Goal: Task Accomplishment & Management: Use online tool/utility

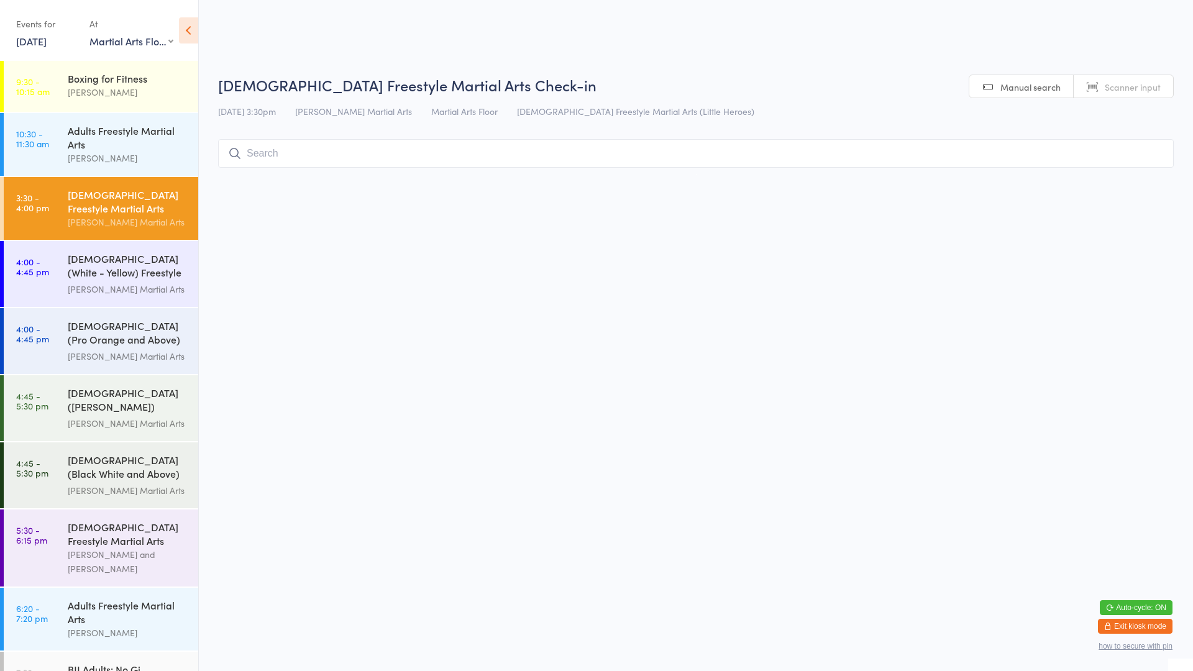
select select "0"
click at [1192, 331] on html "You have now entered Kiosk Mode. Members will be able to check themselves in us…" at bounding box center [596, 335] width 1193 height 671
click at [1192, 329] on html "You have now entered Kiosk Mode. Members will be able to check themselves in us…" at bounding box center [596, 335] width 1193 height 671
click at [1192, 340] on html "You have now entered Kiosk Mode. Members will be able to check themselves in us…" at bounding box center [596, 335] width 1193 height 671
click at [1192, 358] on html "You have now entered Kiosk Mode. Members will be able to check themselves in us…" at bounding box center [596, 335] width 1193 height 671
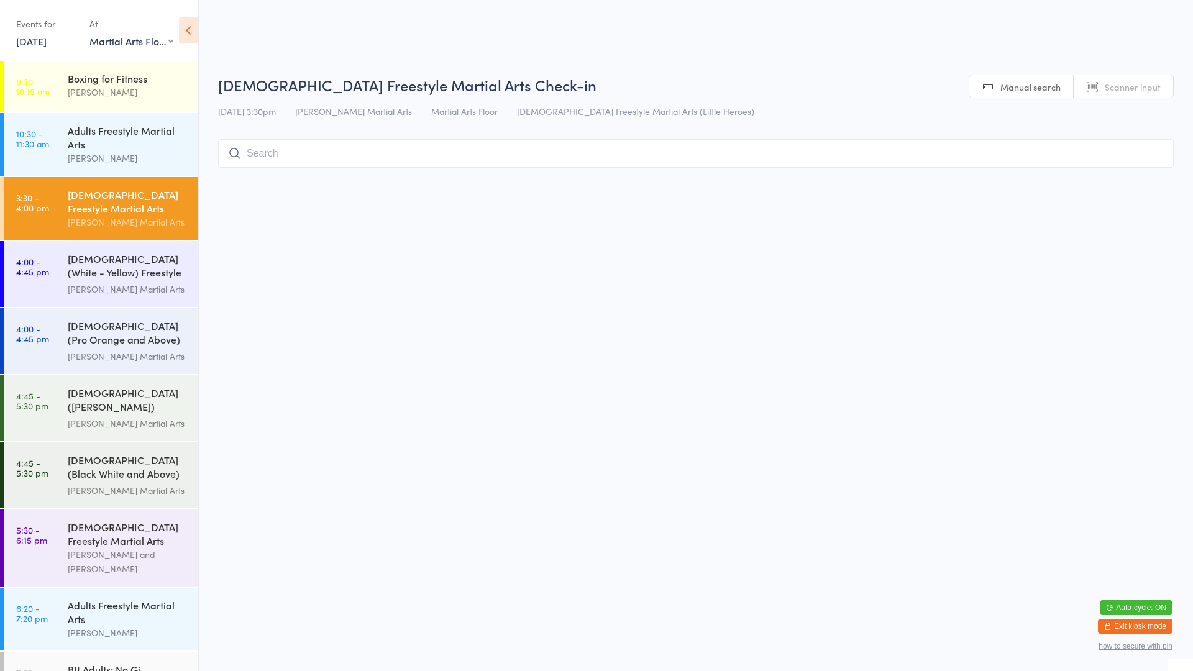
click at [969, 148] on input "search" at bounding box center [695, 153] width 955 height 29
type input "[PERSON_NAME]"
click at [1022, 172] on div "[PERSON_NAME] Drop in" at bounding box center [696, 179] width 954 height 29
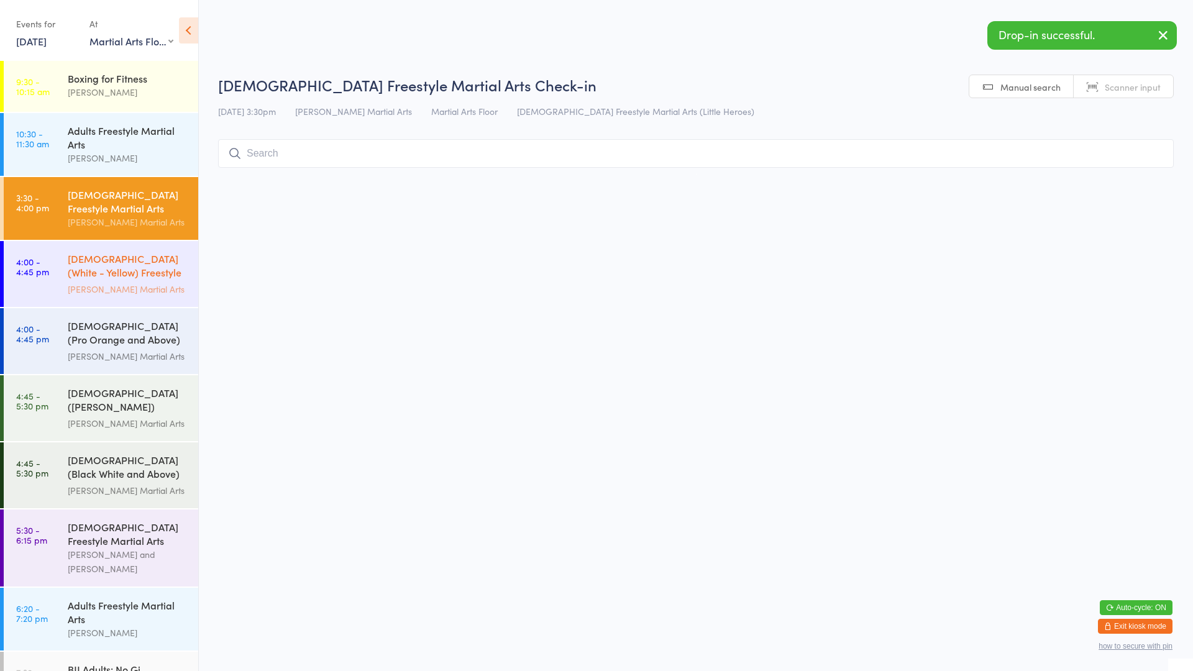
click at [116, 253] on div "[DEMOGRAPHIC_DATA] (White - Yellow) Freestyle Martial Arts" at bounding box center [128, 267] width 120 height 30
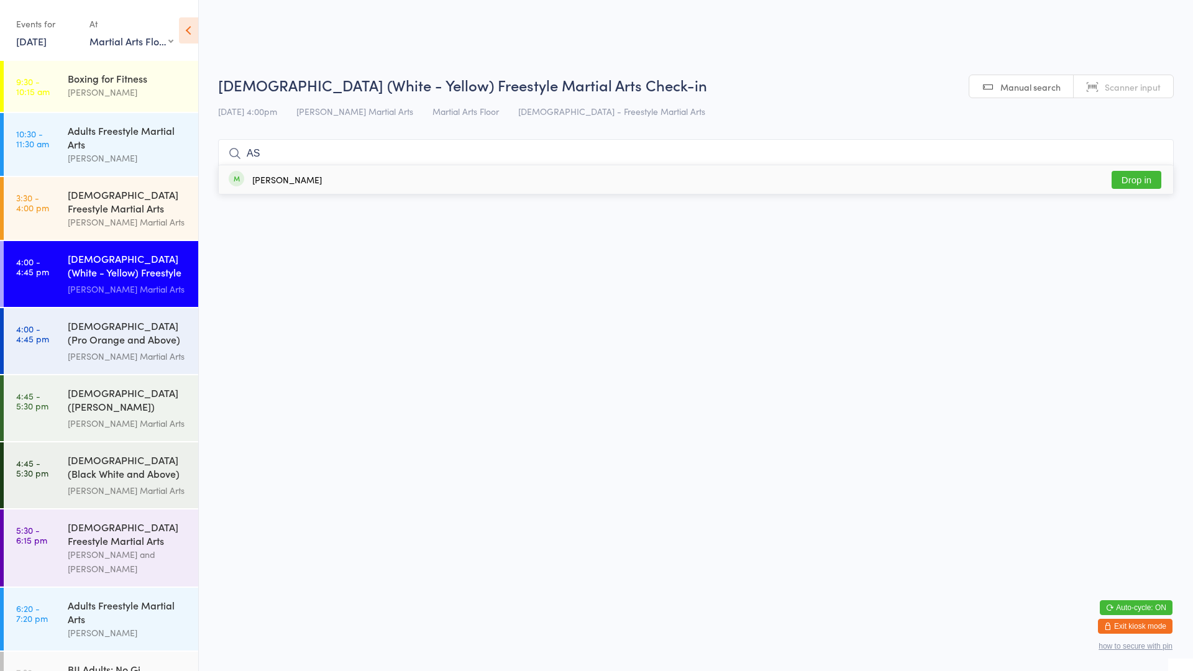
type input "AS"
click at [363, 171] on div "[PERSON_NAME] Drop in" at bounding box center [696, 179] width 954 height 29
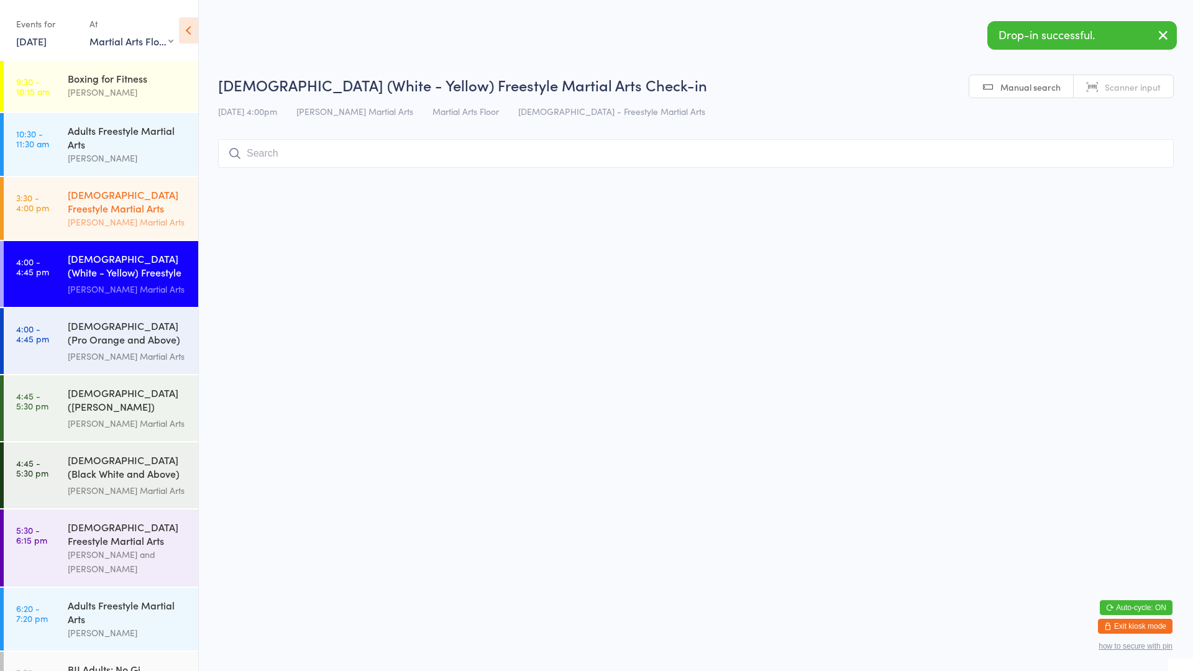
click at [116, 207] on div "[DEMOGRAPHIC_DATA] Freestyle Martial Arts" at bounding box center [128, 201] width 120 height 27
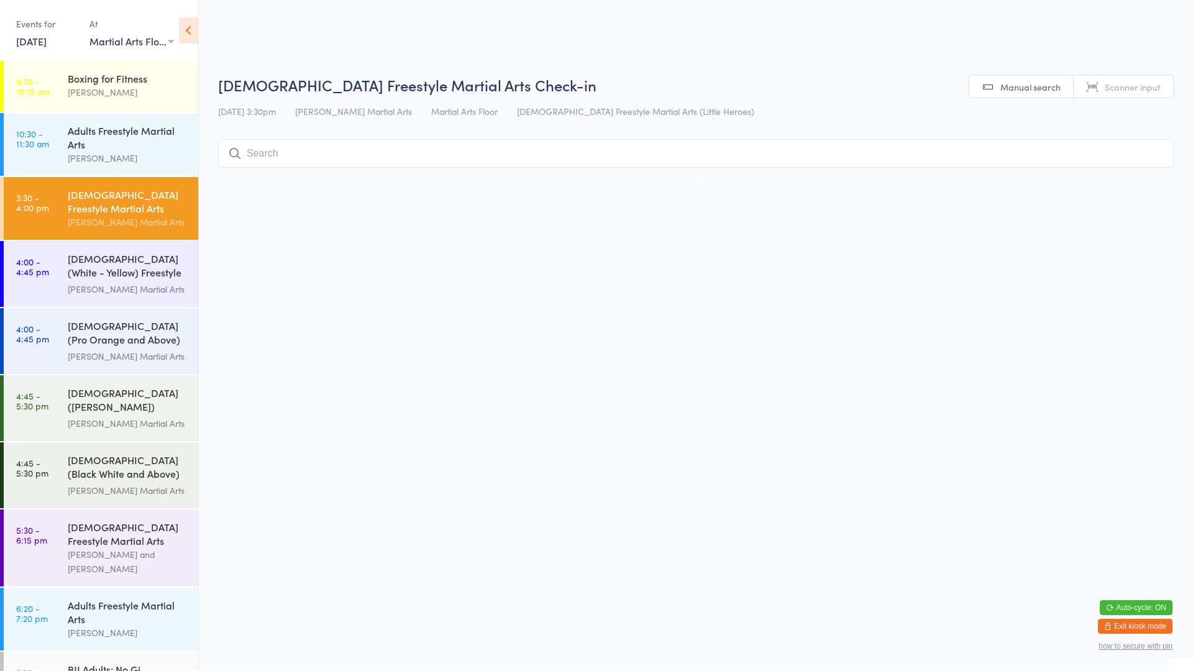
click at [278, 151] on input "search" at bounding box center [695, 153] width 955 height 29
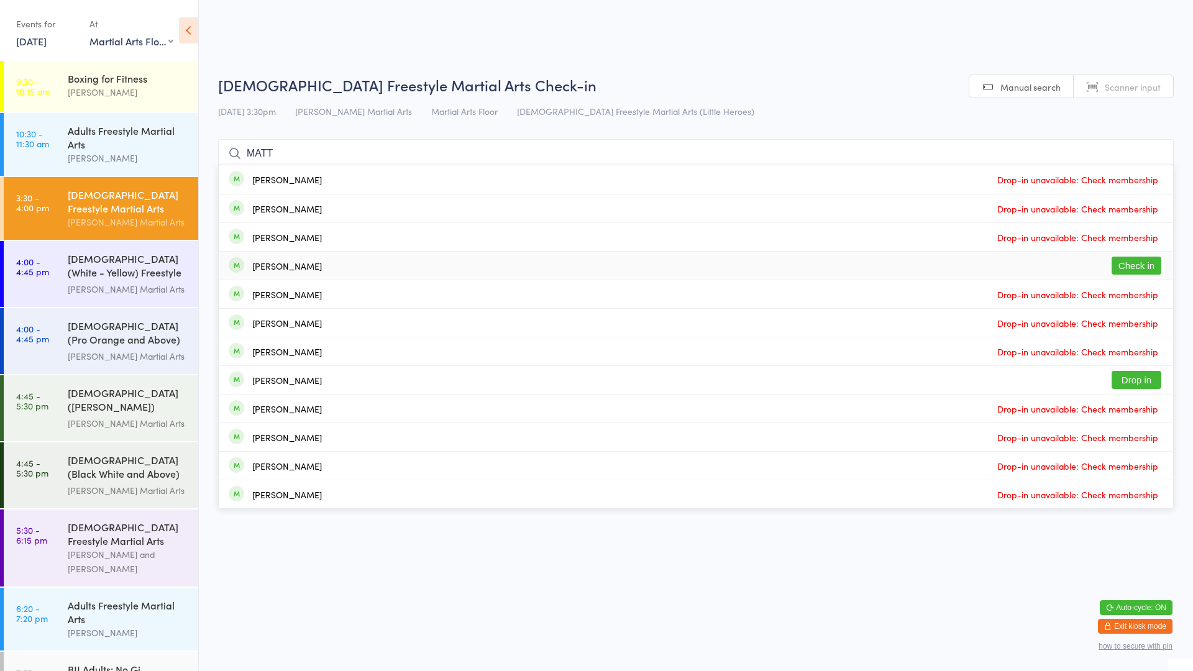
type input "MATT"
click at [1127, 269] on button "Check in" at bounding box center [1136, 266] width 50 height 18
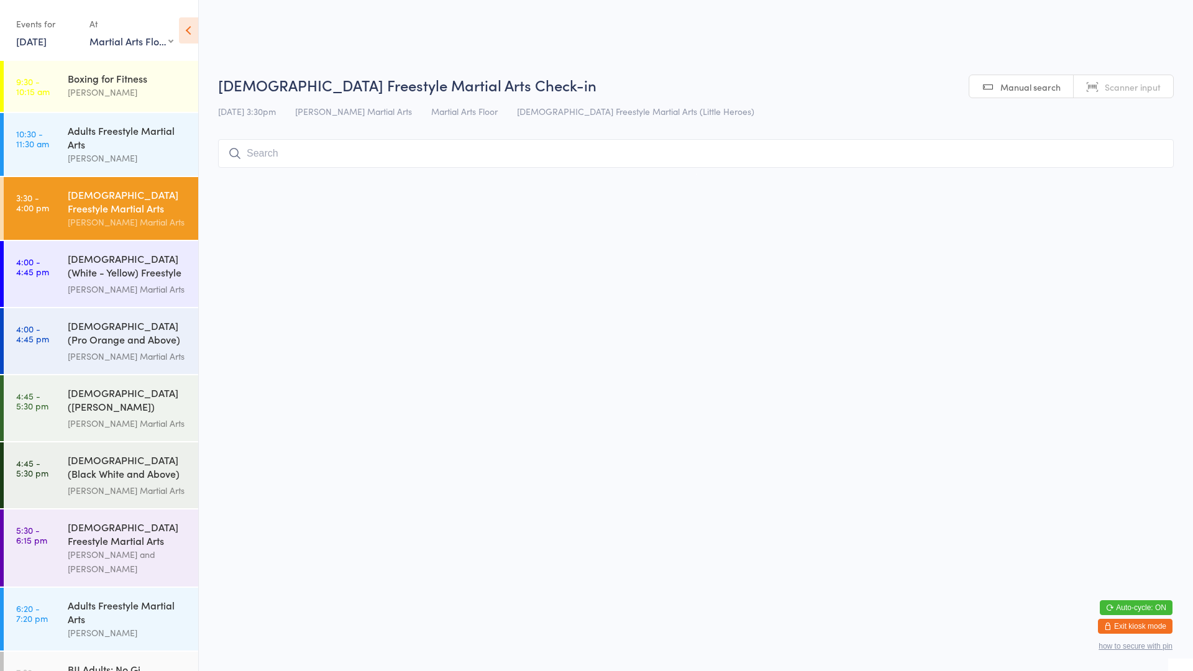
click at [280, 157] on input "search" at bounding box center [695, 153] width 955 height 29
type input "N"
type input "[PERSON_NAME]"
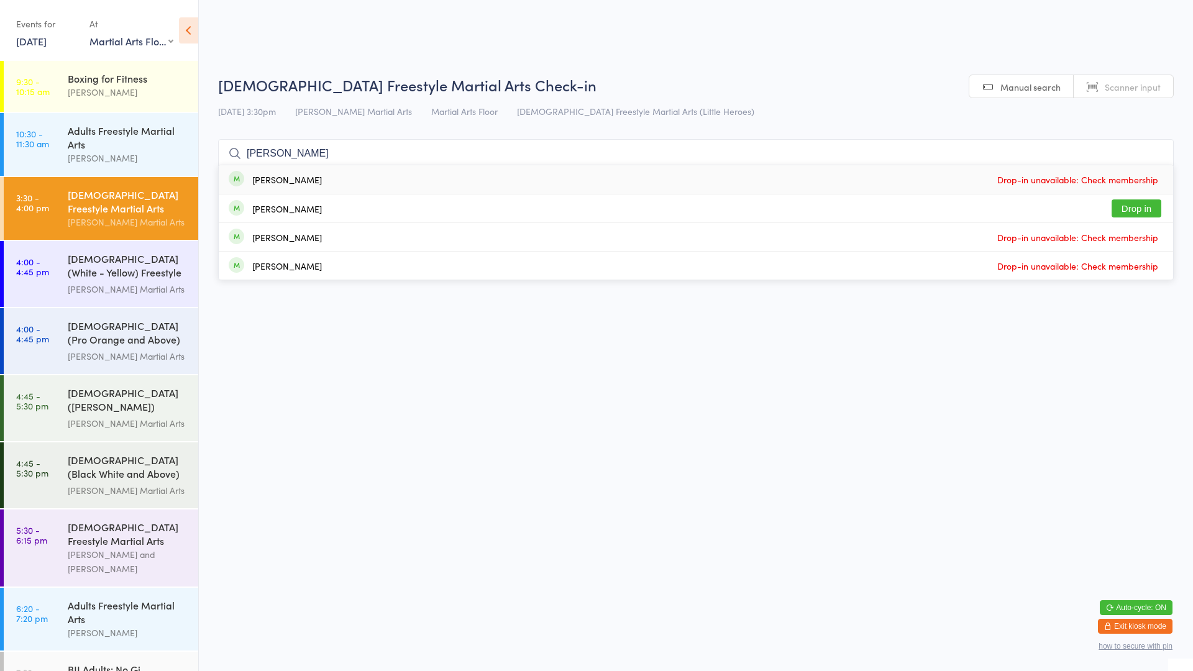
click at [281, 208] on div "[PERSON_NAME]" at bounding box center [287, 209] width 70 height 10
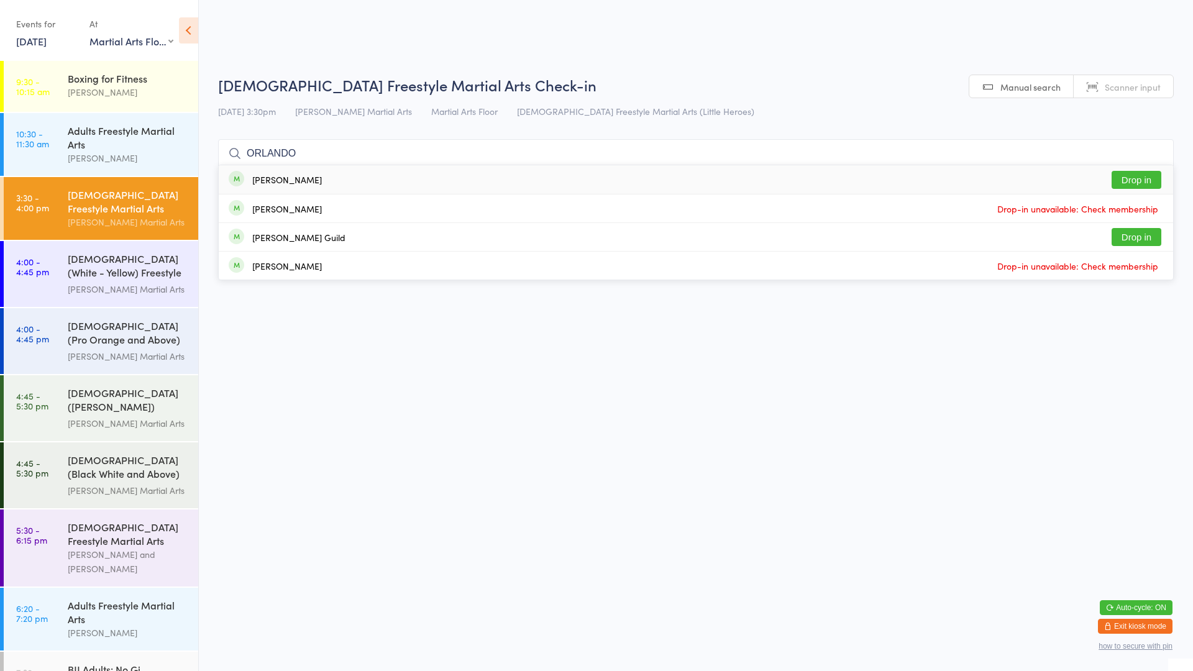
type input "ORLANDO"
click at [1141, 174] on button "Drop in" at bounding box center [1136, 180] width 50 height 18
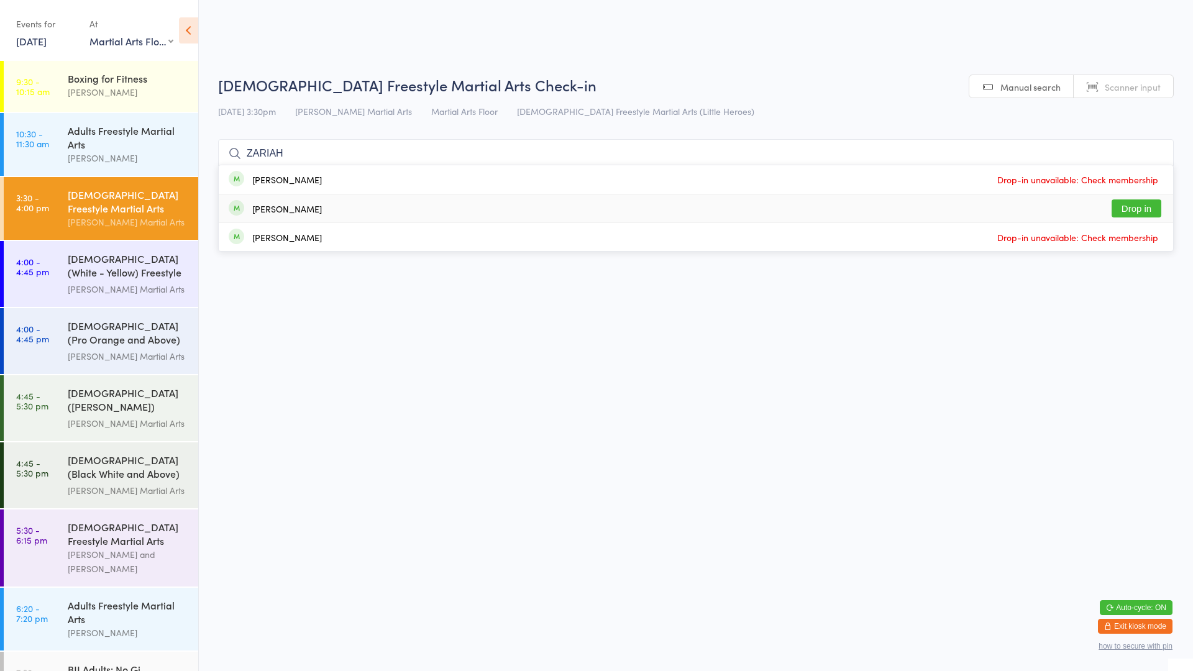
type input "ZARIAH"
click at [1132, 207] on button "Drop in" at bounding box center [1136, 208] width 50 height 18
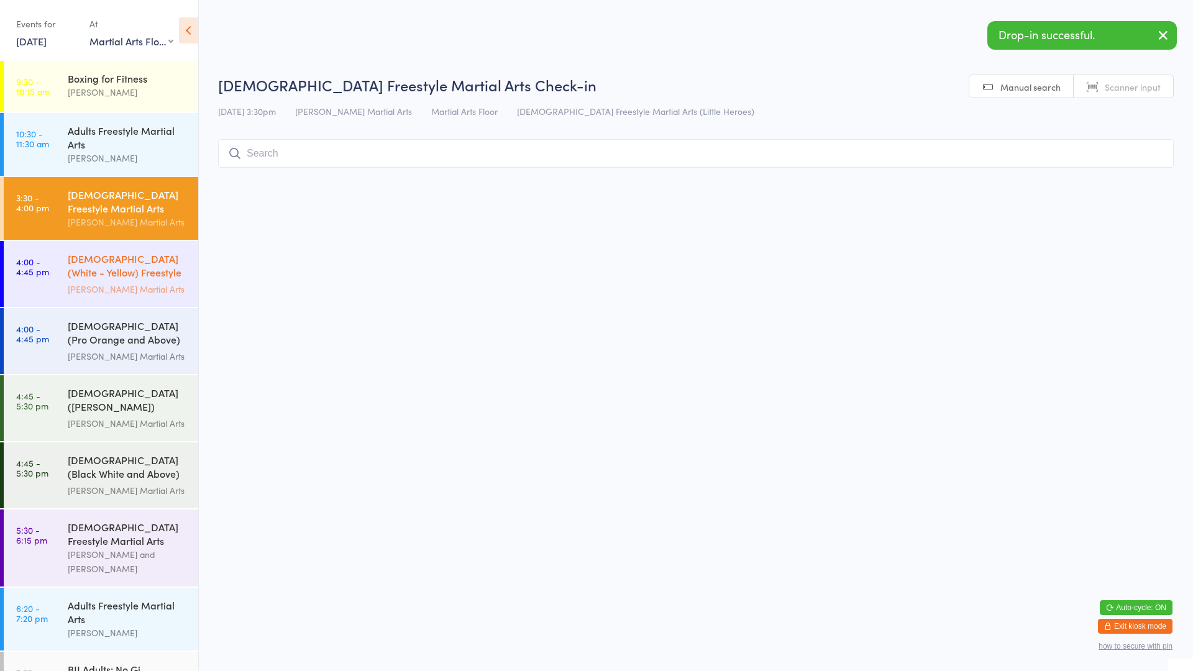
click at [61, 257] on link "4:00 - 4:45 pm [DEMOGRAPHIC_DATA] (White - Yellow) Freestyle Martial Arts [PERS…" at bounding box center [101, 274] width 194 height 66
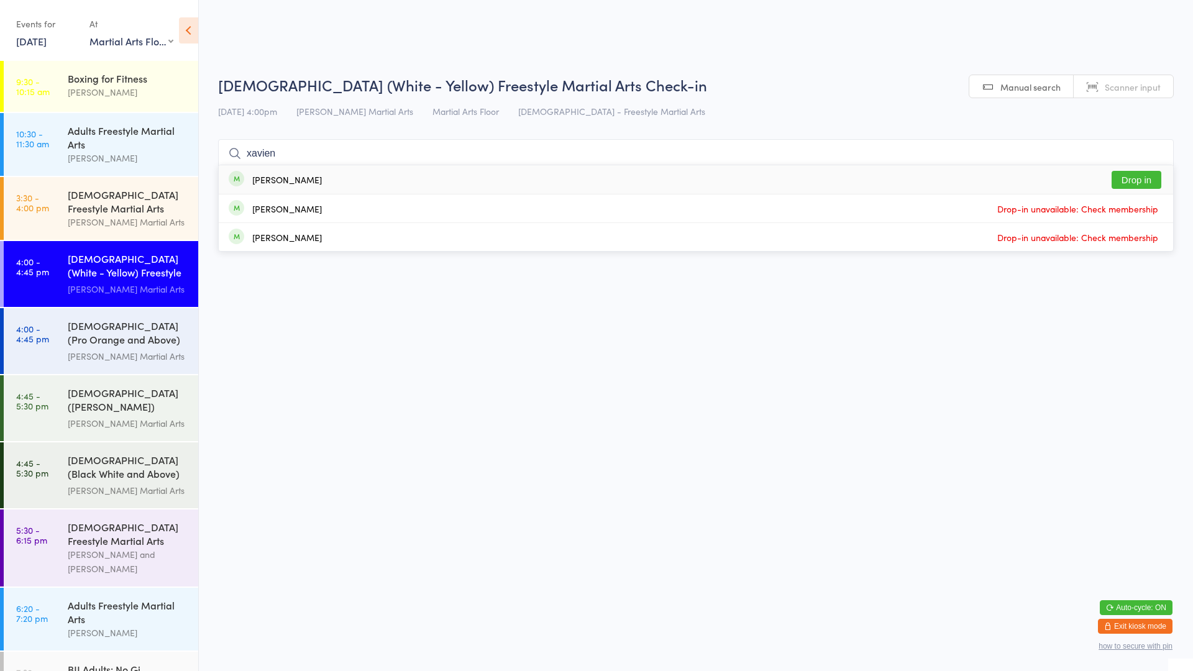
type input "xavien"
click at [1153, 180] on button "Drop in" at bounding box center [1136, 180] width 50 height 18
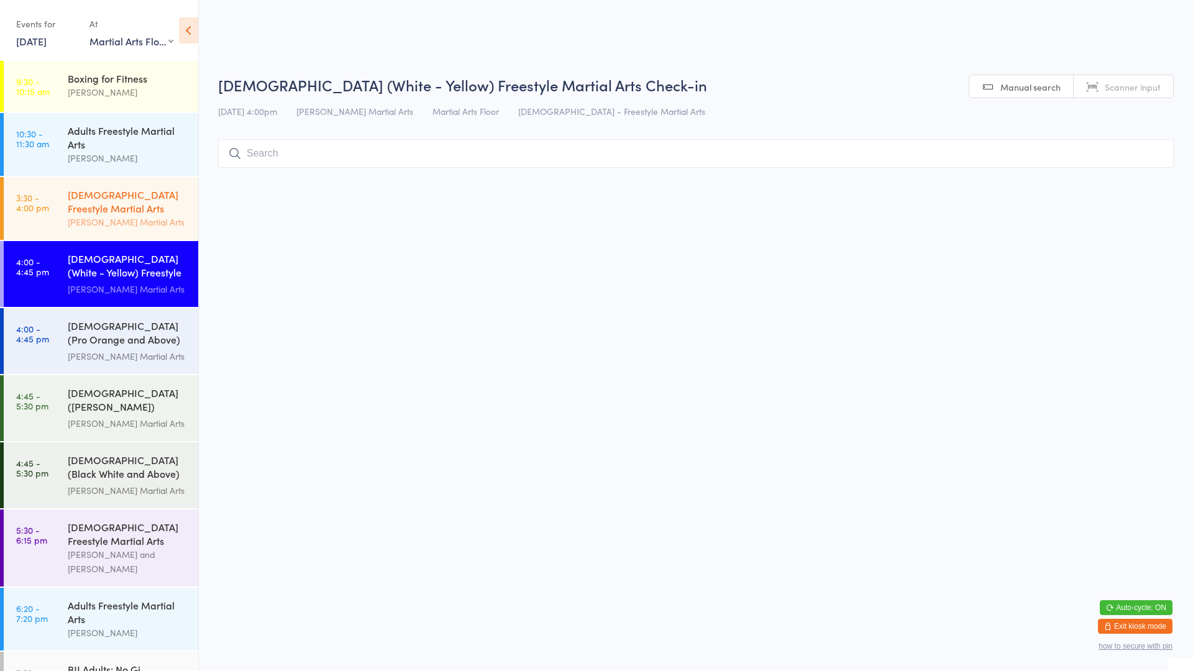
click at [49, 199] on link "3:30 - 4:00 pm [DEMOGRAPHIC_DATA] Freestyle Martial Arts [PERSON_NAME] Martial …" at bounding box center [101, 208] width 194 height 63
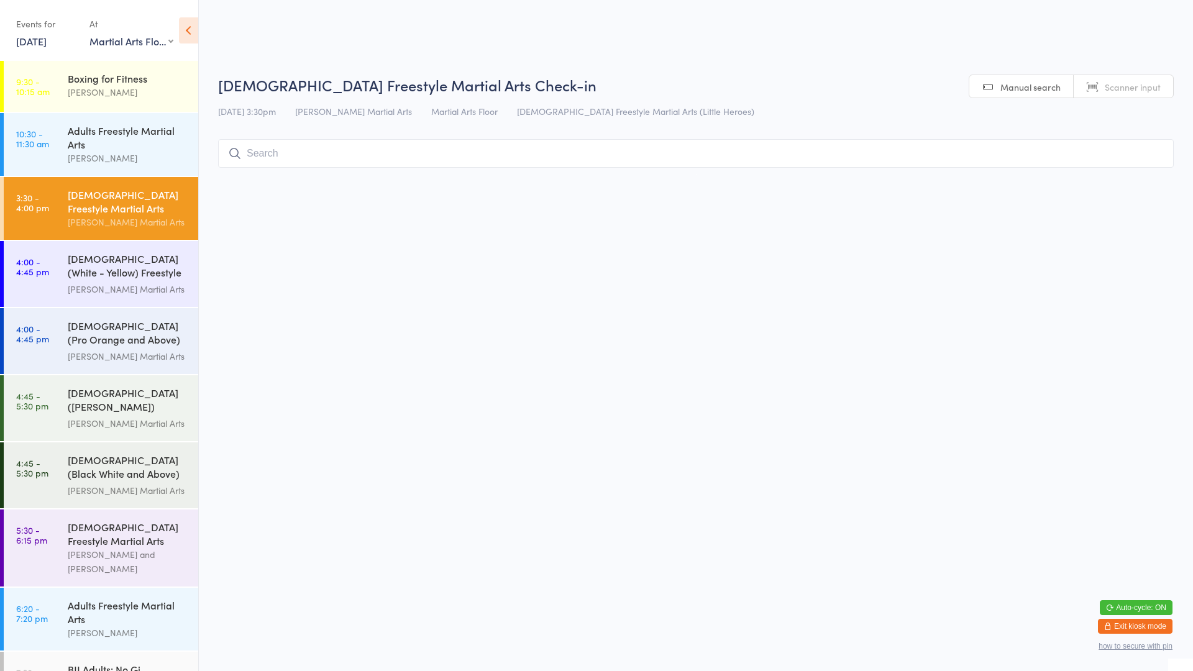
click at [305, 158] on input "search" at bounding box center [695, 153] width 955 height 29
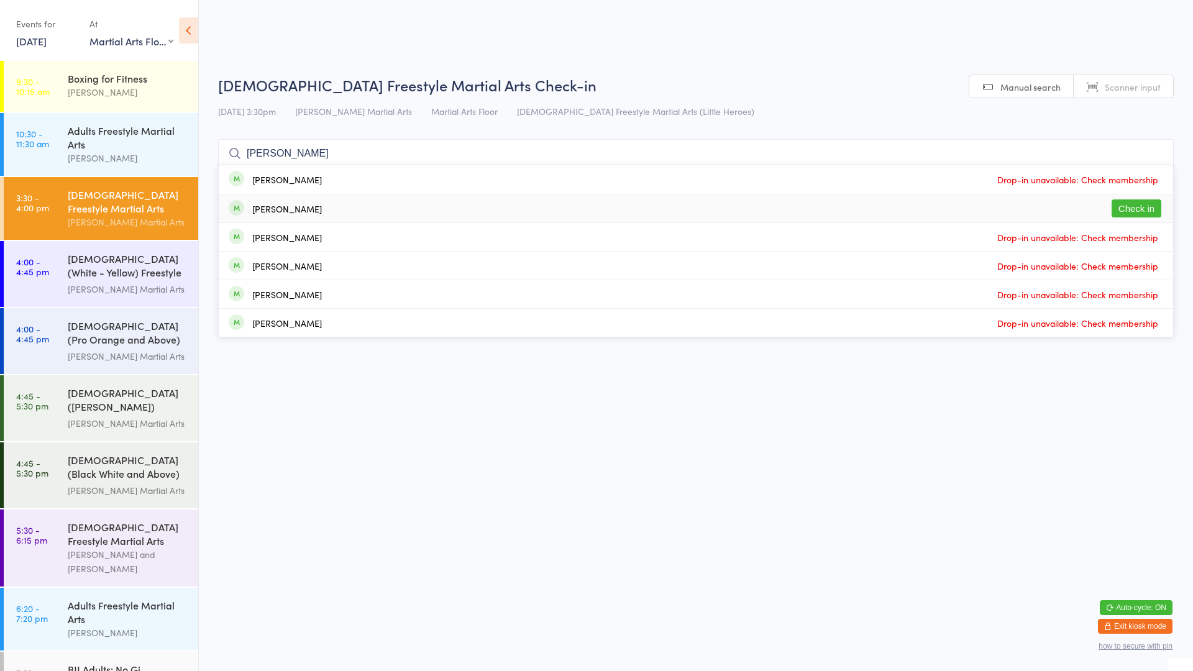
type input "[PERSON_NAME]"
click at [1141, 209] on button "Check in" at bounding box center [1136, 208] width 50 height 18
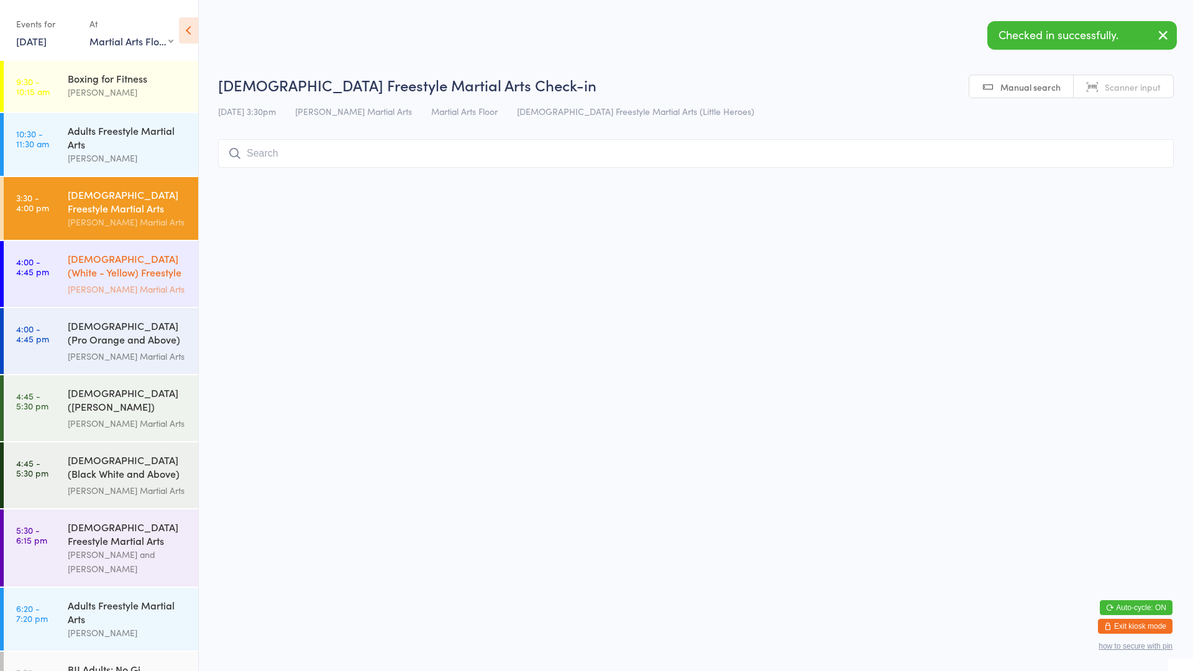
click at [74, 268] on div "[DEMOGRAPHIC_DATA] (White - Yellow) Freestyle Martial Arts" at bounding box center [128, 267] width 120 height 30
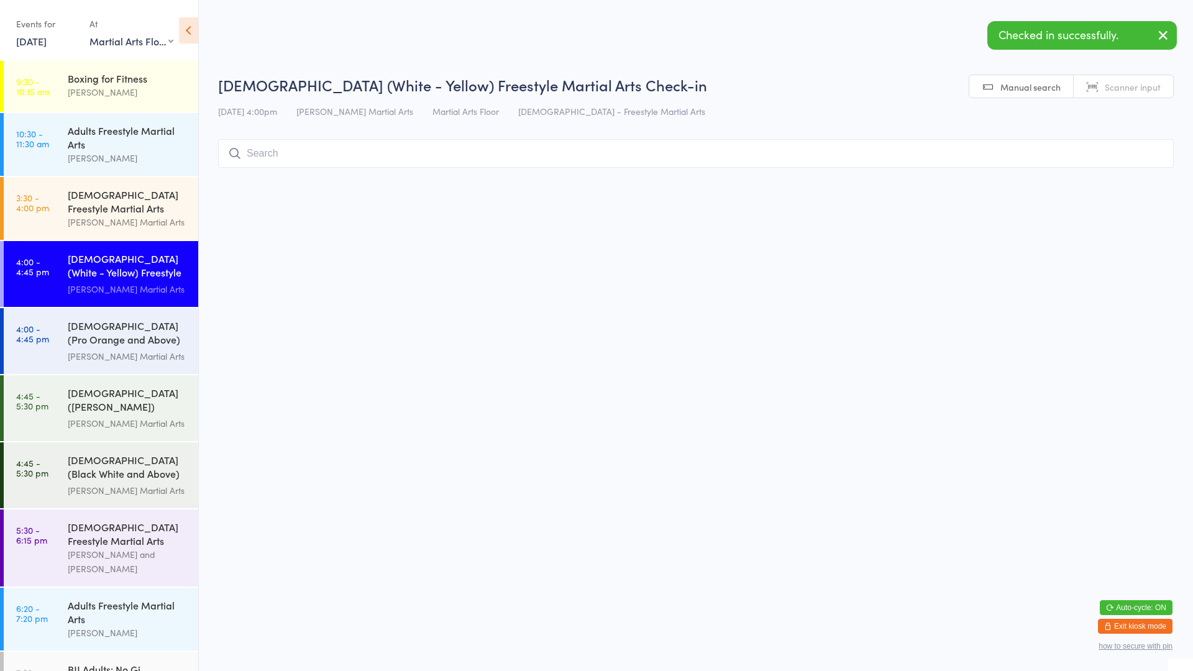
click at [399, 157] on input "search" at bounding box center [695, 153] width 955 height 29
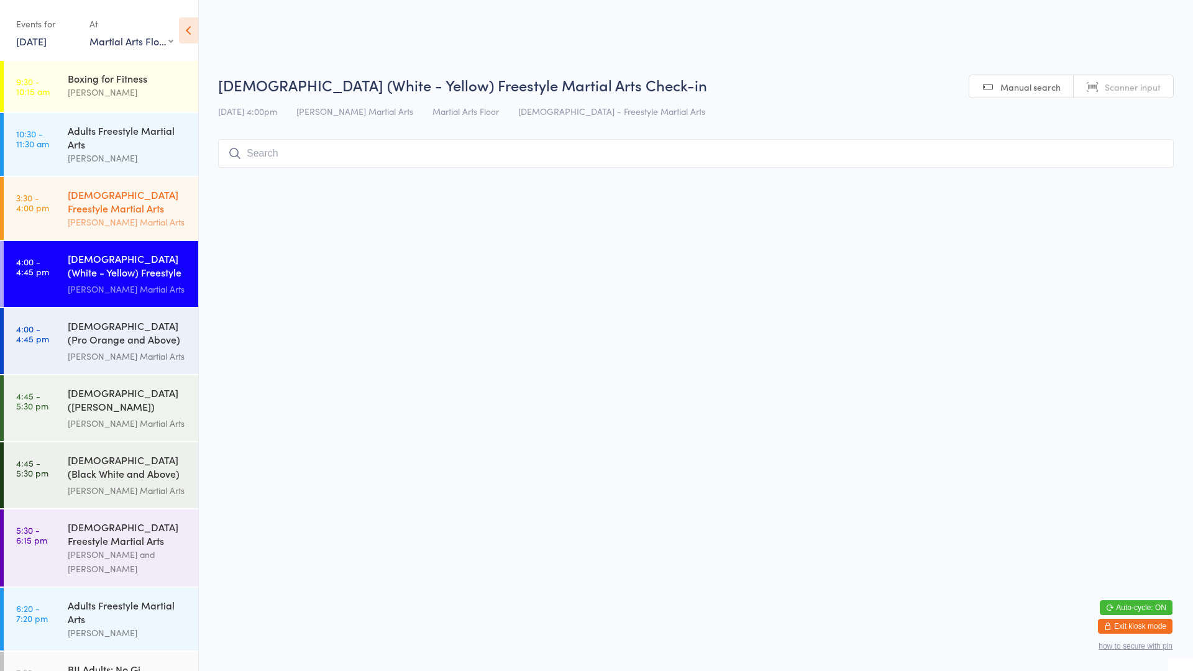
click at [121, 194] on div "[DEMOGRAPHIC_DATA] Freestyle Martial Arts" at bounding box center [128, 201] width 120 height 27
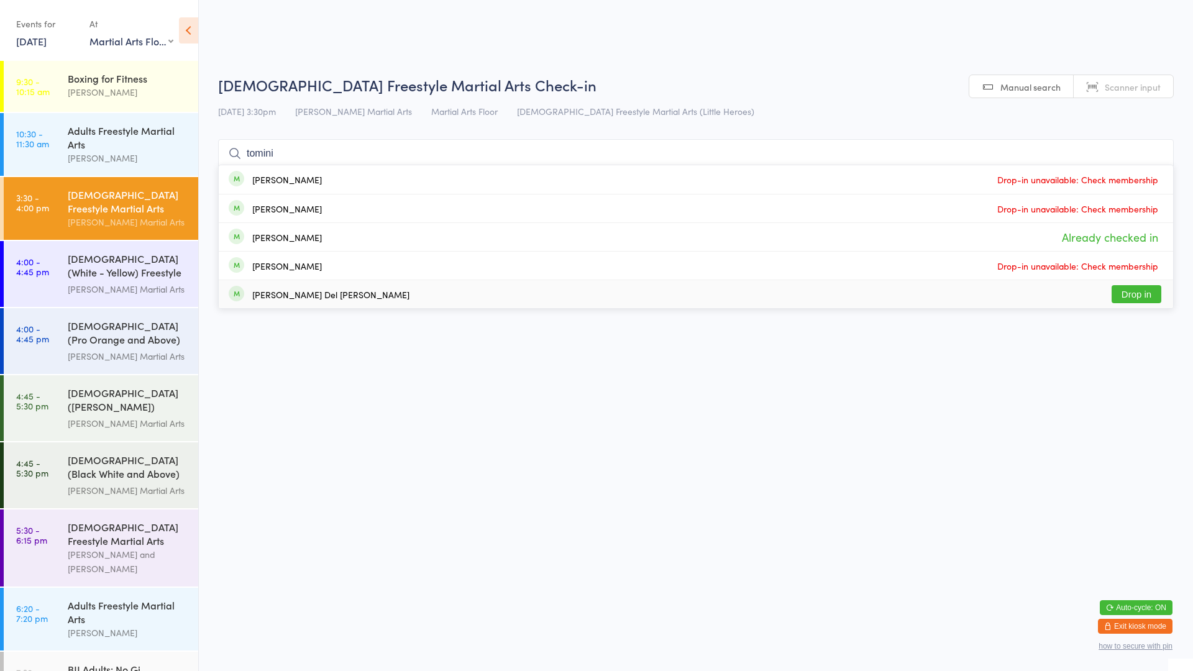
type input "tomini"
click at [519, 438] on html "You have now entered Kiosk Mode. Members will be able to check themselves in us…" at bounding box center [596, 335] width 1193 height 671
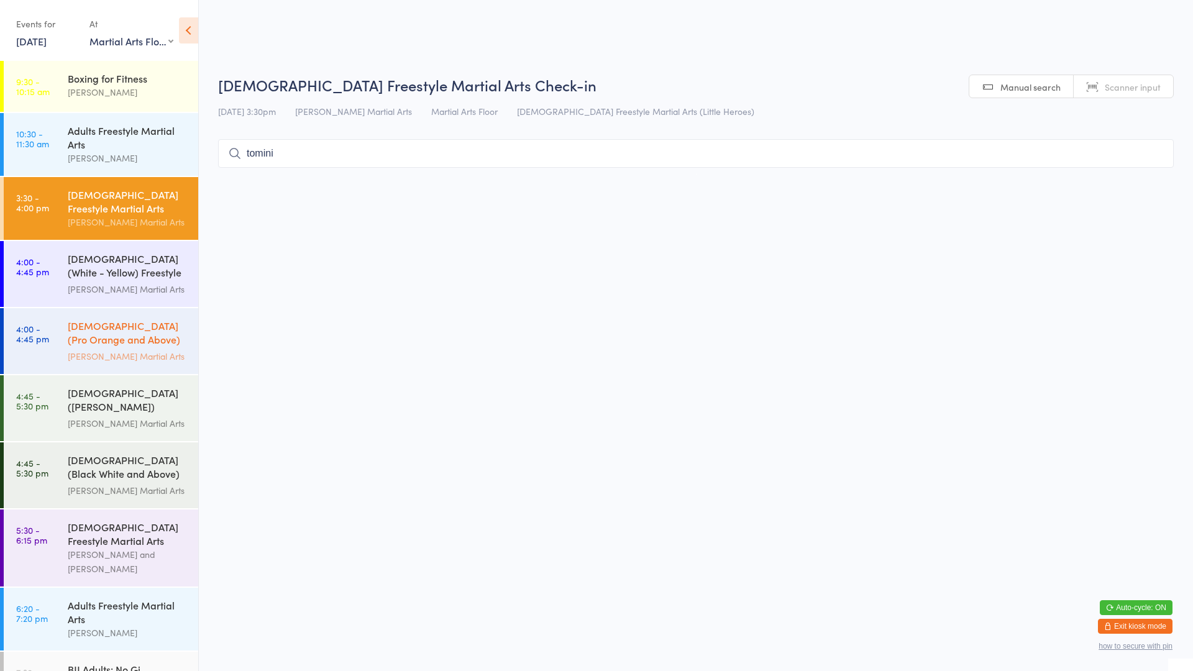
click at [128, 342] on div "[DEMOGRAPHIC_DATA] (Pro Orange and Above) Freestyle Martial Art..." at bounding box center [128, 334] width 120 height 30
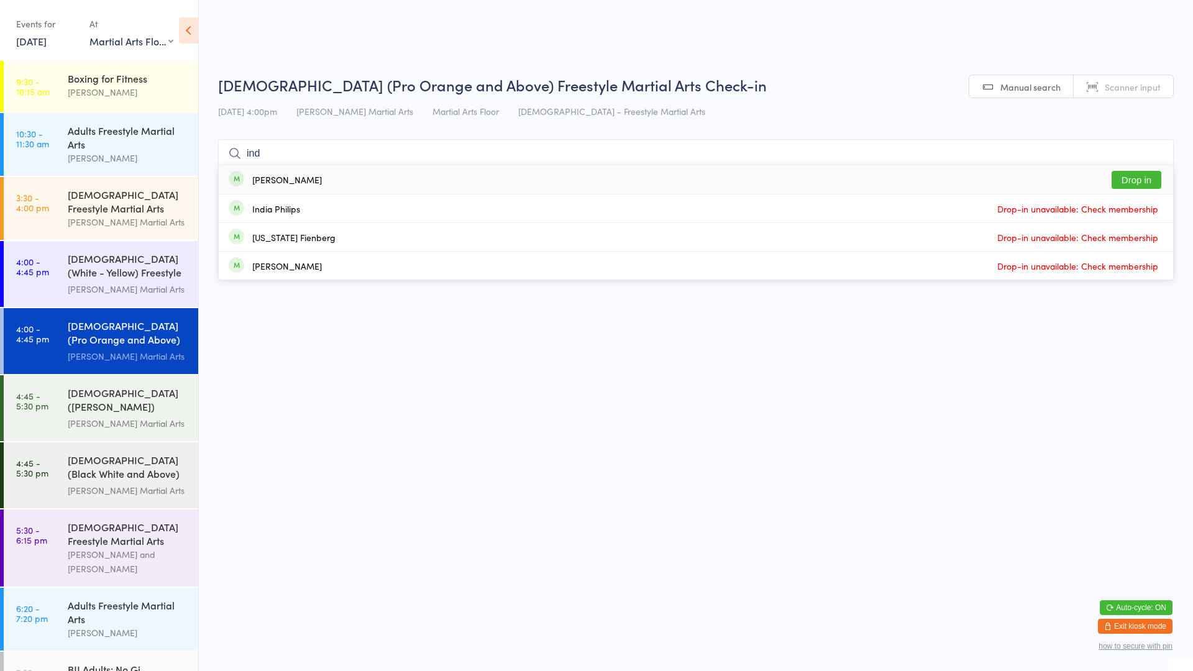
type input "ind"
click at [280, 188] on div "[PERSON_NAME] Drop in" at bounding box center [696, 179] width 954 height 29
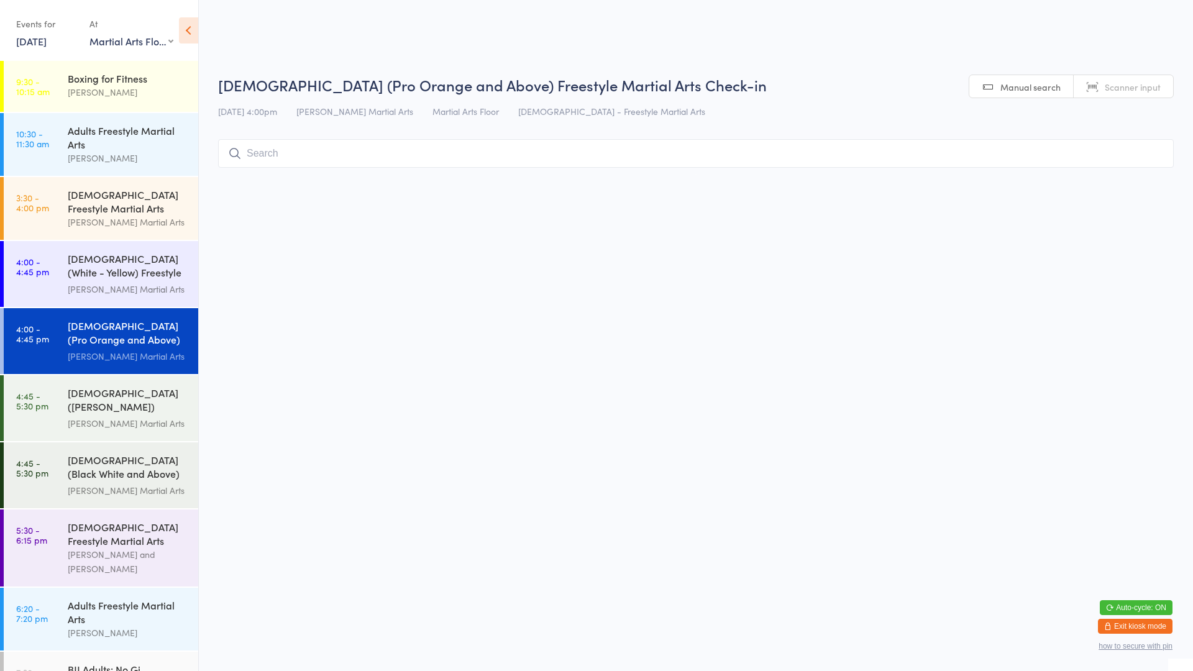
click at [269, 172] on div "[DEMOGRAPHIC_DATA] (Pro Orange and Above) Freestyle Martial Arts Check-in [DATE…" at bounding box center [695, 124] width 955 height 99
click at [293, 157] on input "search" at bounding box center [695, 153] width 955 height 29
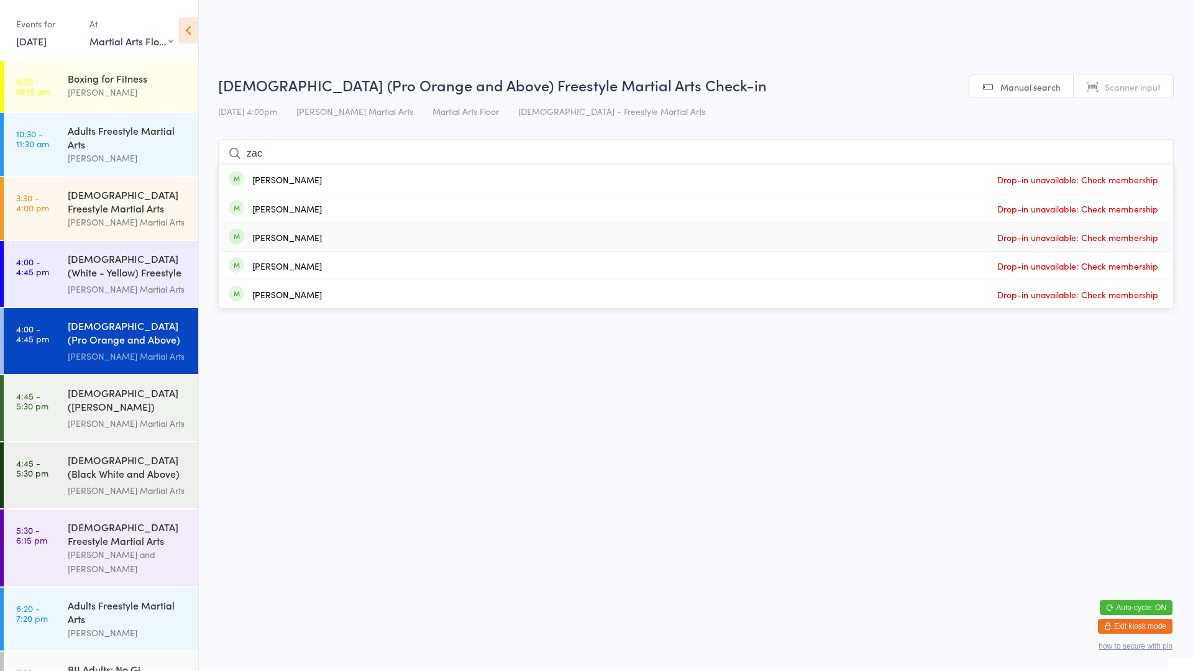
type input "zac"
click at [268, 234] on div "[PERSON_NAME]" at bounding box center [287, 237] width 70 height 10
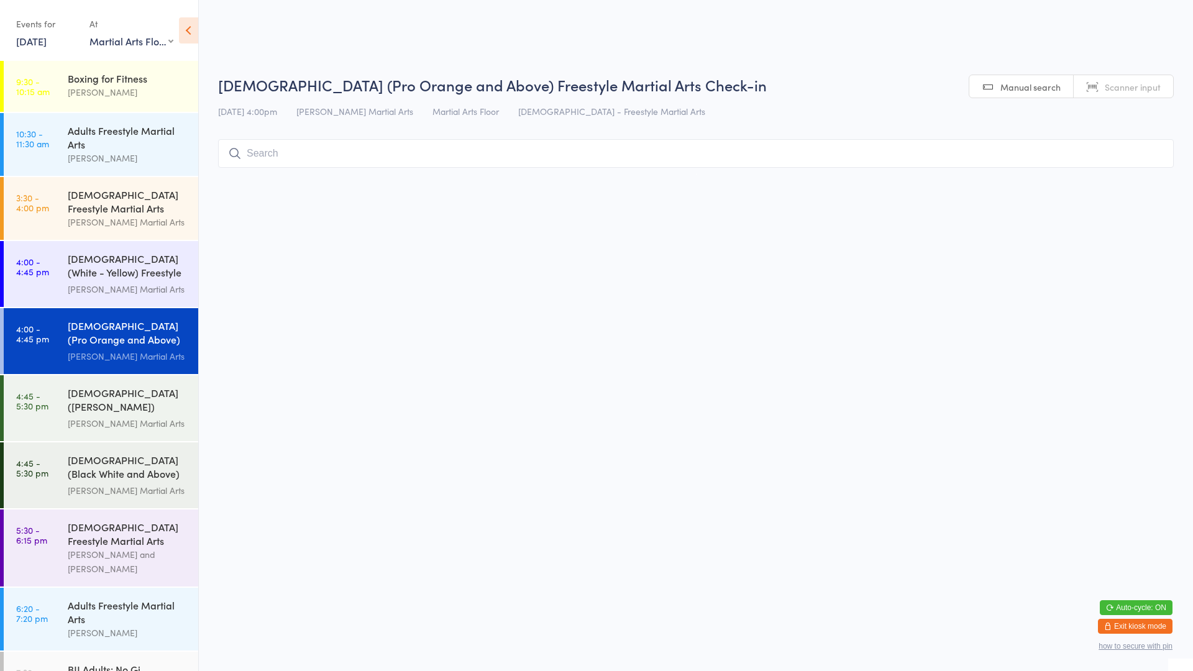
click at [1031, 85] on span "Manual search" at bounding box center [1030, 87] width 60 height 12
type input "zac"
type input "k"
click at [279, 160] on input "search" at bounding box center [695, 153] width 955 height 29
click at [128, 204] on div "[DEMOGRAPHIC_DATA] Freestyle Martial Arts" at bounding box center [128, 201] width 120 height 27
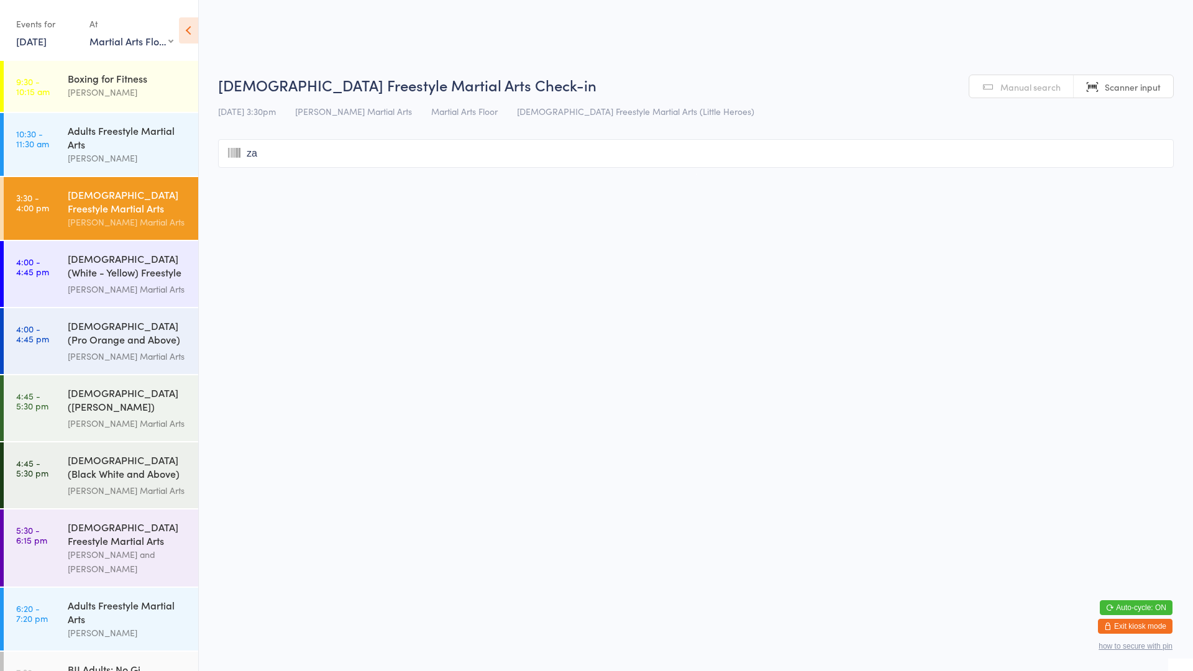
type input "zac"
type input "ZAC"
click at [996, 89] on link "Manual search" at bounding box center [1021, 87] width 104 height 24
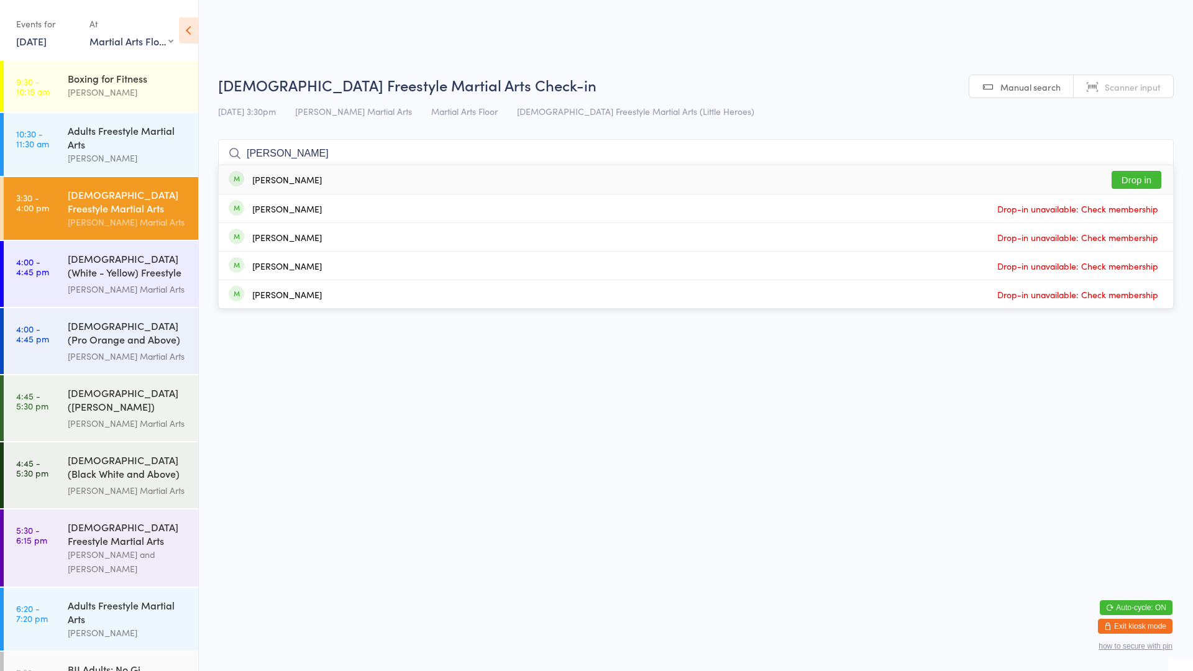
type input "[PERSON_NAME]"
click at [309, 180] on div "[PERSON_NAME] Drop in" at bounding box center [696, 179] width 954 height 29
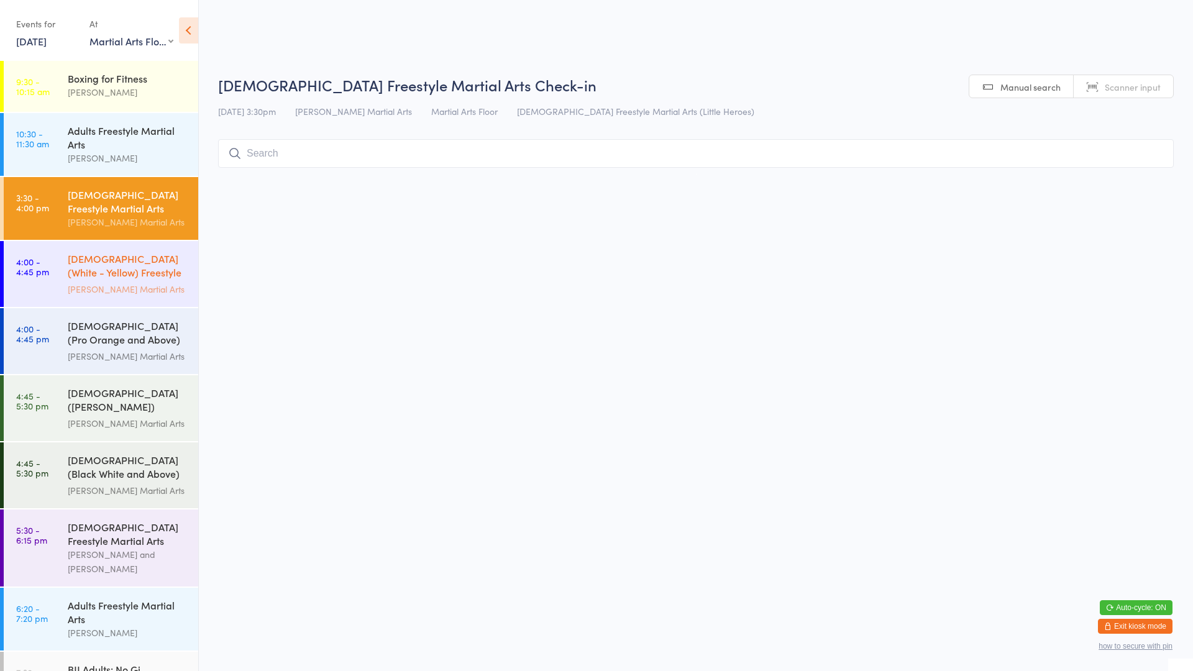
click at [150, 252] on div "[DEMOGRAPHIC_DATA] (White - Yellow) Freestyle Martial Arts" at bounding box center [128, 267] width 120 height 30
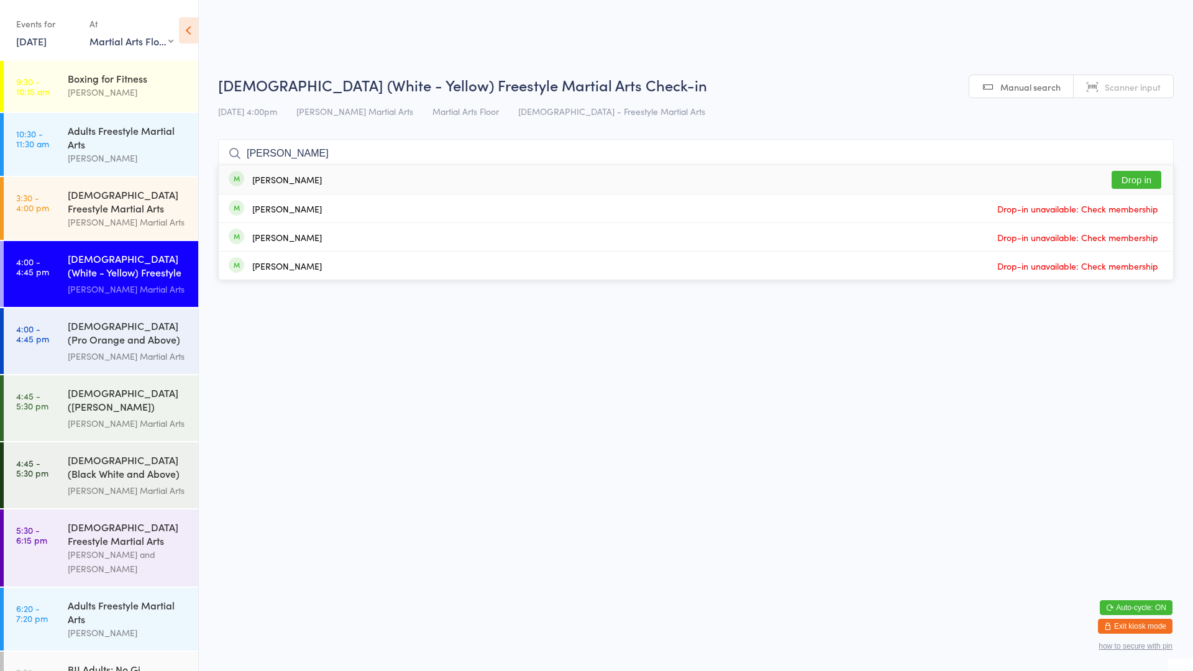
type input "[PERSON_NAME]"
click at [1146, 184] on button "Drop in" at bounding box center [1136, 180] width 50 height 18
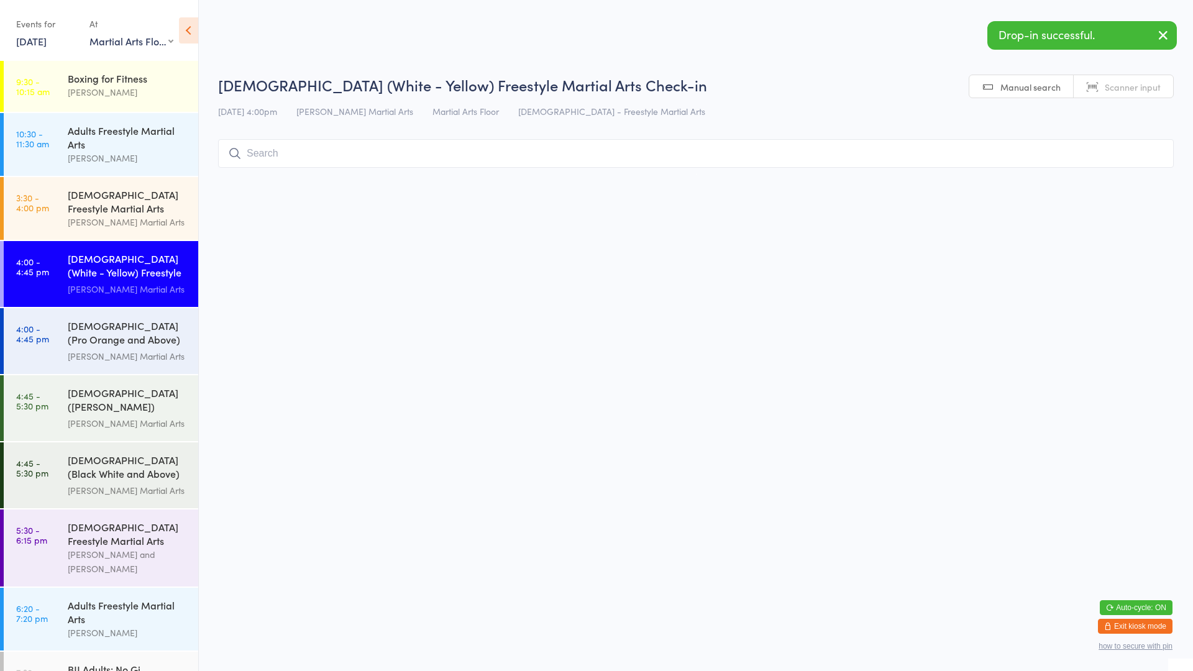
click at [691, 157] on input "search" at bounding box center [695, 153] width 955 height 29
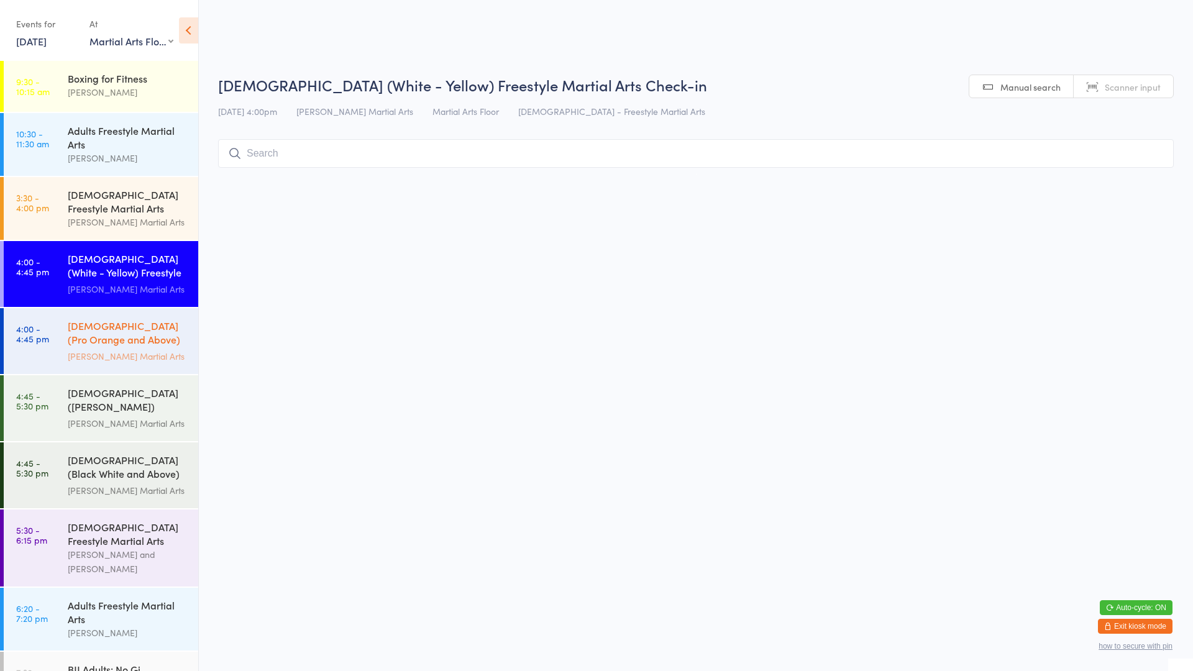
click at [80, 336] on div "[DEMOGRAPHIC_DATA] (Pro Orange and Above) Freestyle Martial Art..." at bounding box center [128, 334] width 120 height 30
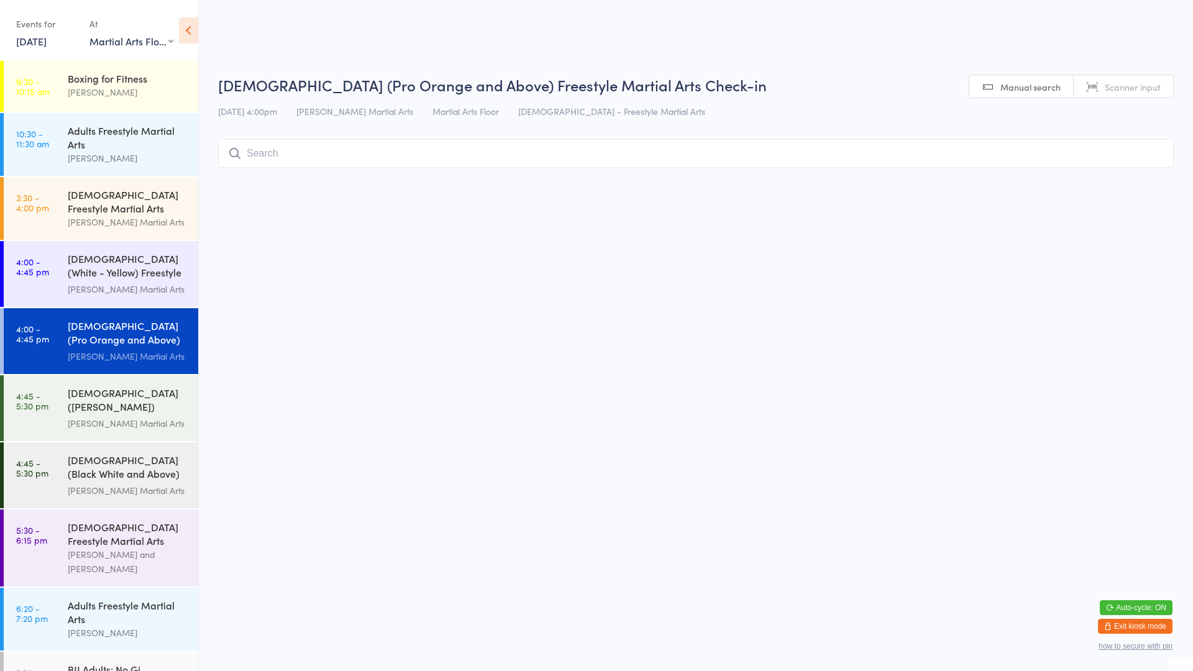
click at [316, 157] on input "search" at bounding box center [695, 153] width 955 height 29
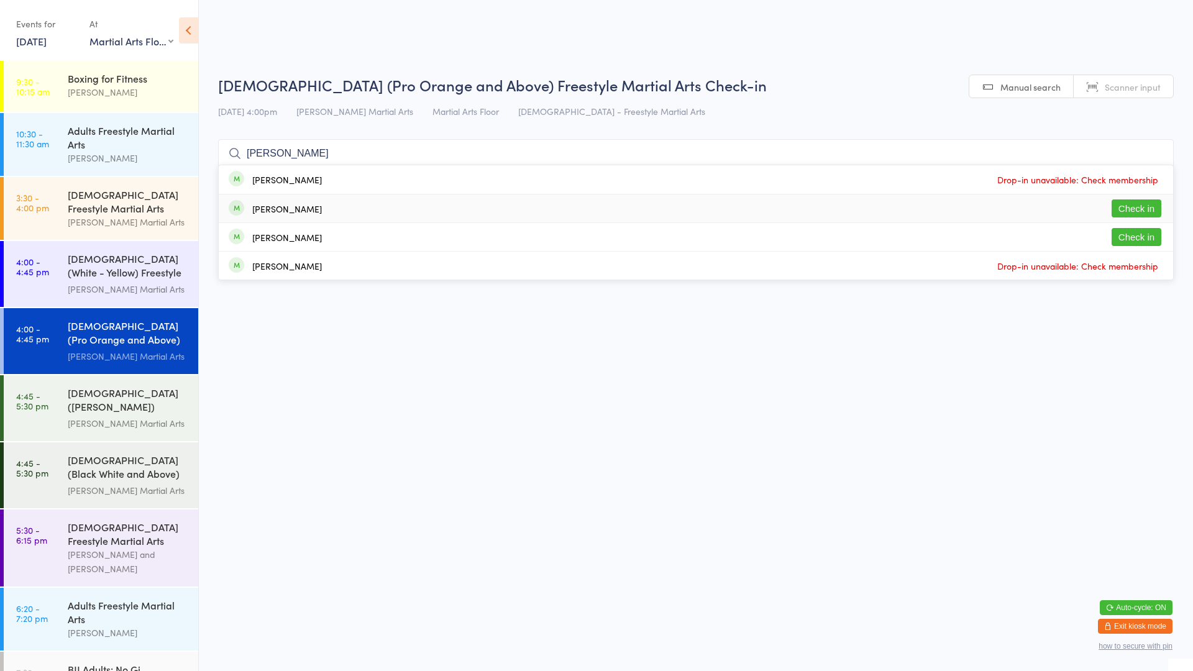
type input "[PERSON_NAME]"
click at [1128, 208] on button "Check in" at bounding box center [1136, 208] width 50 height 18
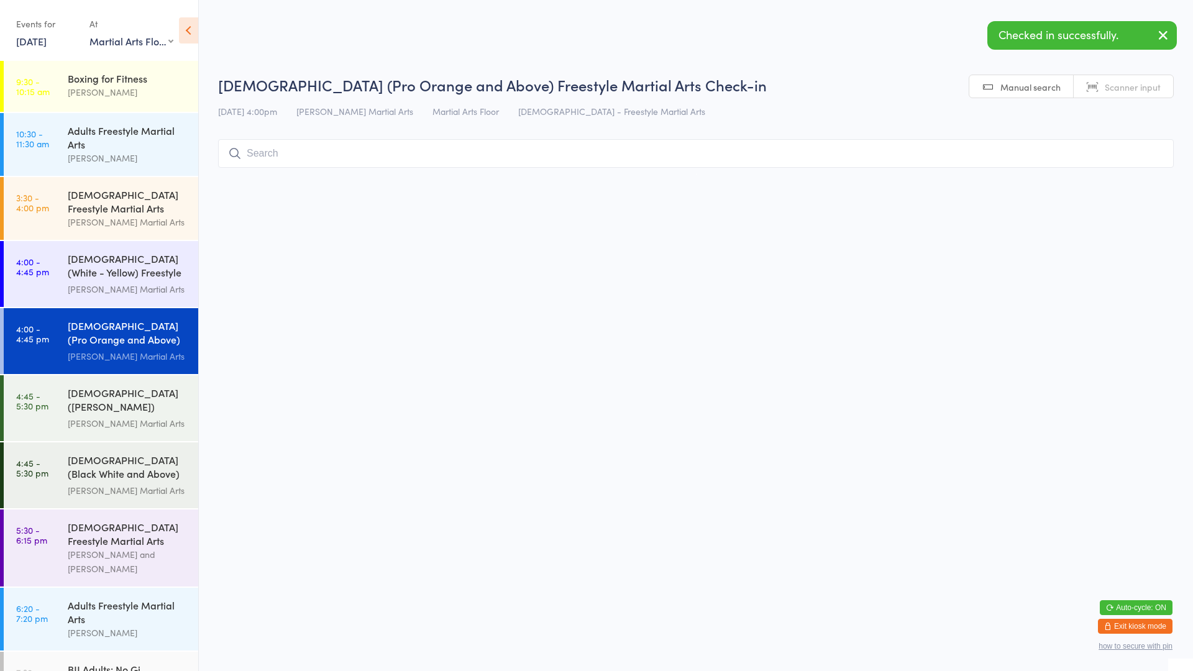
click at [355, 150] on input "search" at bounding box center [695, 153] width 955 height 29
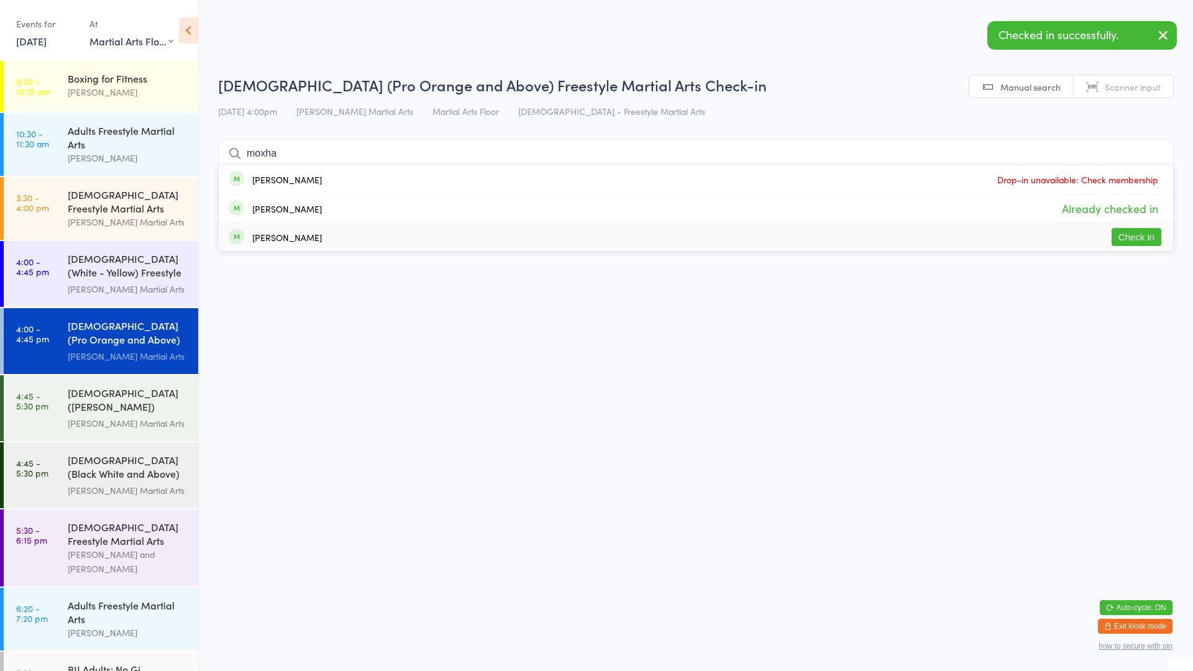
type input "moxha"
click at [1137, 241] on button "Check in" at bounding box center [1136, 237] width 50 height 18
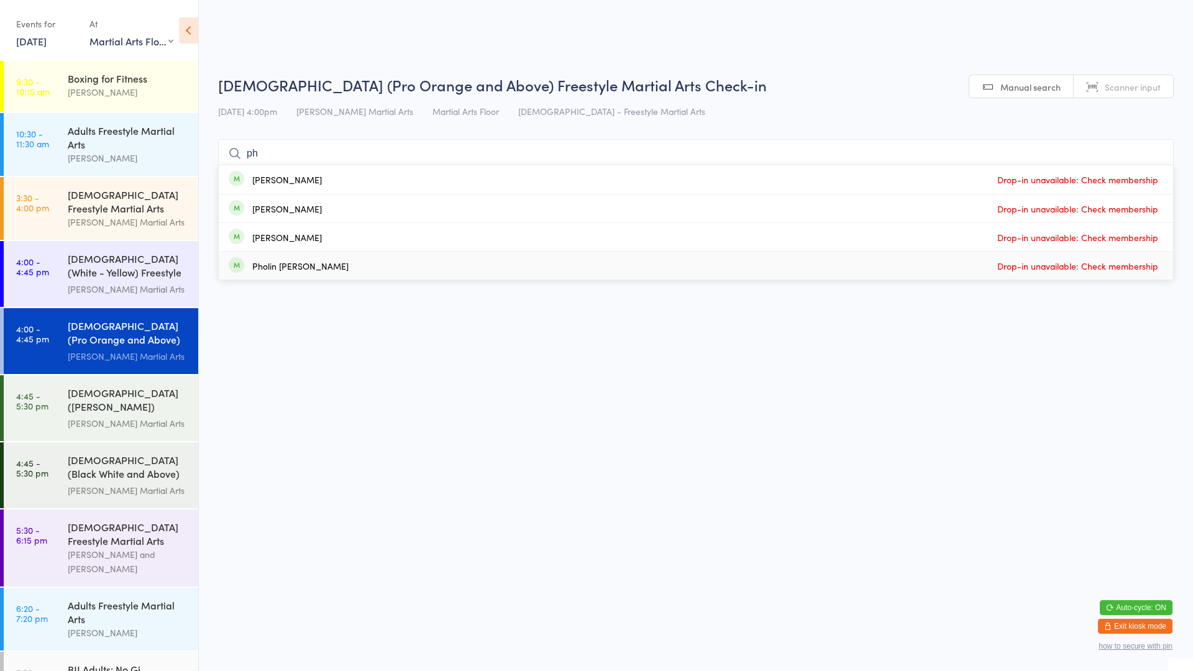
type input "p"
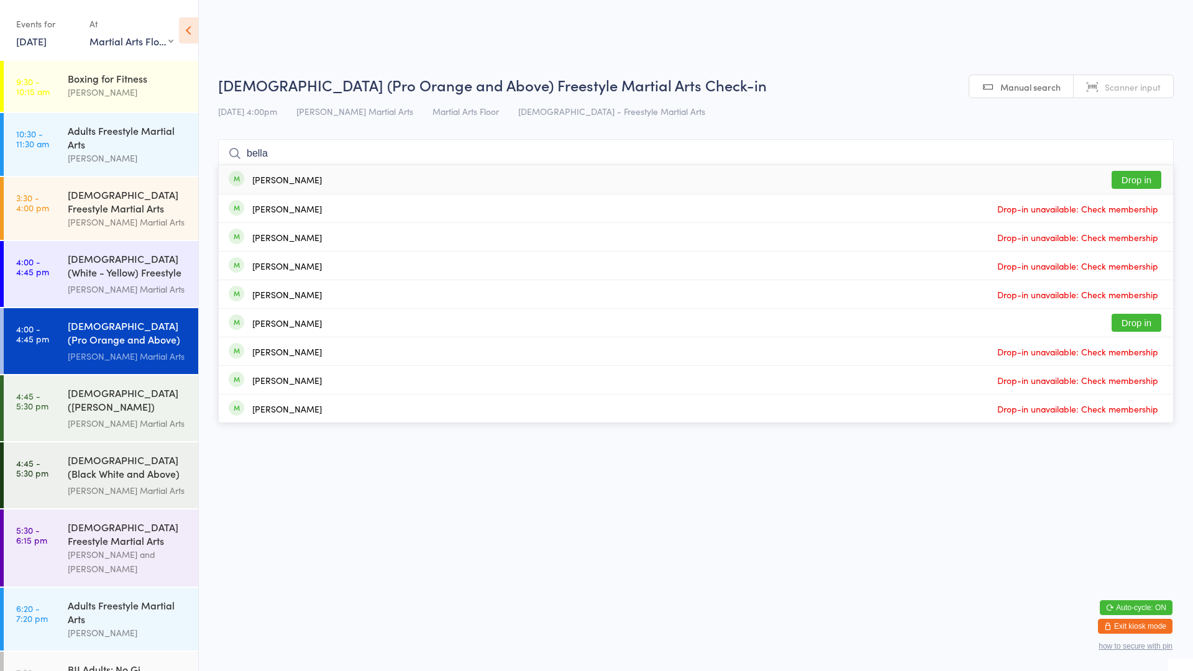
type input "bella"
click at [1131, 184] on button "Drop in" at bounding box center [1136, 180] width 50 height 18
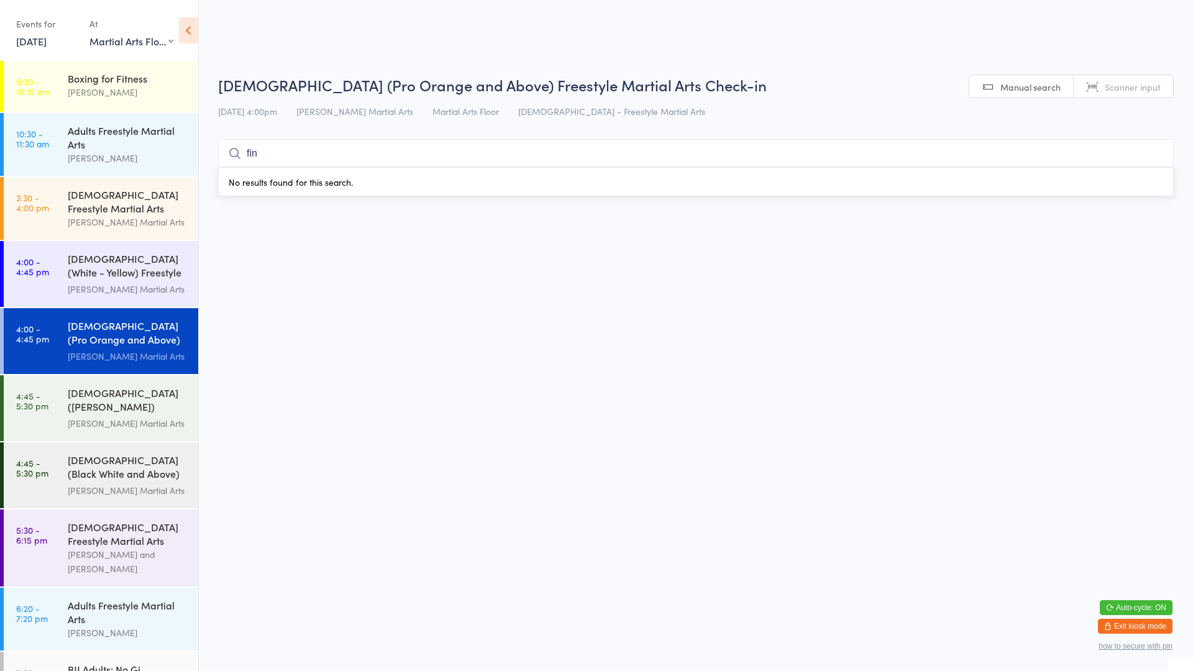
type input "[PERSON_NAME]"
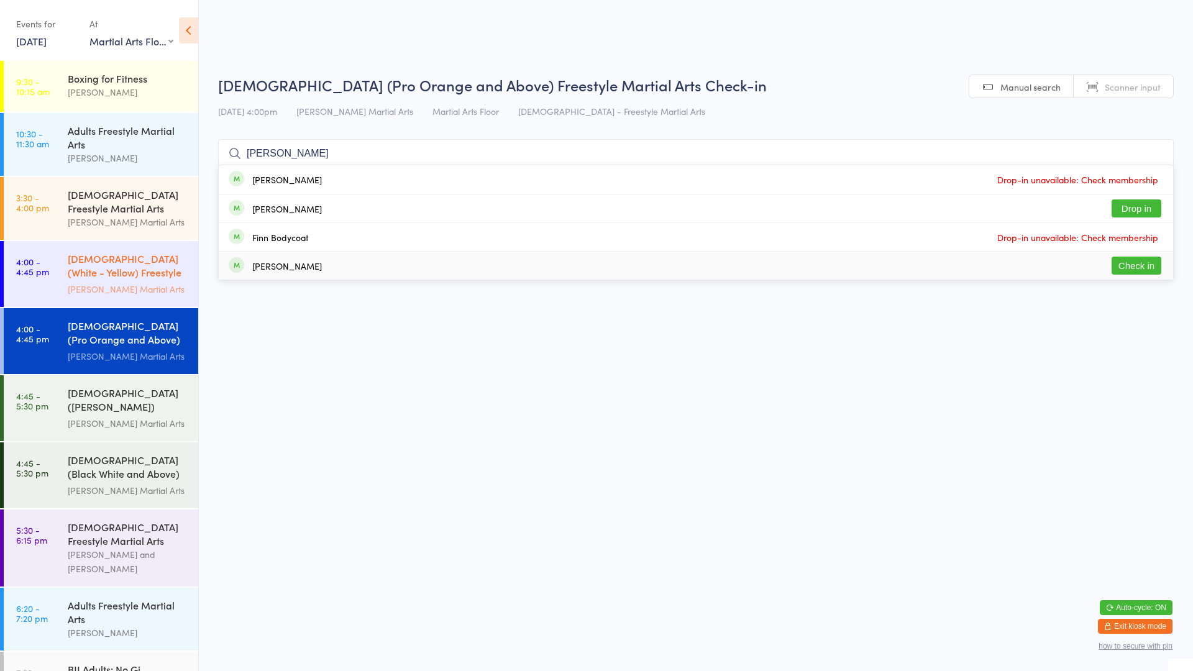
click at [55, 275] on link "4:00 - 4:45 pm [DEMOGRAPHIC_DATA] (White - Yellow) Freestyle Martial Arts [PERS…" at bounding box center [101, 274] width 194 height 66
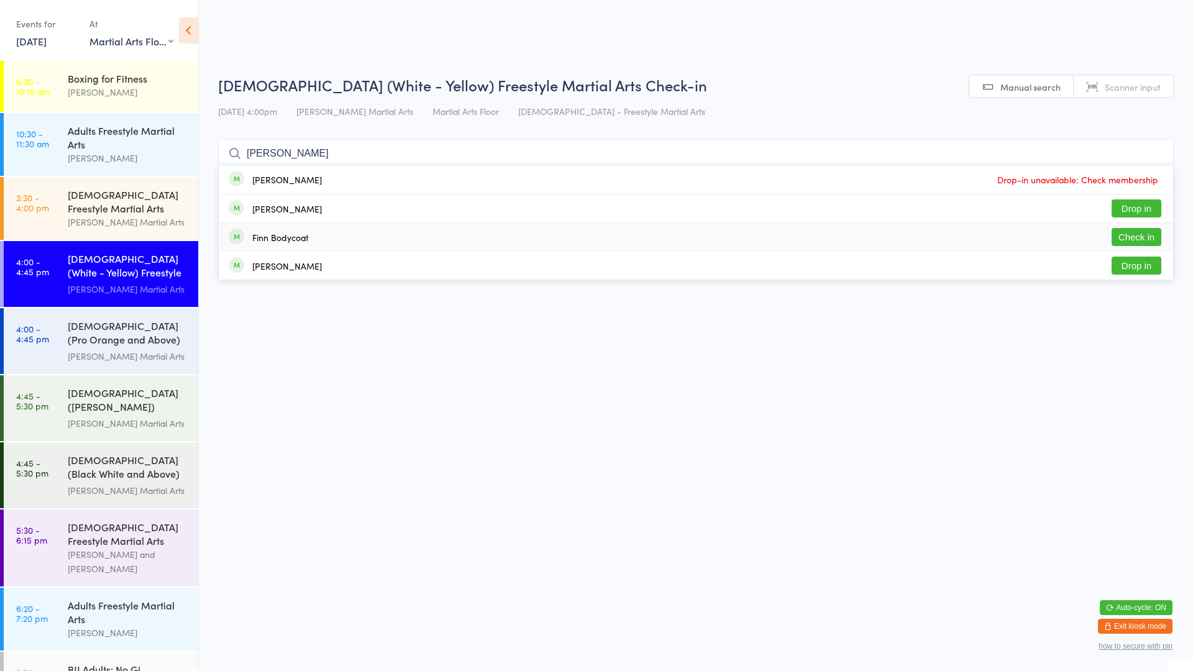
type input "[PERSON_NAME]"
click at [1130, 229] on button "Check in" at bounding box center [1136, 237] width 50 height 18
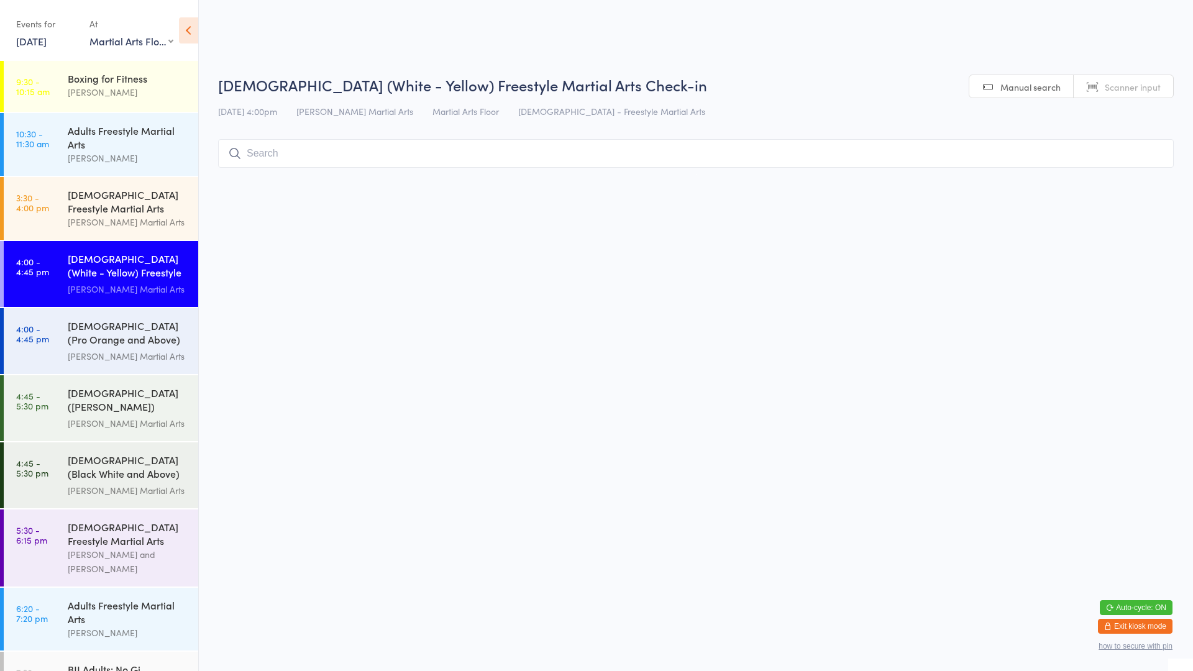
click at [169, 262] on div "[DEMOGRAPHIC_DATA] (White - Yellow) Freestyle Martial Arts" at bounding box center [128, 267] width 120 height 30
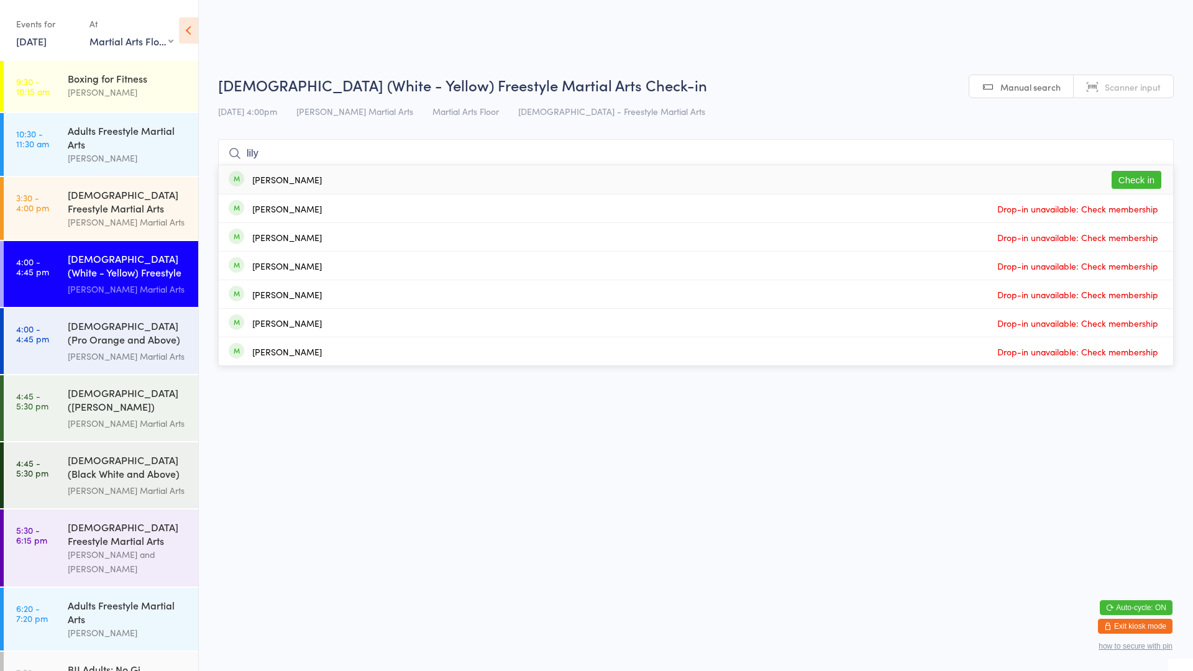
type input "lily"
click at [1144, 179] on button "Check in" at bounding box center [1136, 180] width 50 height 18
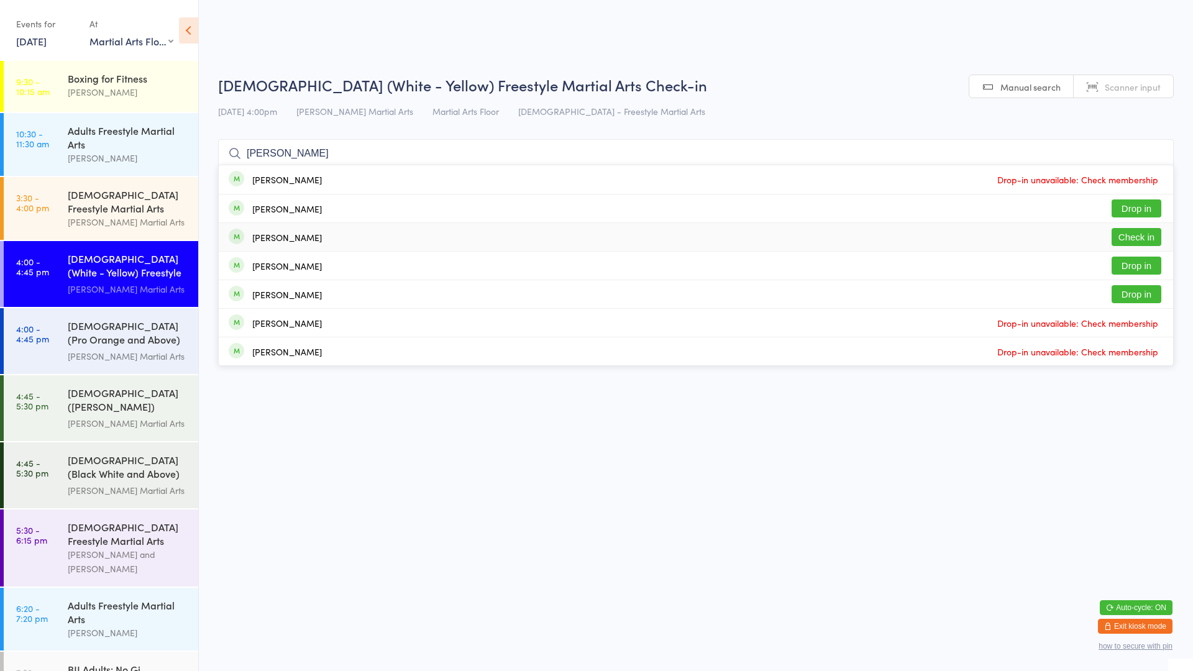
type input "[PERSON_NAME]"
click at [1130, 237] on button "Check in" at bounding box center [1136, 237] width 50 height 18
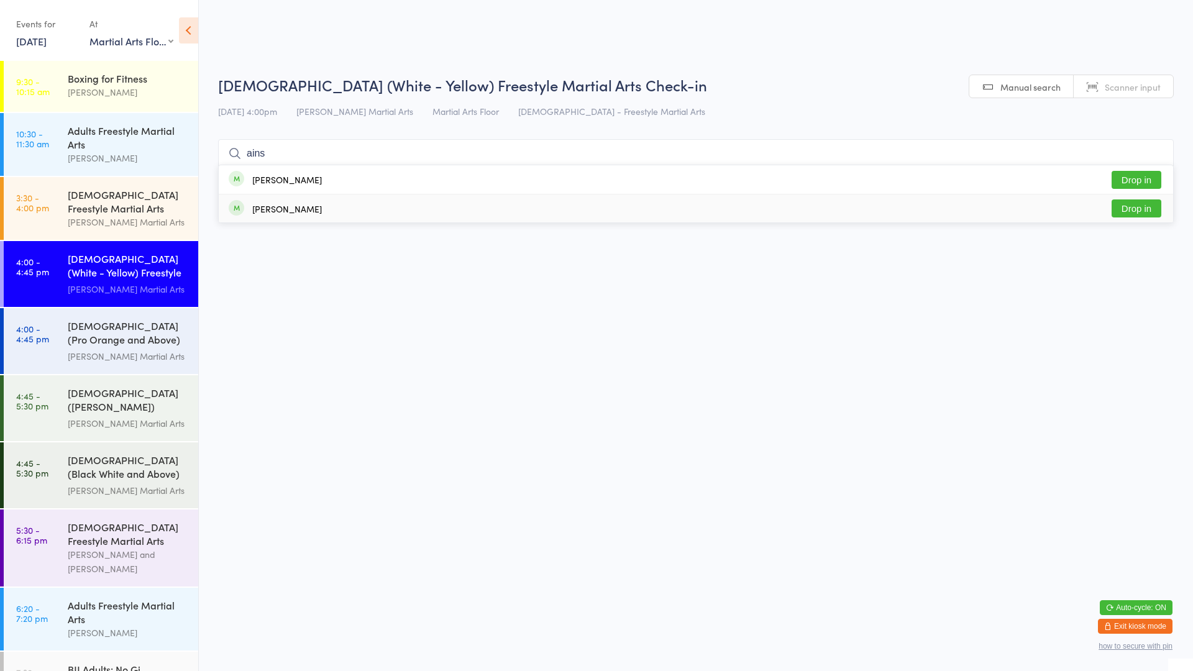
type input "ains"
click at [1134, 204] on button "Drop in" at bounding box center [1136, 208] width 50 height 18
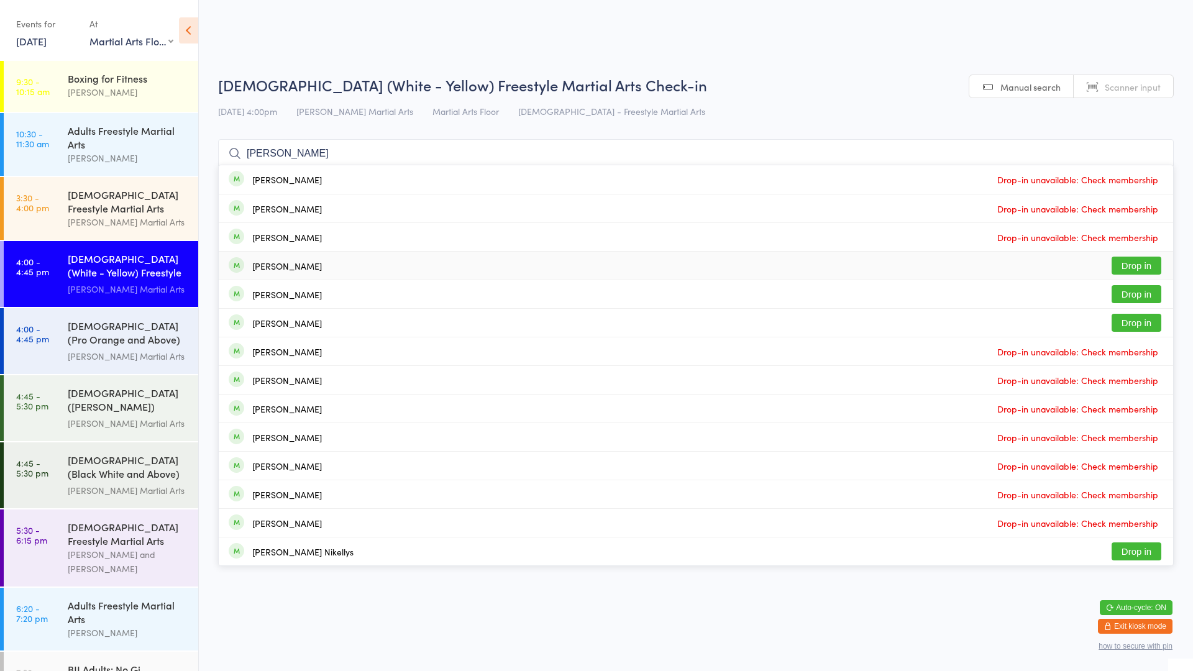
type input "[PERSON_NAME]"
click at [639, 258] on div "[PERSON_NAME] Drop in" at bounding box center [696, 266] width 954 height 28
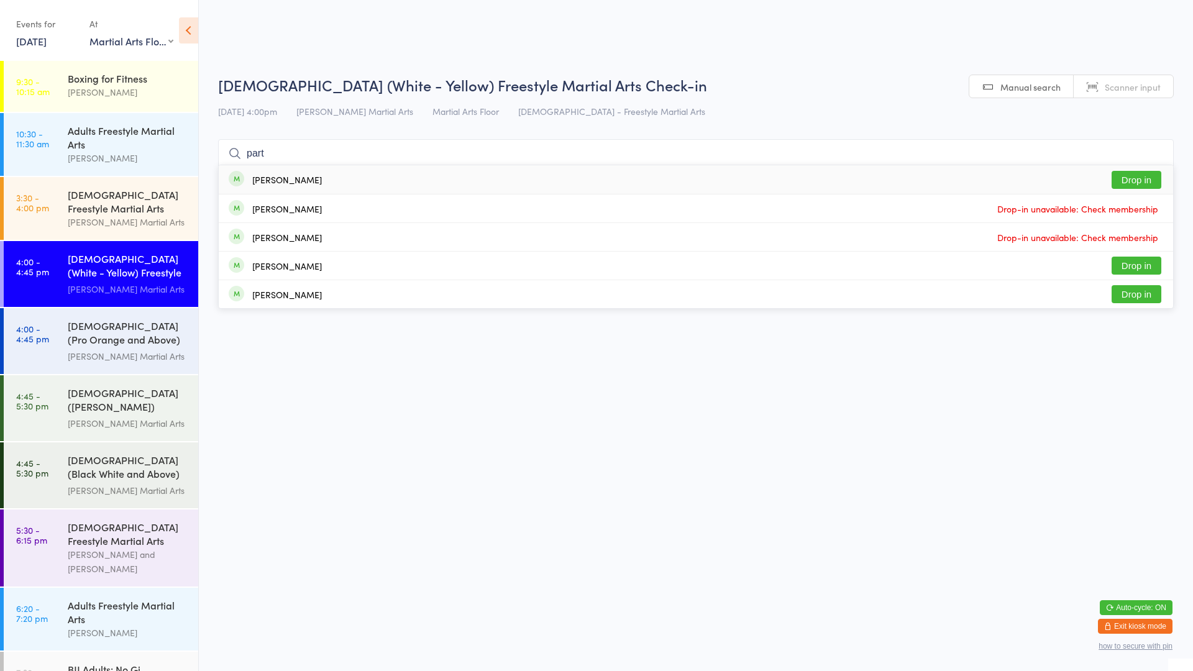
type input "part"
click at [1144, 172] on button "Drop in" at bounding box center [1136, 180] width 50 height 18
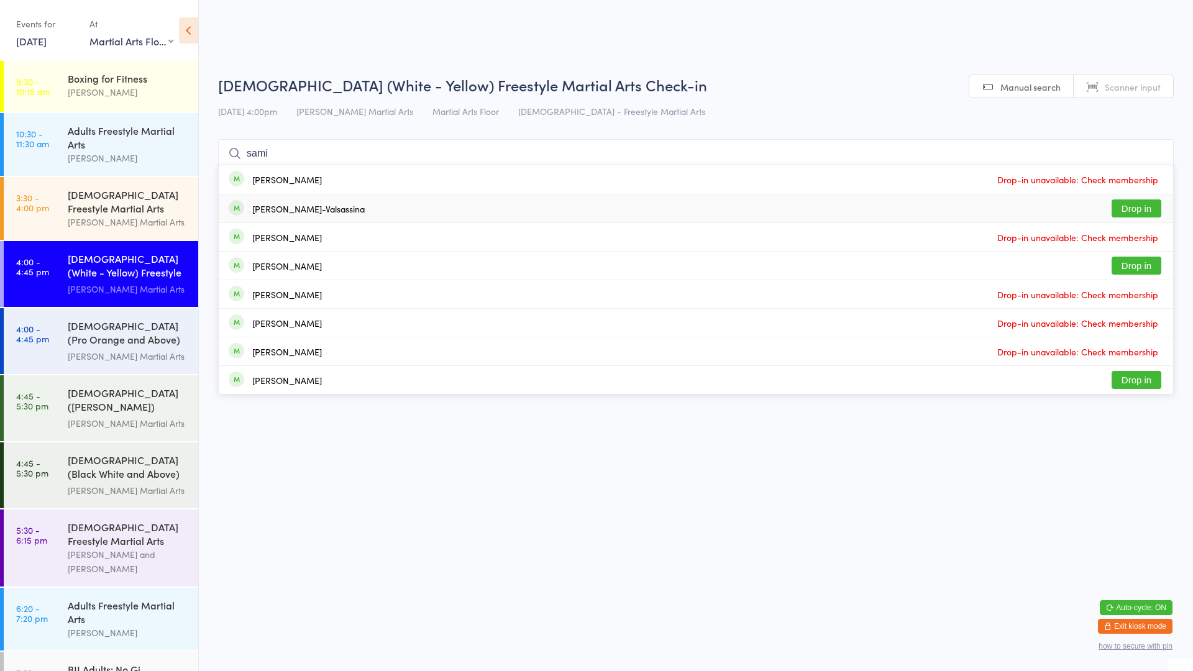
type input "sami"
click at [1137, 205] on button "Drop in" at bounding box center [1136, 208] width 50 height 18
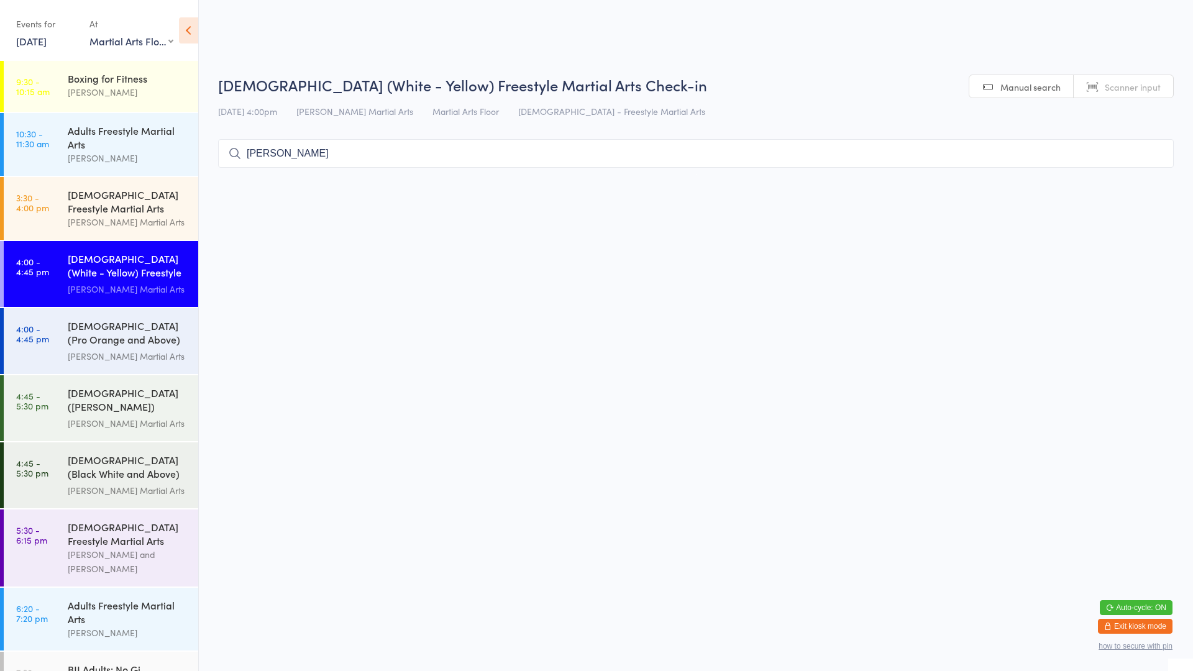
type input "[PERSON_NAME]"
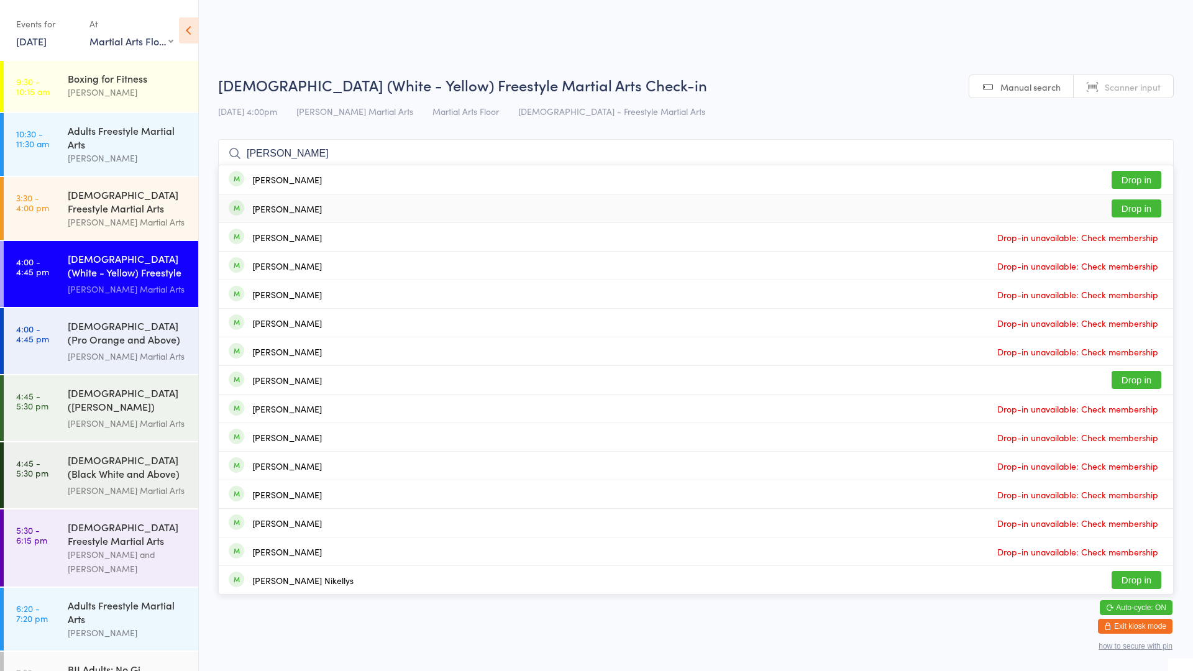
click at [1125, 184] on button "Drop in" at bounding box center [1136, 180] width 50 height 18
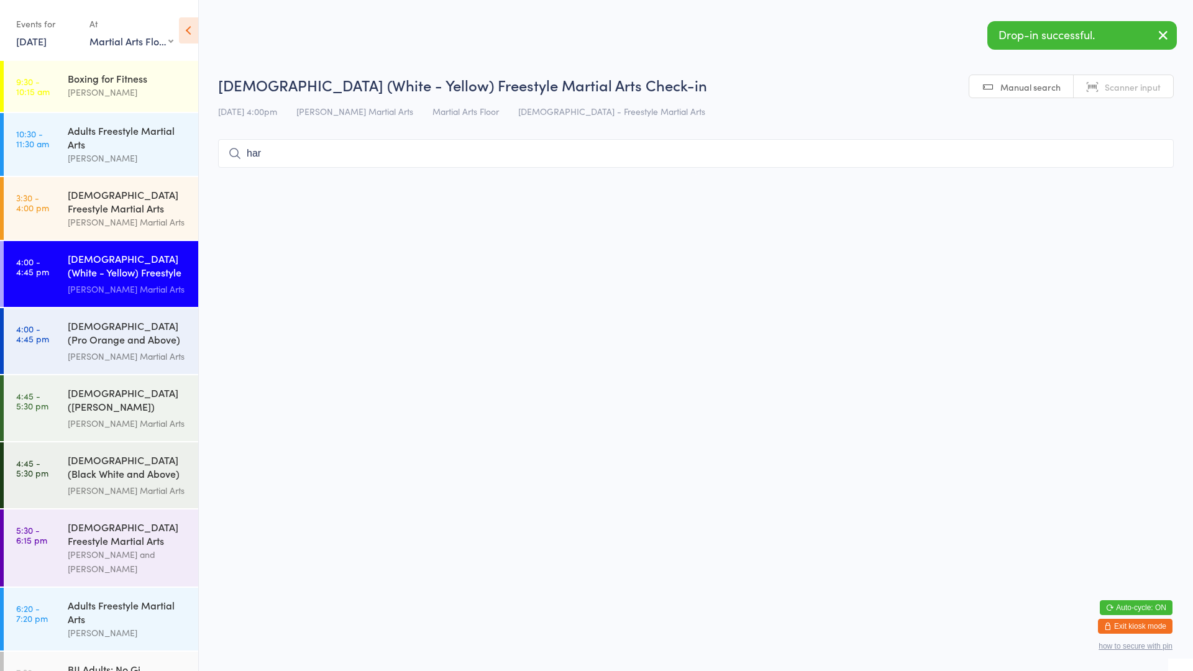
type input "[PERSON_NAME]"
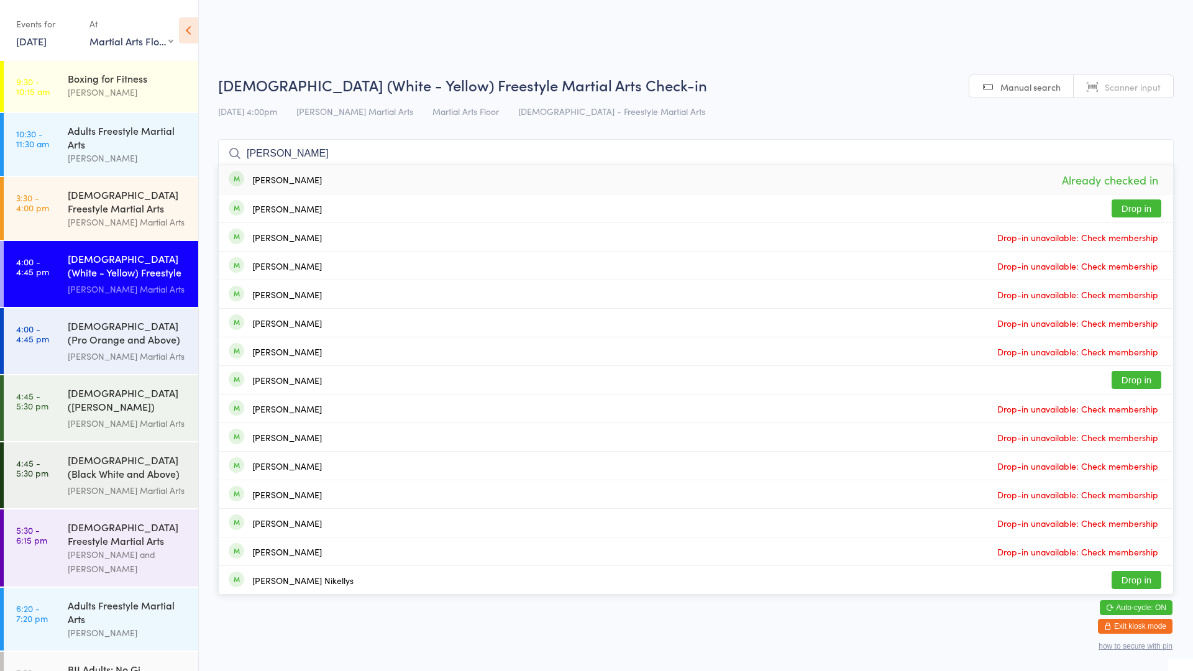
click at [1141, 210] on button "Drop in" at bounding box center [1136, 208] width 50 height 18
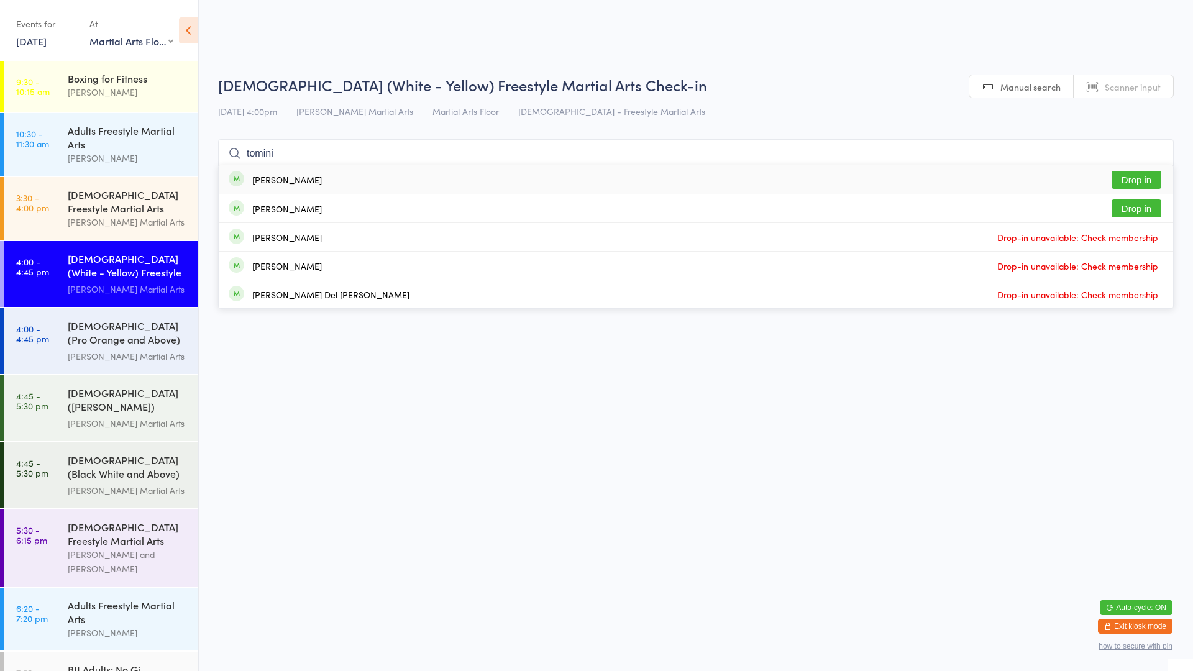
type input "tomini"
click at [1148, 177] on button "Drop in" at bounding box center [1136, 180] width 50 height 18
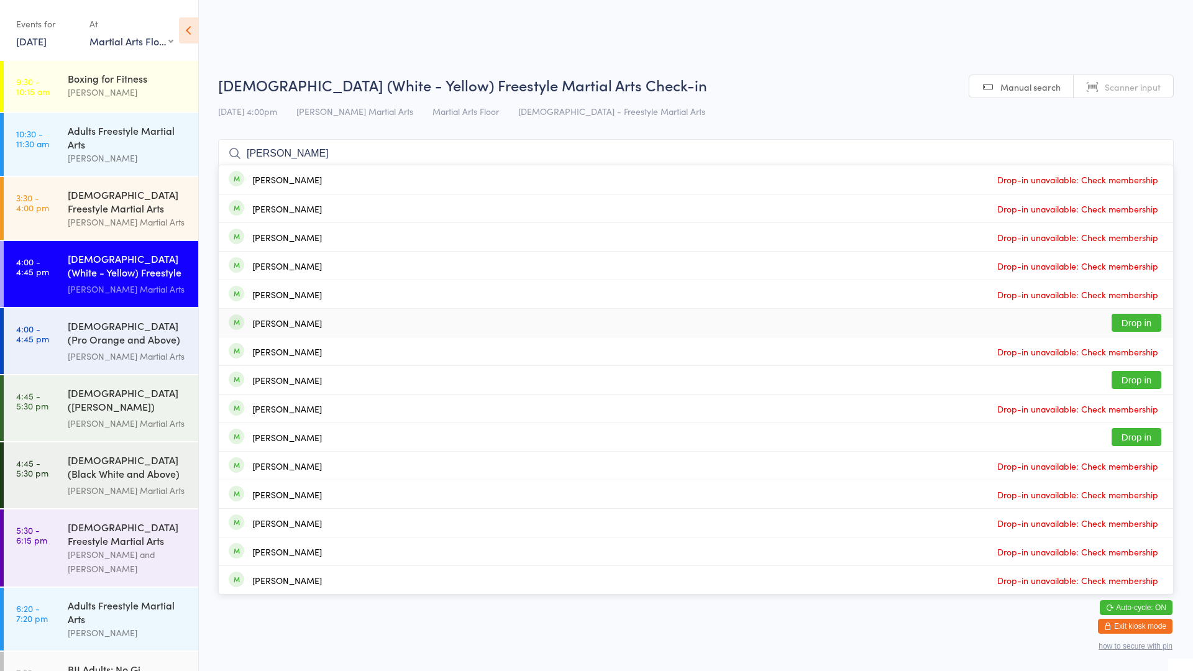
type input "[PERSON_NAME]"
click at [1140, 329] on button "Drop in" at bounding box center [1136, 323] width 50 height 18
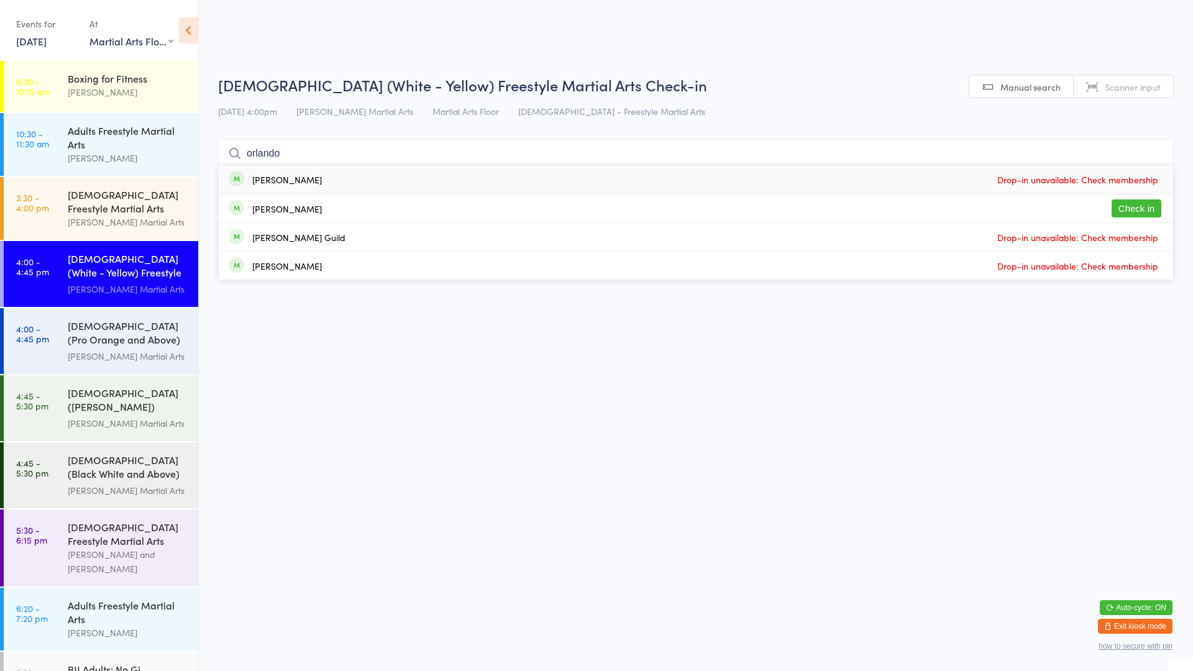
type input "orlando"
click at [245, 214] on div "[PERSON_NAME]" at bounding box center [275, 209] width 93 height 14
type input "evie"
click at [1140, 181] on button "Drop in" at bounding box center [1136, 180] width 50 height 18
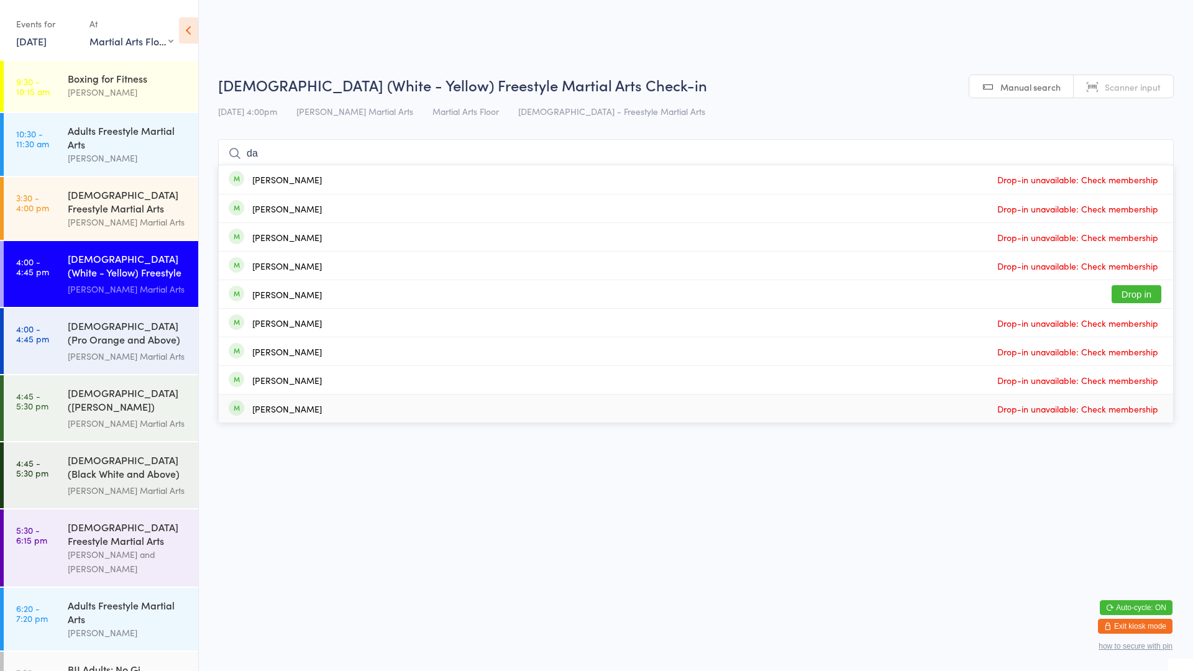
type input "da"
click at [683, 513] on html "You have now entered Kiosk Mode. Members will be able to check themselves in us…" at bounding box center [596, 335] width 1193 height 671
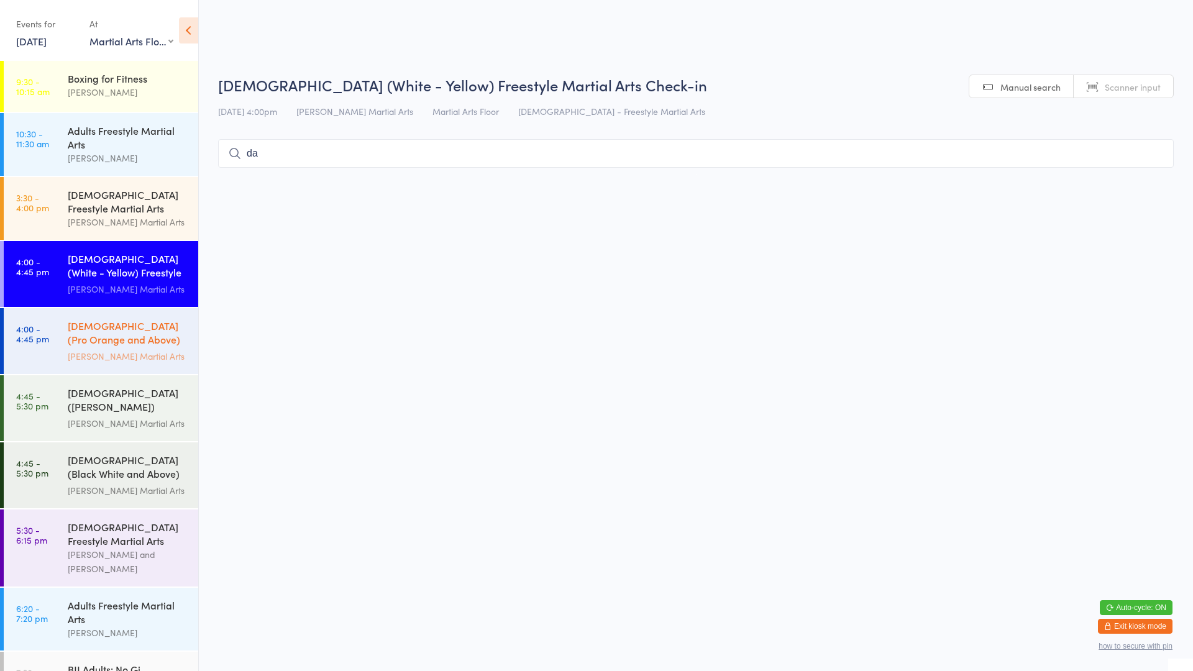
click at [99, 332] on div "[DEMOGRAPHIC_DATA] (Pro Orange and Above) Freestyle Martial Art..." at bounding box center [128, 334] width 120 height 30
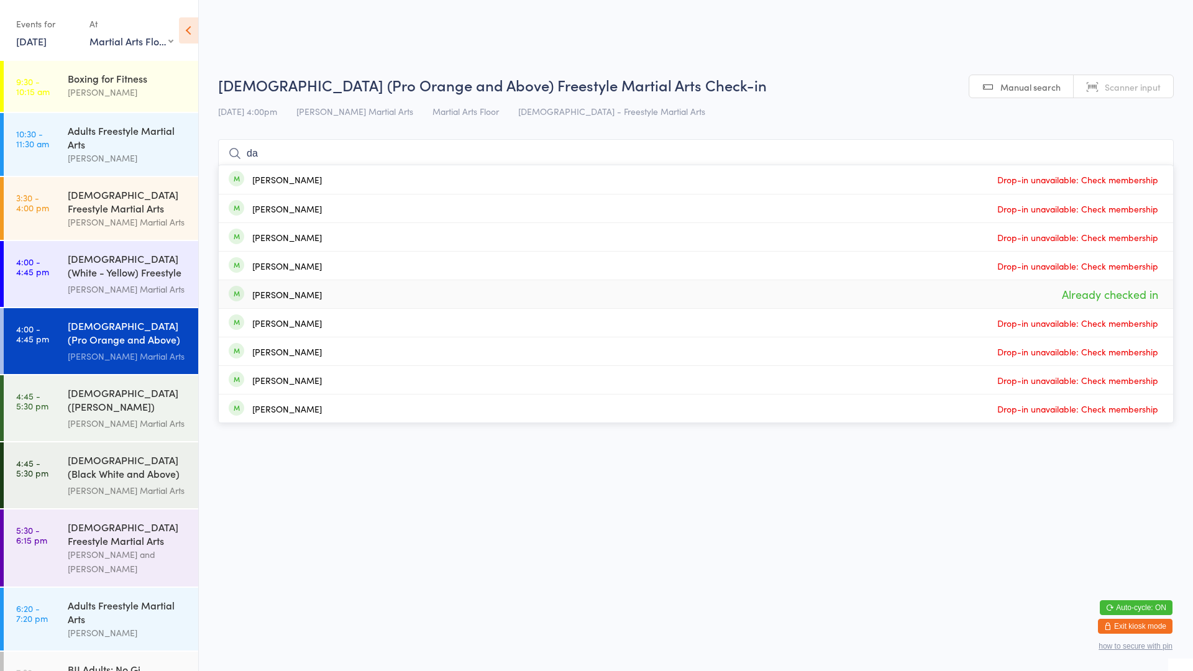
type input "da"
click at [572, 303] on div "[PERSON_NAME] Already checked in" at bounding box center [696, 294] width 954 height 28
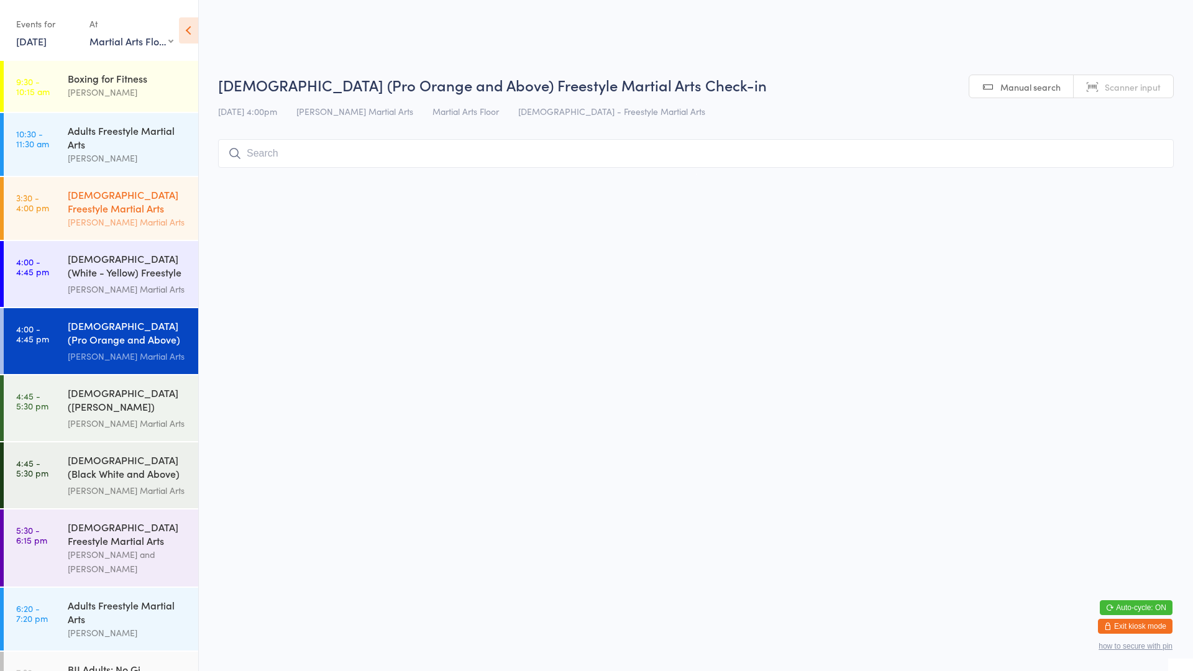
click at [152, 238] on div "[DEMOGRAPHIC_DATA] Freestyle Martial Arts [PERSON_NAME] Martial Arts" at bounding box center [133, 208] width 130 height 63
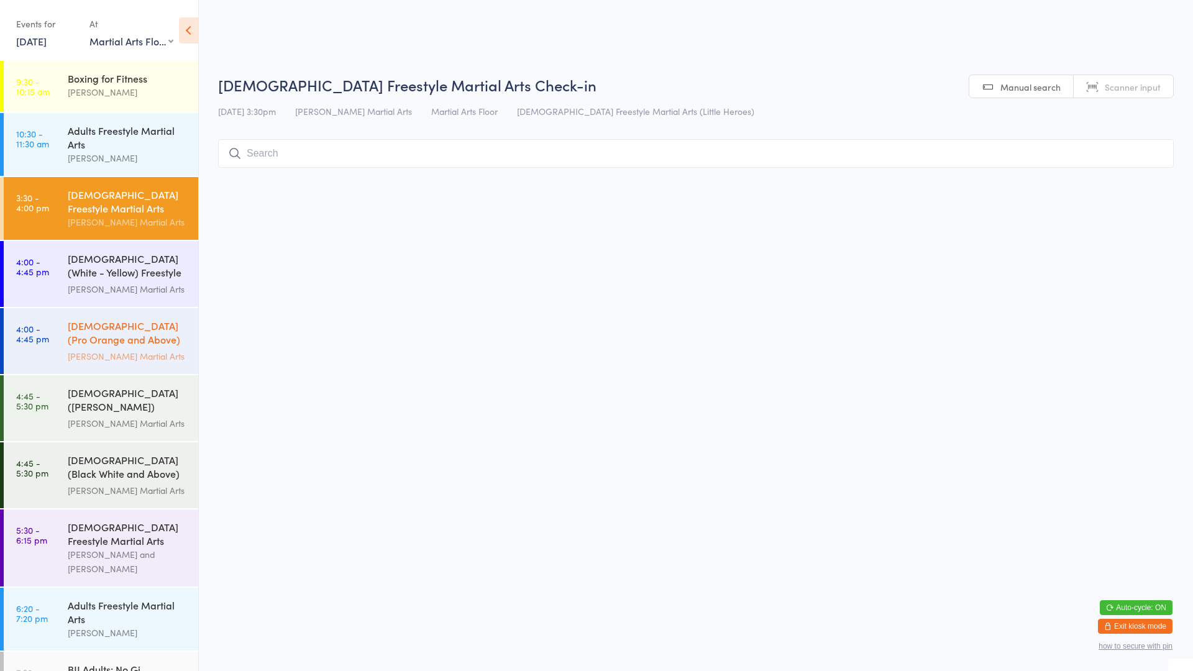
click at [135, 331] on div "[DEMOGRAPHIC_DATA] (Pro Orange and Above) Freestyle Martial Art..." at bounding box center [128, 334] width 120 height 30
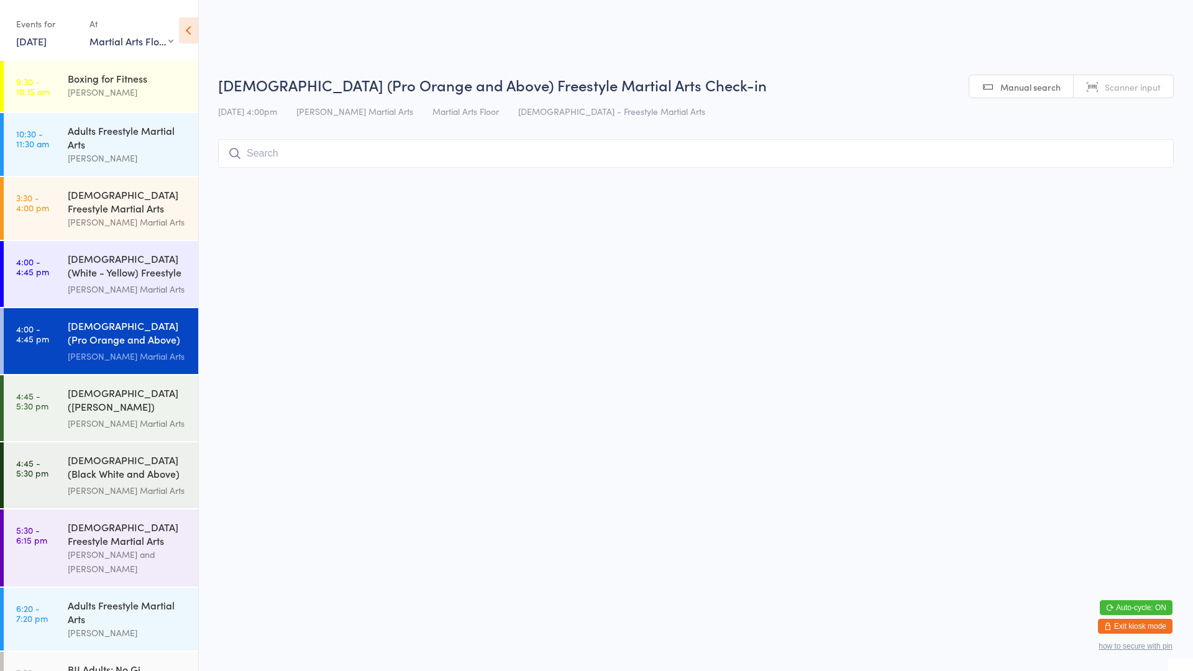
drag, startPoint x: 293, startPoint y: 145, endPoint x: 283, endPoint y: 145, distance: 9.9
click at [291, 145] on input "search" at bounding box center [695, 153] width 955 height 29
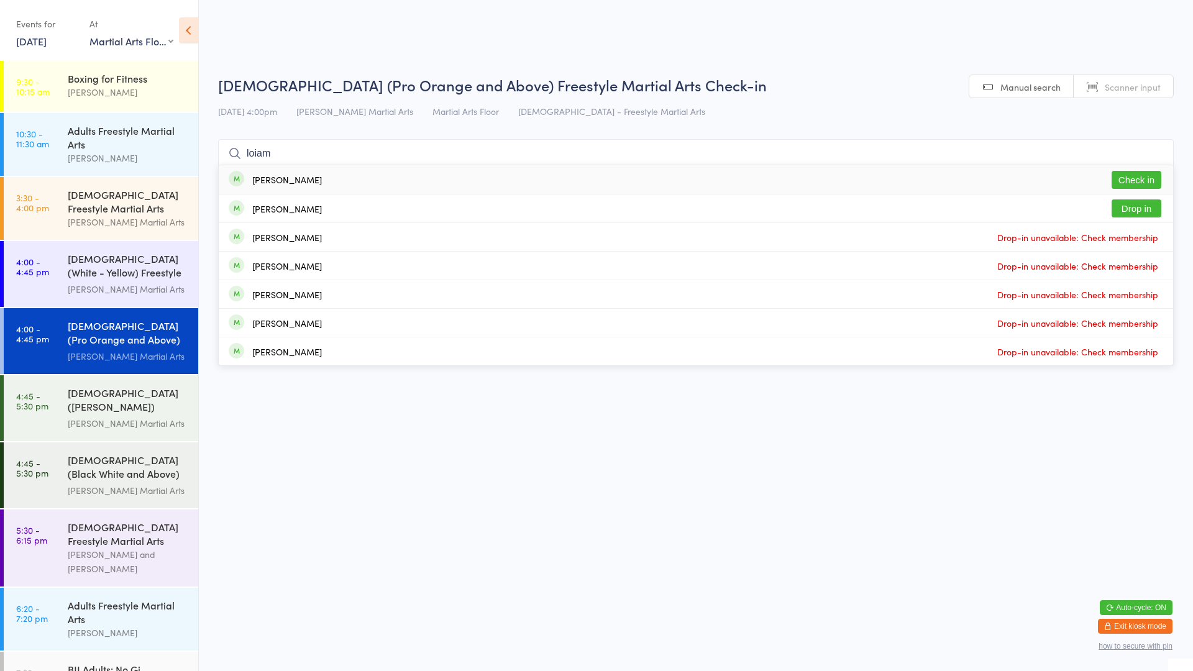
type input "loiam"
click at [316, 176] on div "[PERSON_NAME] Check in" at bounding box center [696, 179] width 954 height 29
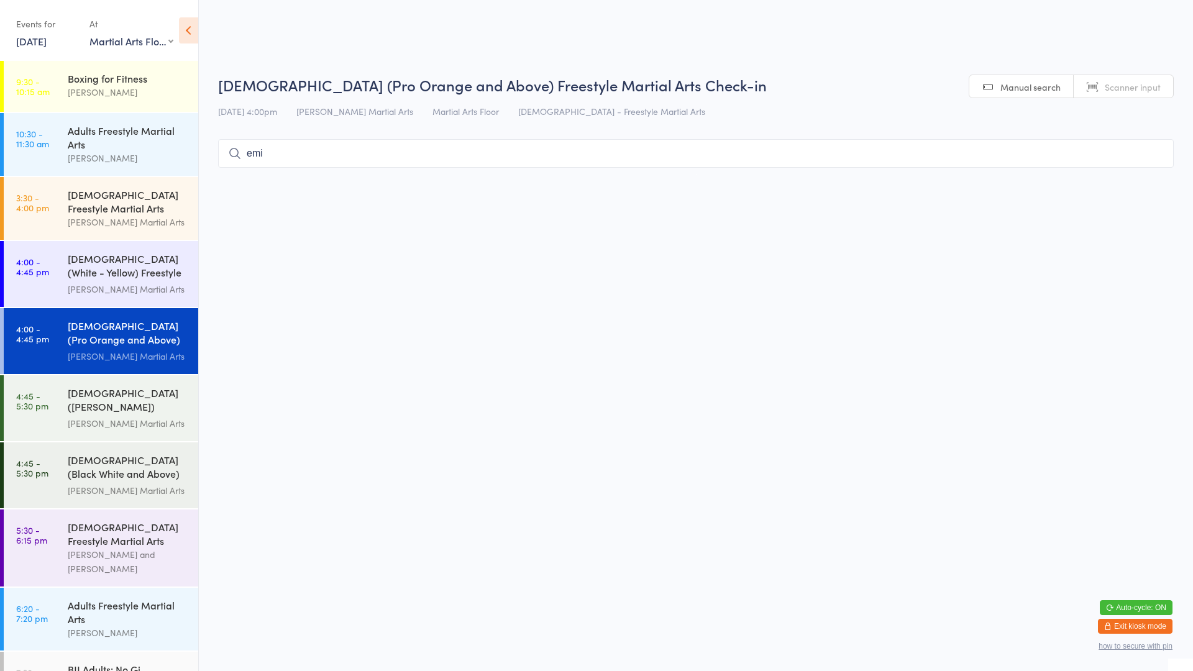
type input "[PERSON_NAME]"
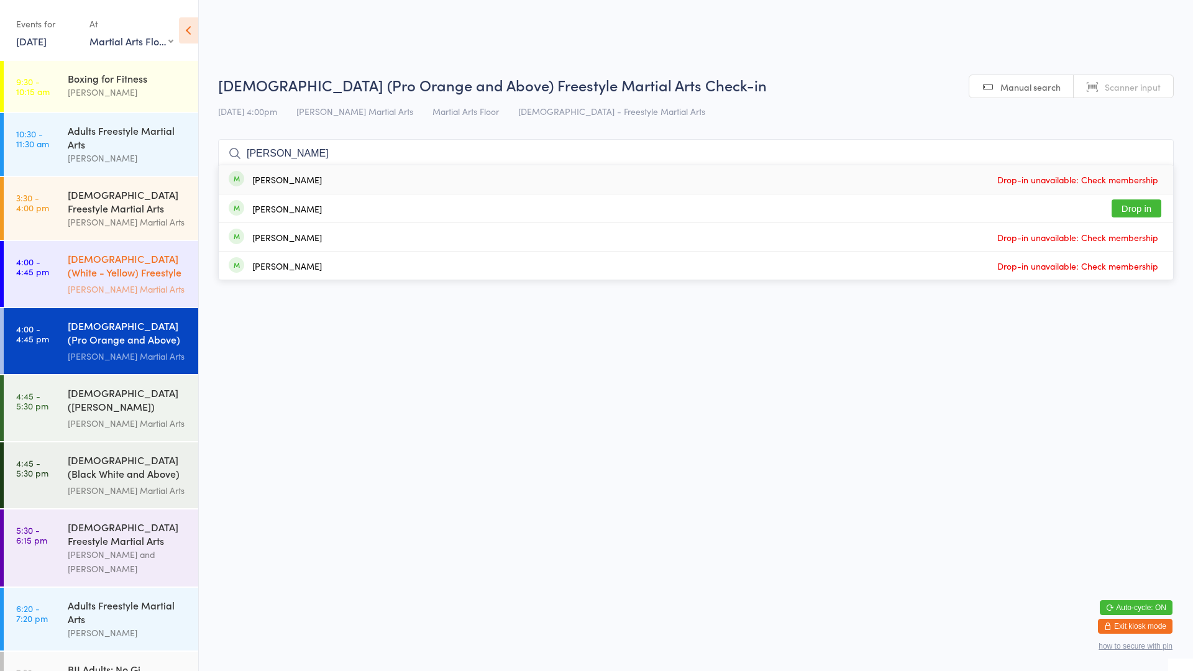
click at [74, 271] on div "[DEMOGRAPHIC_DATA] (White - Yellow) Freestyle Martial Arts" at bounding box center [128, 267] width 120 height 30
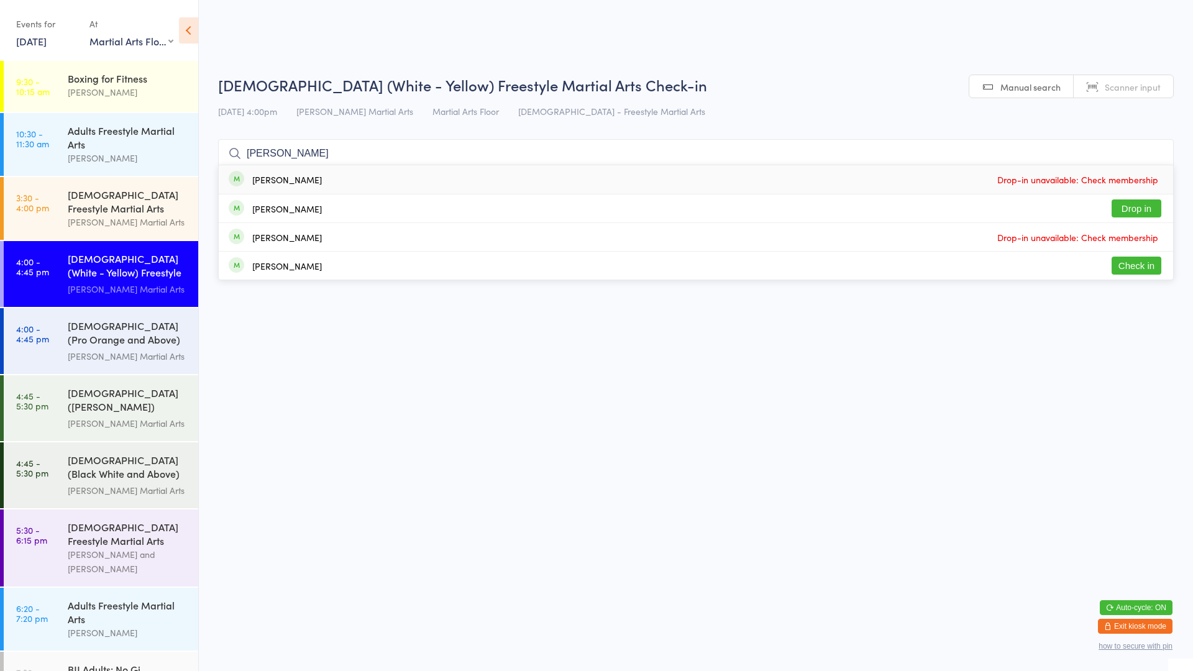
type input "[PERSON_NAME]"
click at [1147, 270] on button "Check in" at bounding box center [1136, 266] width 50 height 18
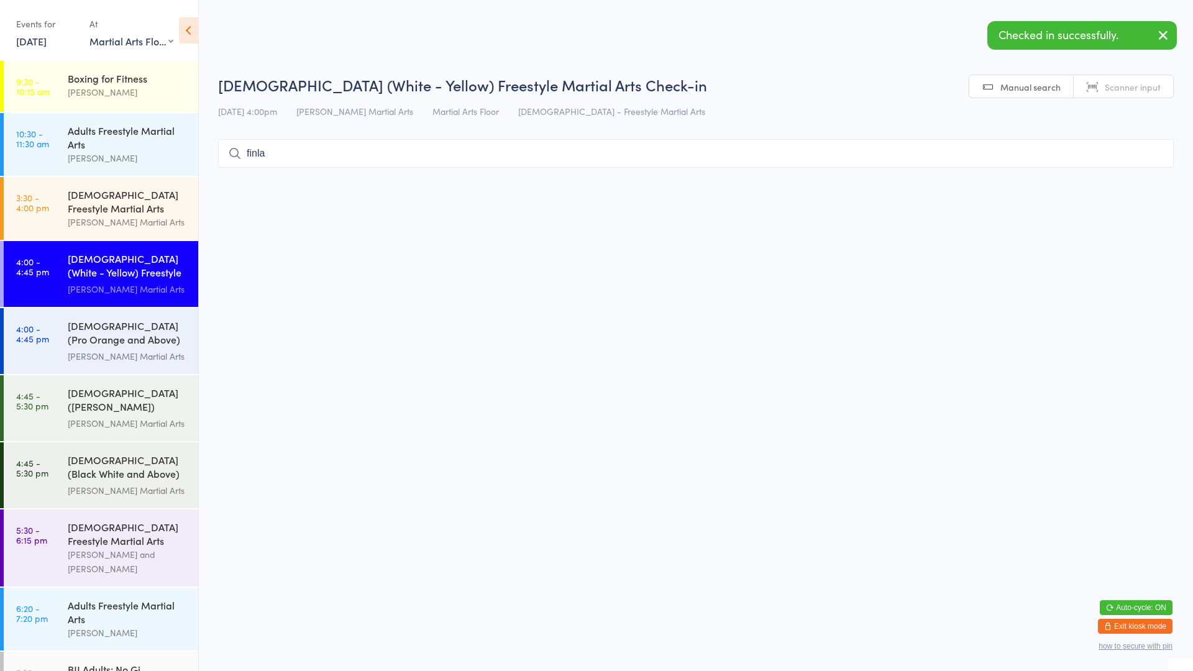
type input "finlay"
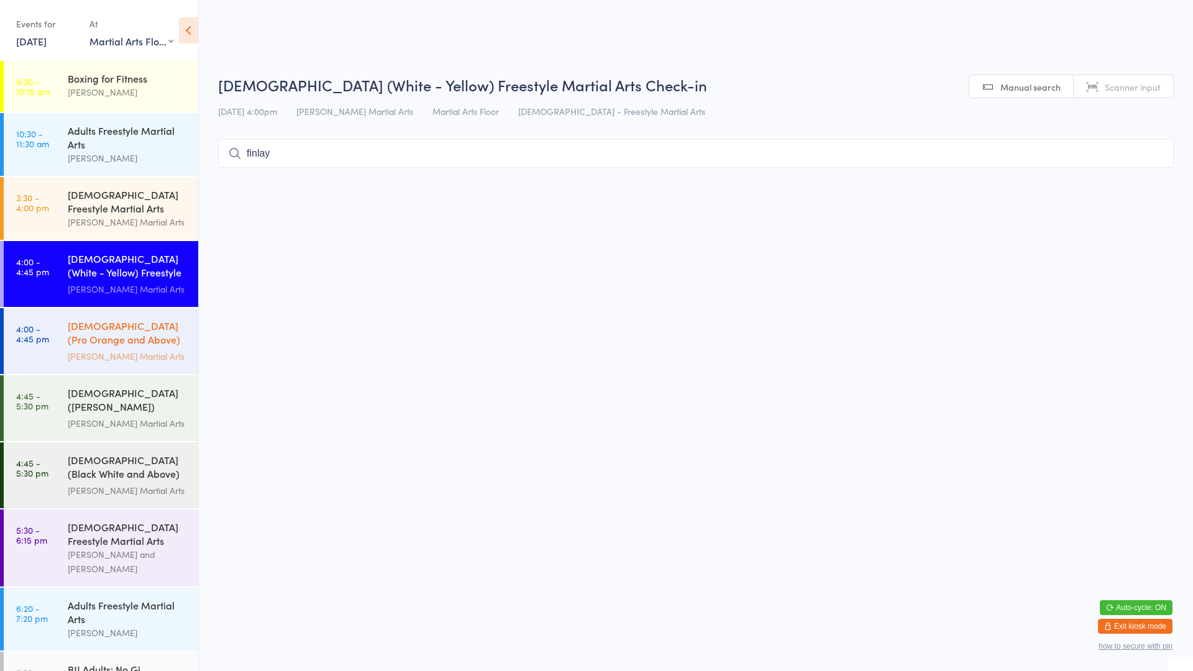
click at [94, 345] on div "[DEMOGRAPHIC_DATA] (Pro Orange and Above) Freestyle Martial Art..." at bounding box center [128, 334] width 120 height 30
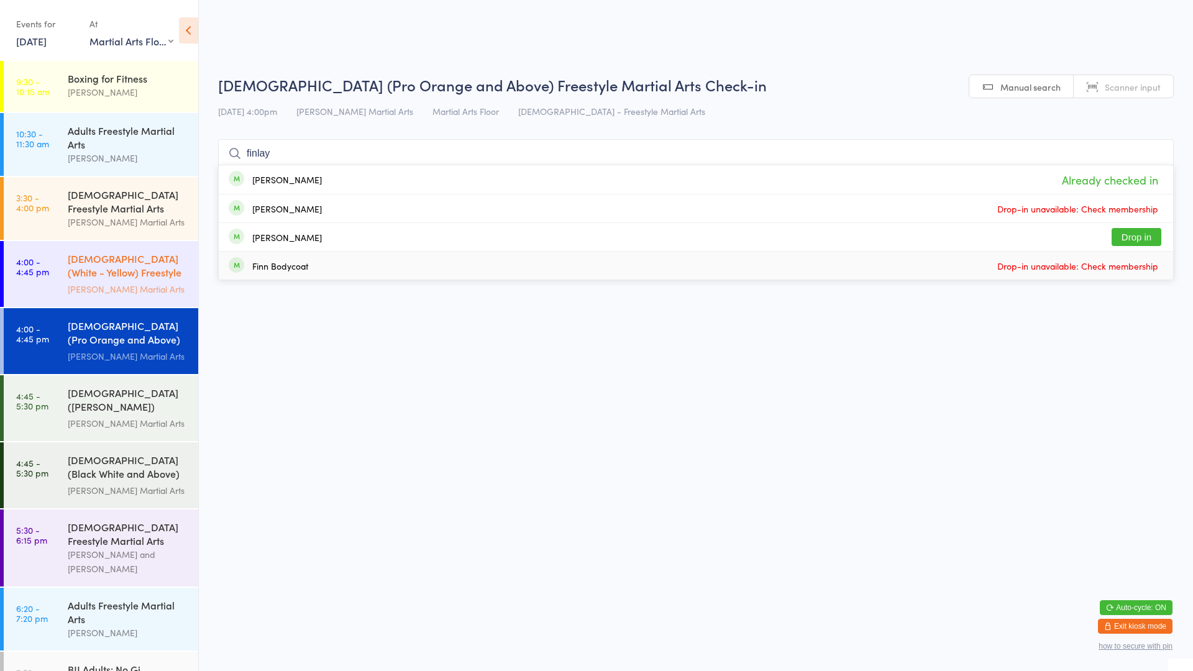
type input "finlay"
click at [141, 274] on div "[DEMOGRAPHIC_DATA] (White - Yellow) Freestyle Martial Arts" at bounding box center [128, 267] width 120 height 30
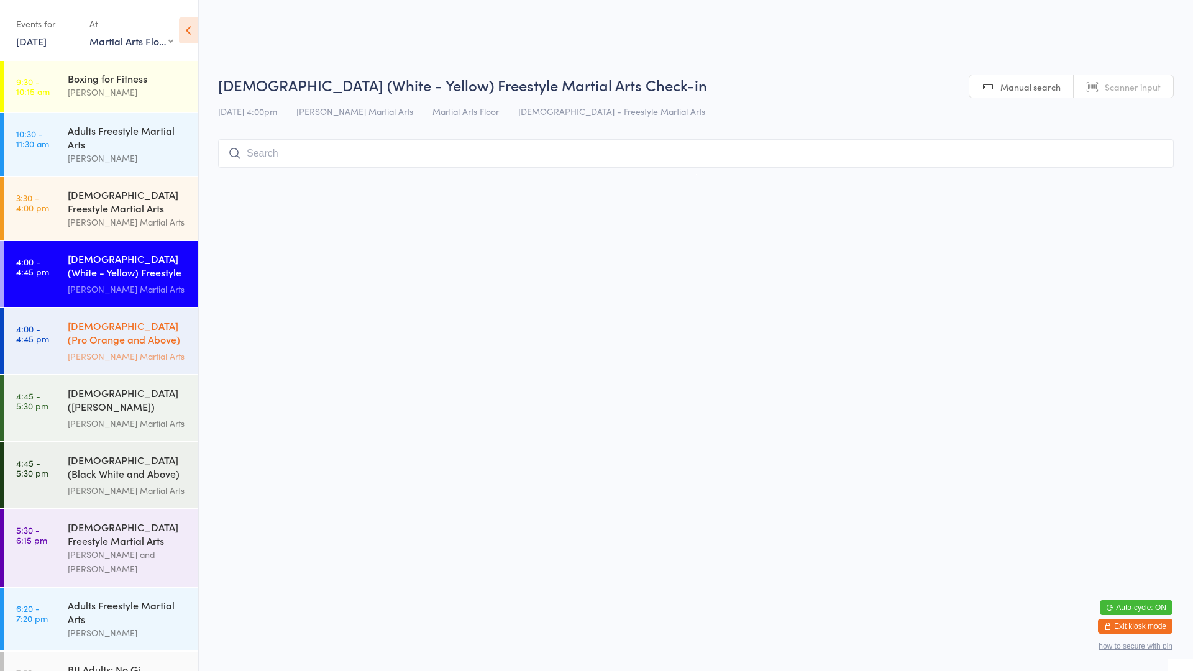
click at [137, 322] on div "[DEMOGRAPHIC_DATA] (Pro Orange and Above) Freestyle Martial Art..." at bounding box center [128, 334] width 120 height 30
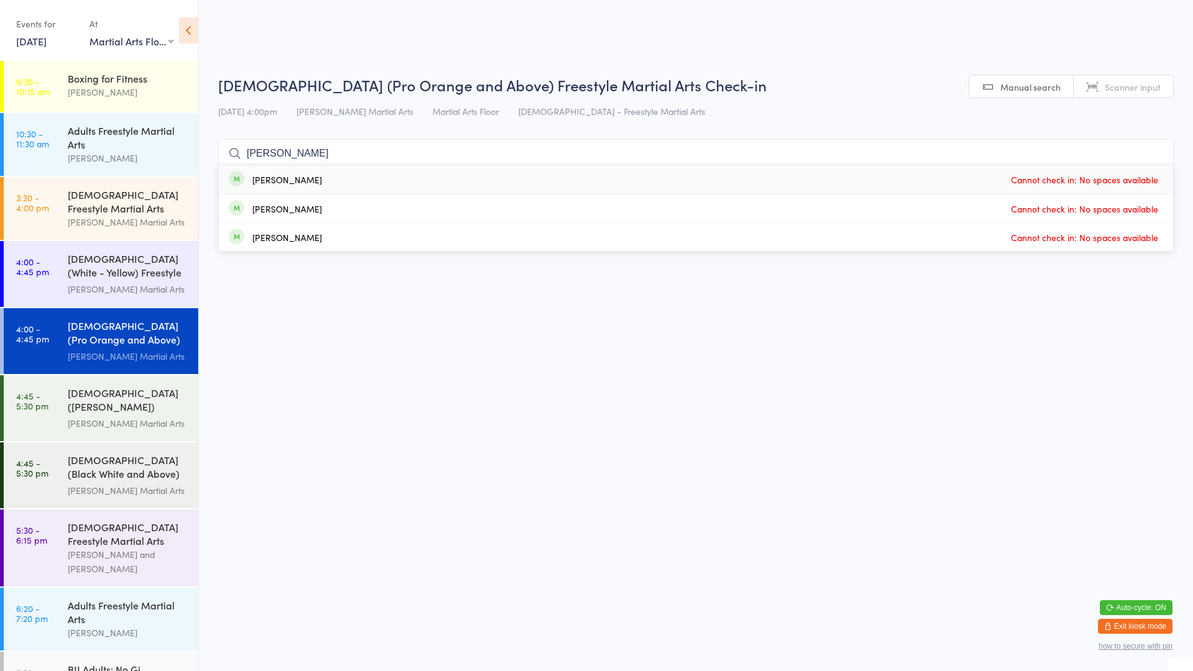
type input "[PERSON_NAME]"
click at [317, 177] on div "[PERSON_NAME]" at bounding box center [287, 180] width 70 height 10
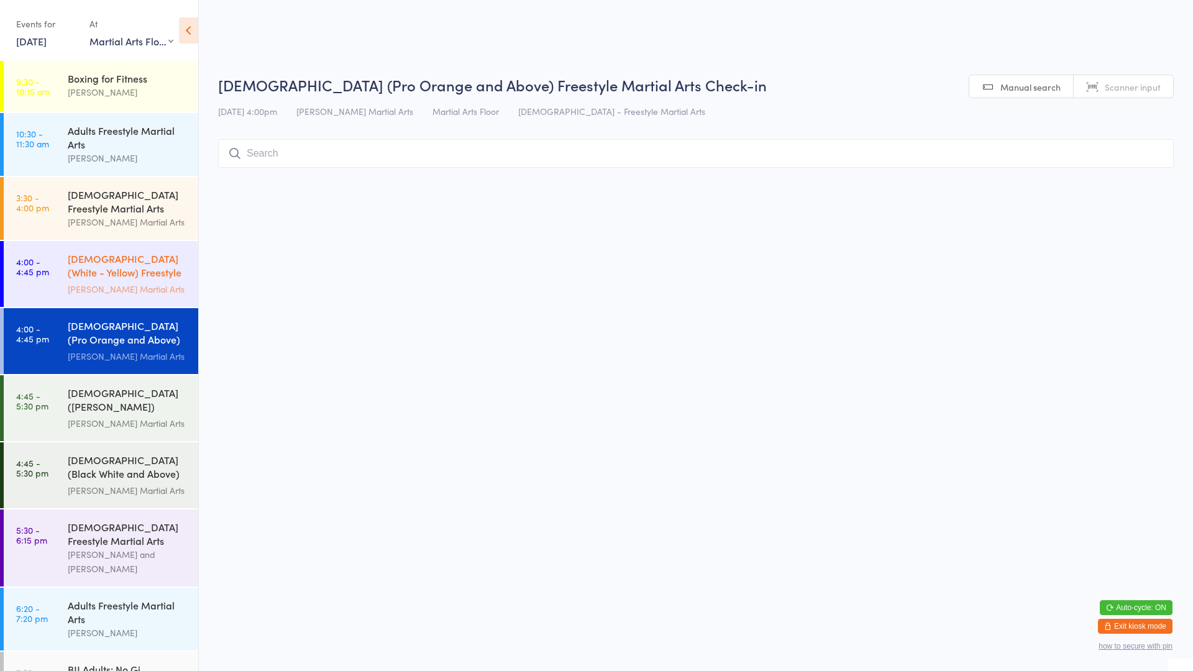
click at [128, 273] on div "[DEMOGRAPHIC_DATA] (White - Yellow) Freestyle Martial Arts" at bounding box center [128, 267] width 120 height 30
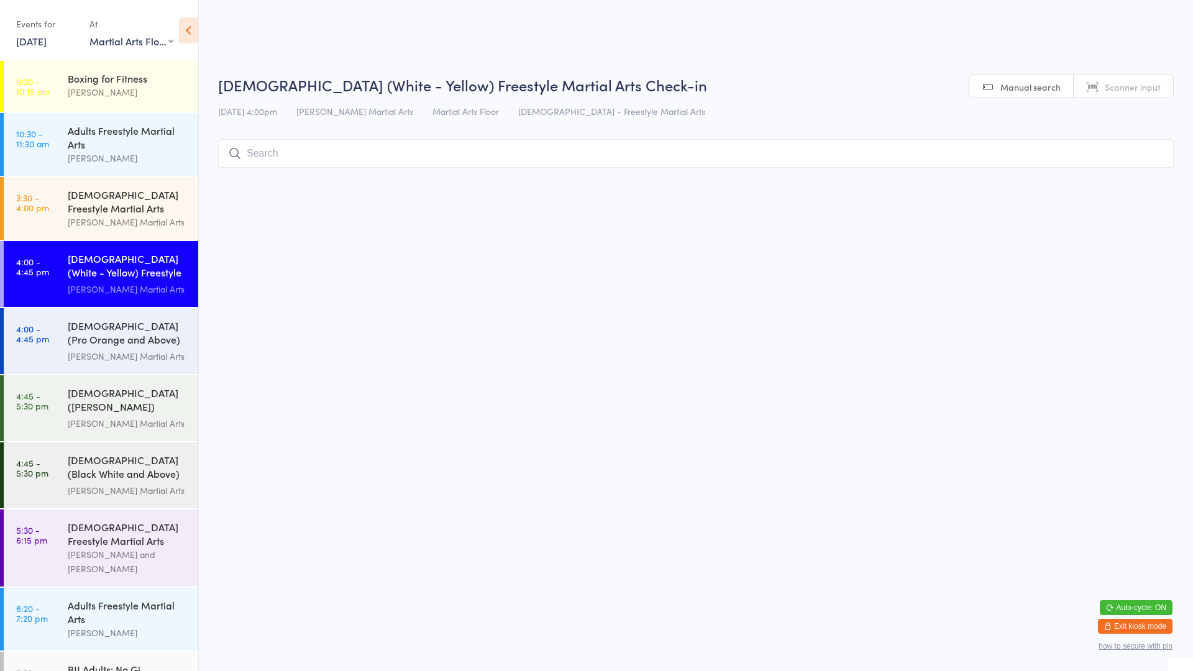
click at [297, 148] on input "search" at bounding box center [695, 153] width 955 height 29
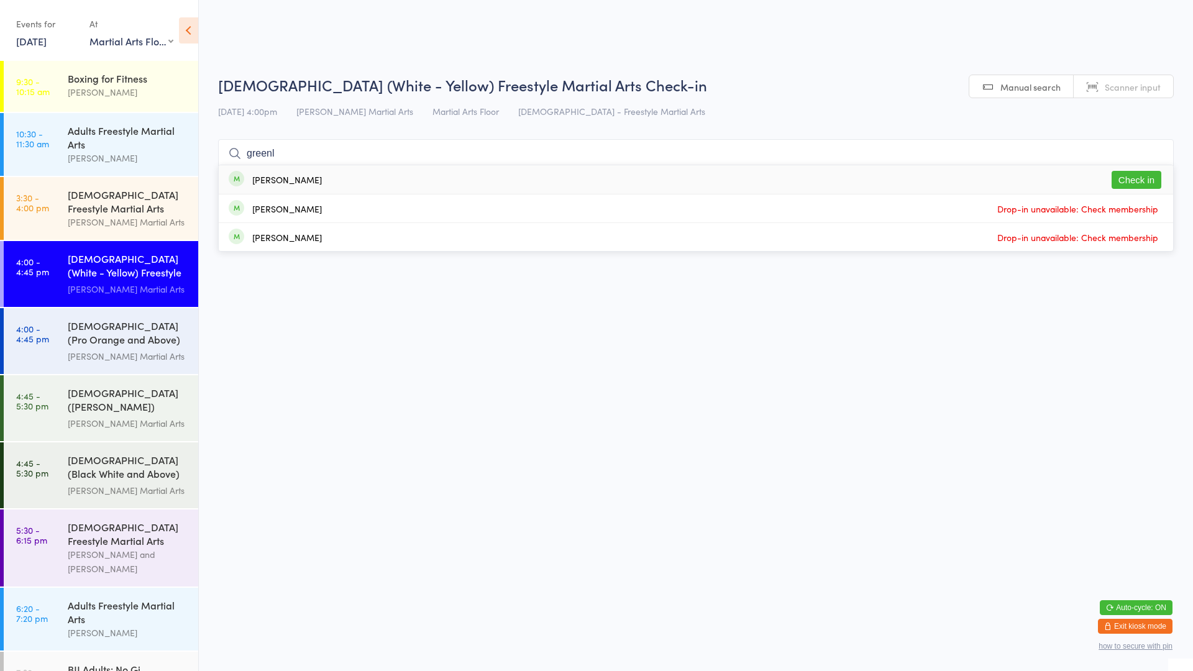
type input "greenl"
click at [298, 182] on div "[PERSON_NAME]" at bounding box center [287, 180] width 70 height 10
type input "[PERSON_NAME]"
click at [1123, 178] on button "Drop in" at bounding box center [1136, 180] width 50 height 18
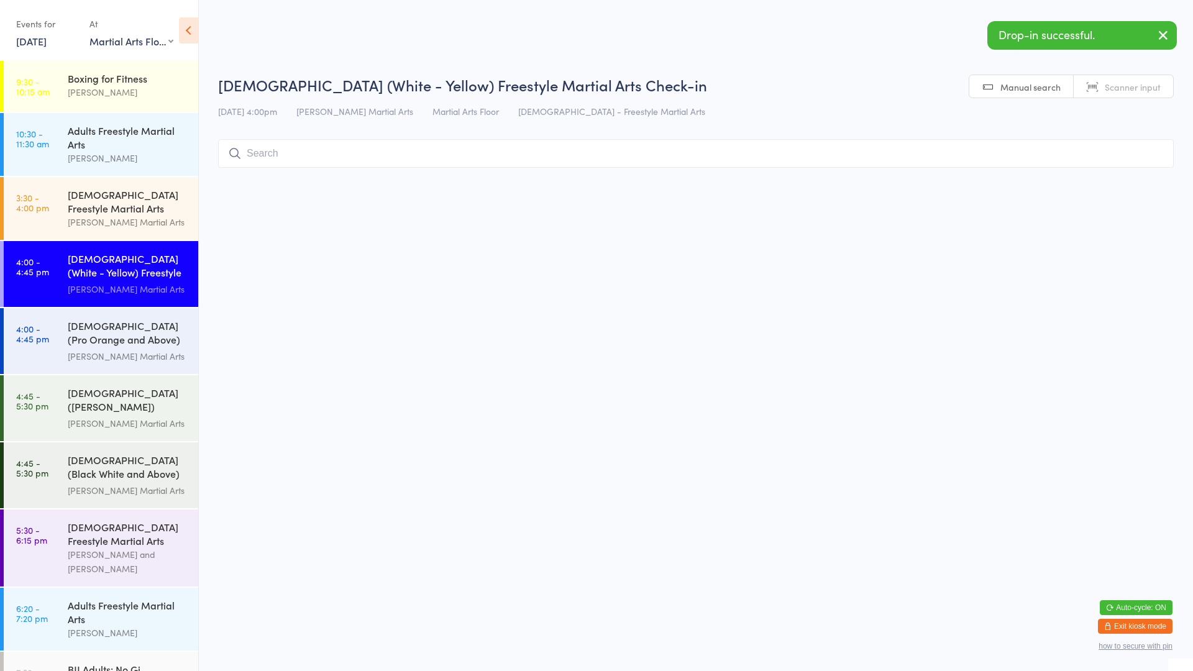
click at [940, 142] on input "search" at bounding box center [695, 153] width 955 height 29
click at [926, 156] on input "search" at bounding box center [695, 153] width 955 height 29
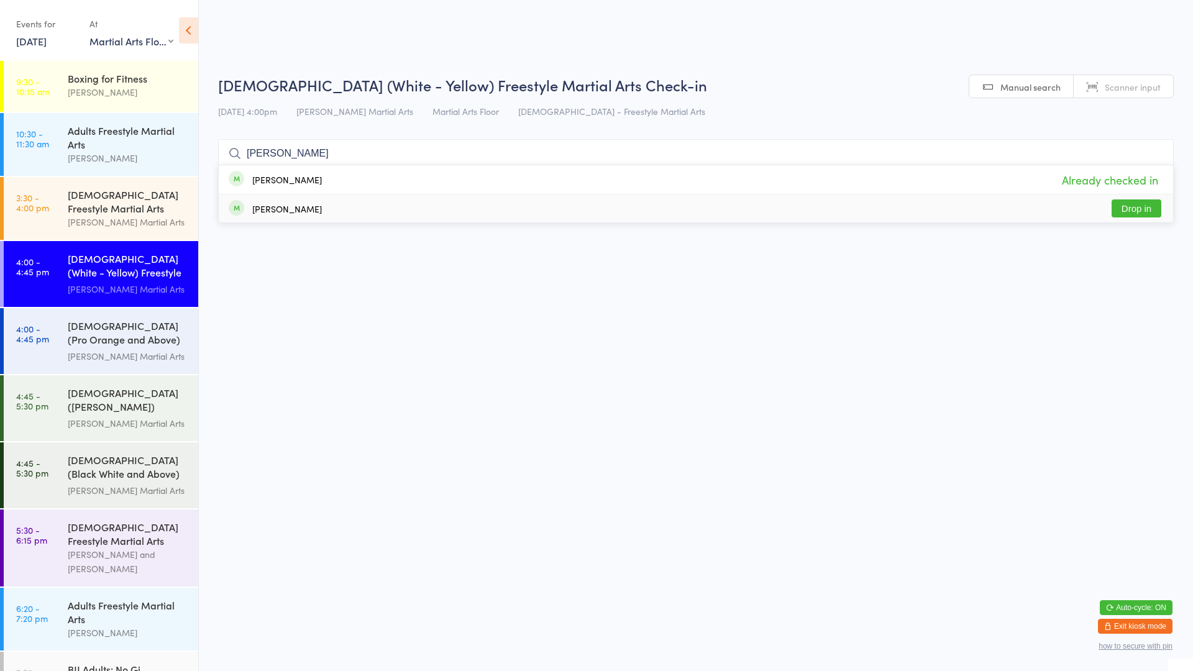
type input "[PERSON_NAME]"
click at [1121, 208] on button "Drop in" at bounding box center [1136, 208] width 50 height 18
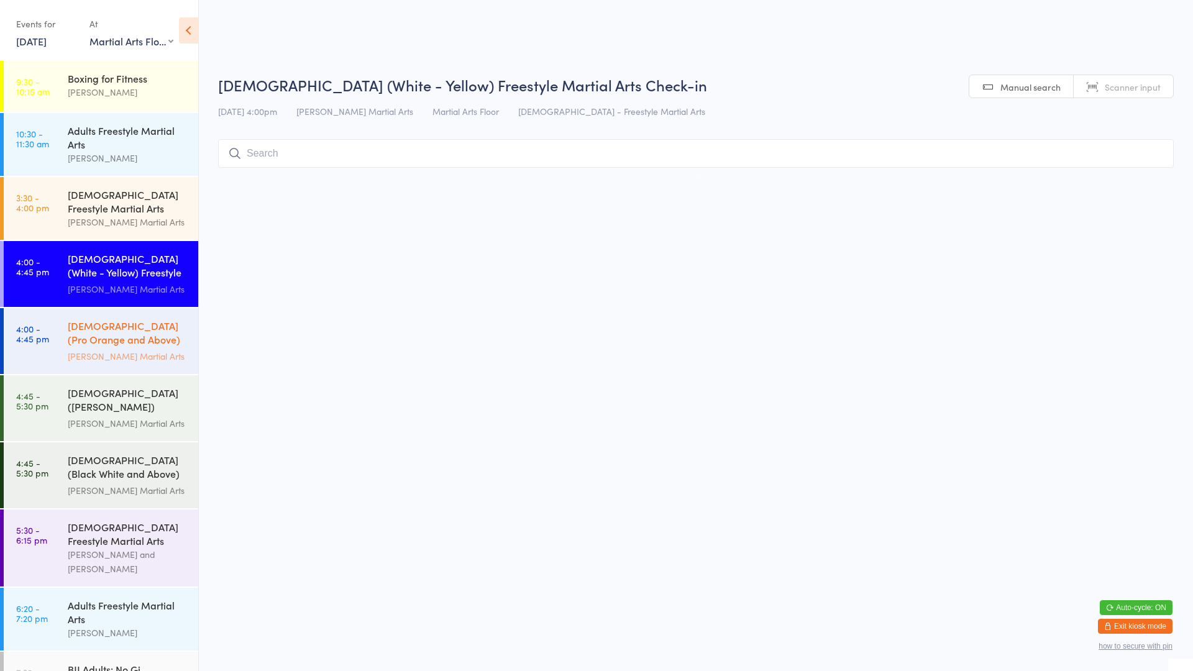
click at [61, 337] on link "4:00 - 4:45 pm [DEMOGRAPHIC_DATA] (Pro Orange and Above) Freestyle Martial Art.…" at bounding box center [101, 341] width 194 height 66
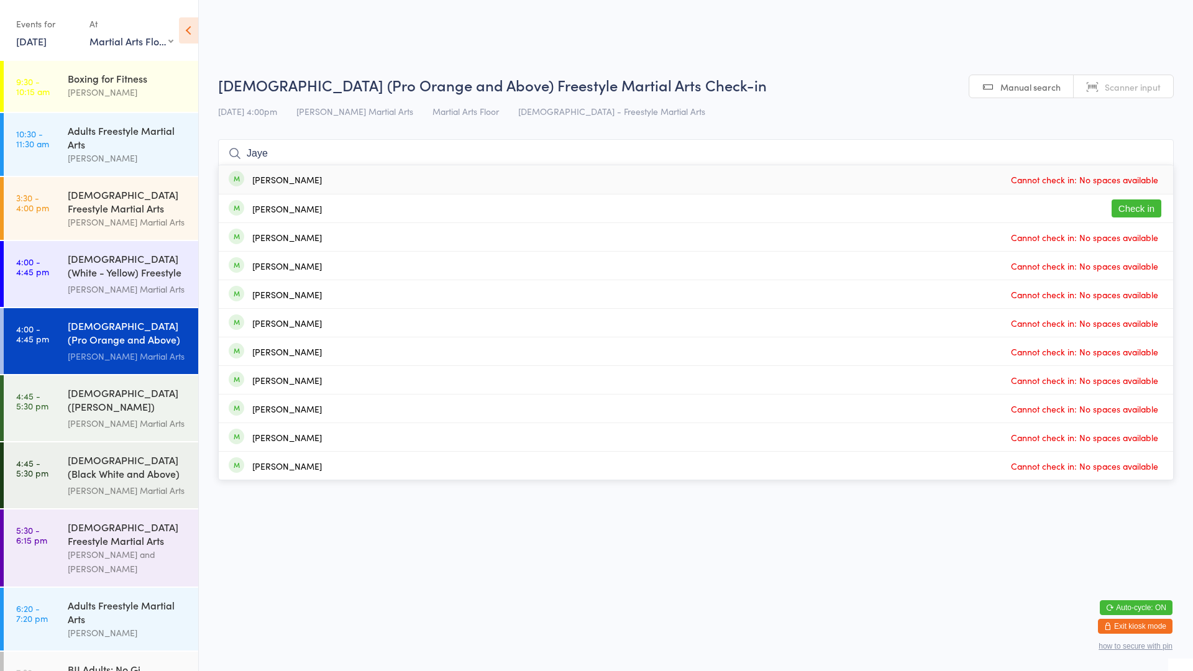
type input "Jaye"
click at [1134, 209] on button "Check in" at bounding box center [1136, 208] width 50 height 18
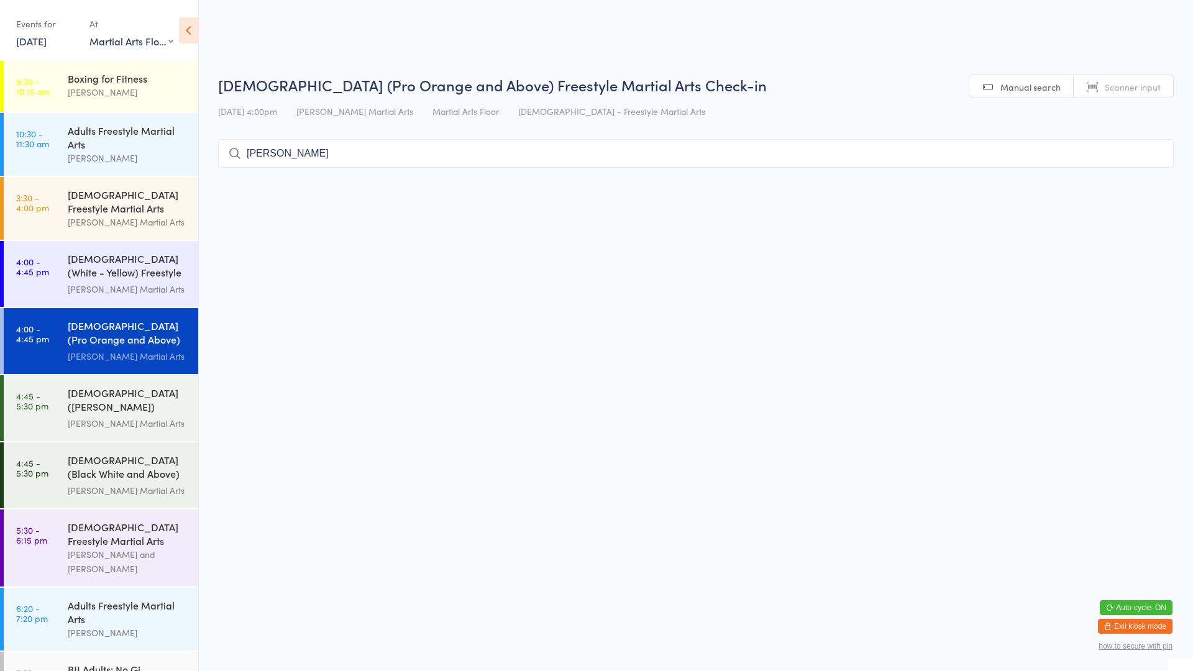
type input "[PERSON_NAME]"
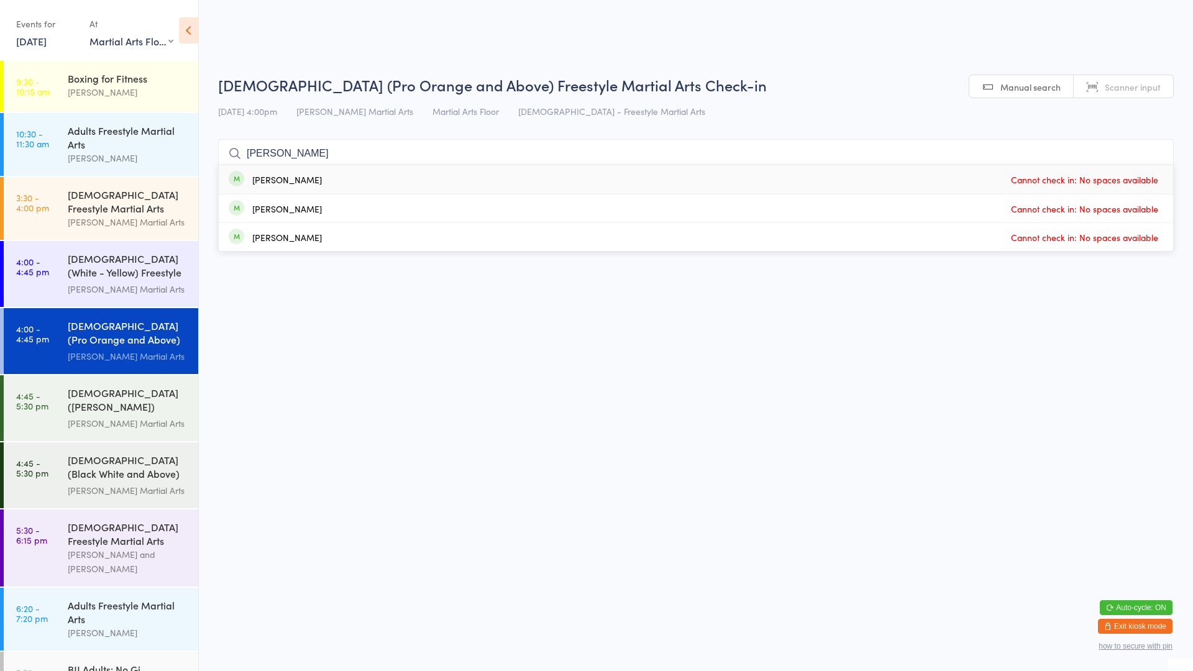
click at [1152, 156] on input "[PERSON_NAME]" at bounding box center [695, 153] width 955 height 29
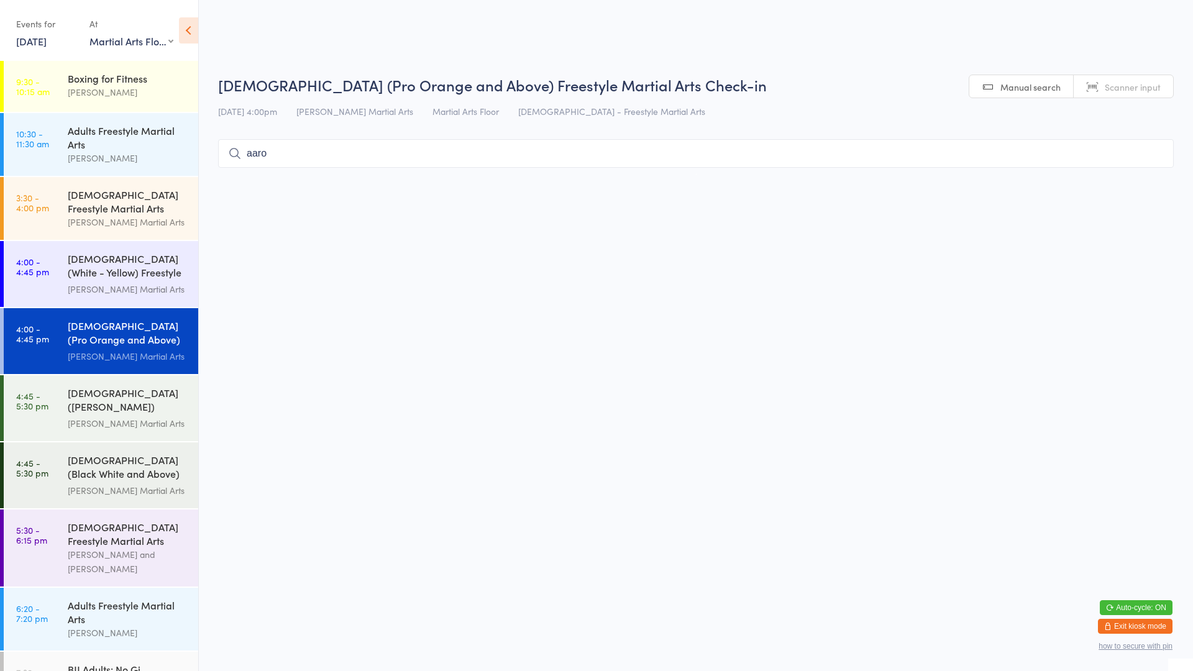
type input "[PERSON_NAME]"
click at [299, 147] on input "search" at bounding box center [695, 153] width 955 height 29
type input "aaro"
click at [300, 183] on div "[PERSON_NAME]" at bounding box center [287, 180] width 70 height 10
click at [317, 157] on input "search" at bounding box center [695, 153] width 955 height 29
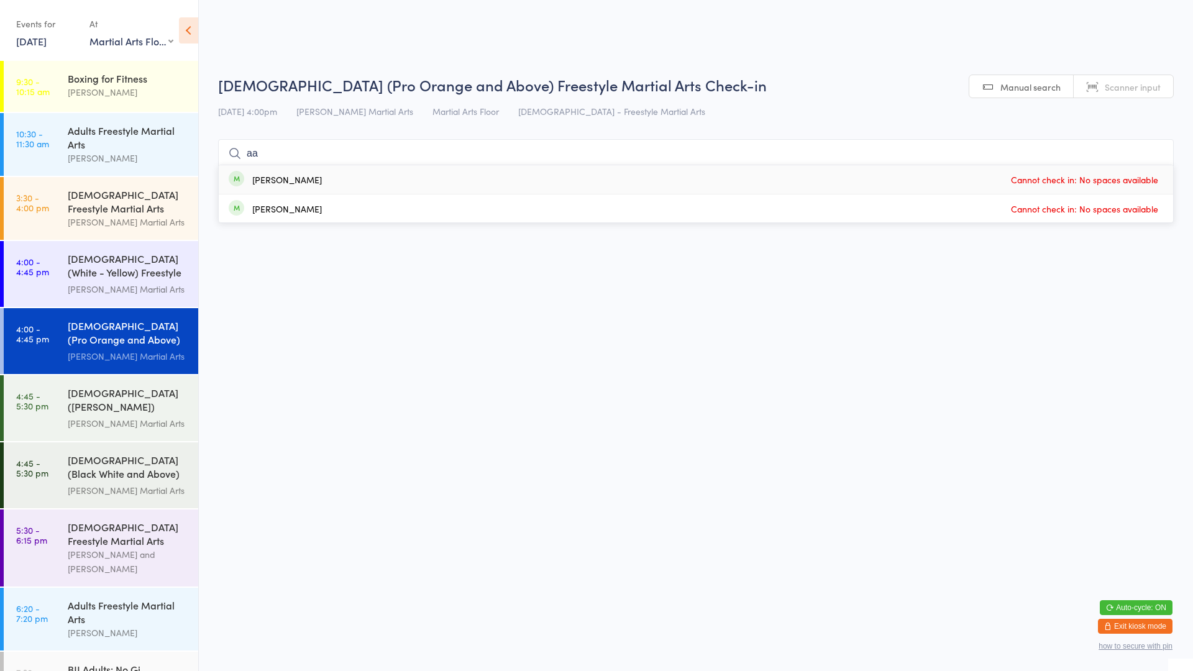
type input "a"
type input "sun"
click at [1086, 214] on span "Already checked in" at bounding box center [1109, 209] width 102 height 22
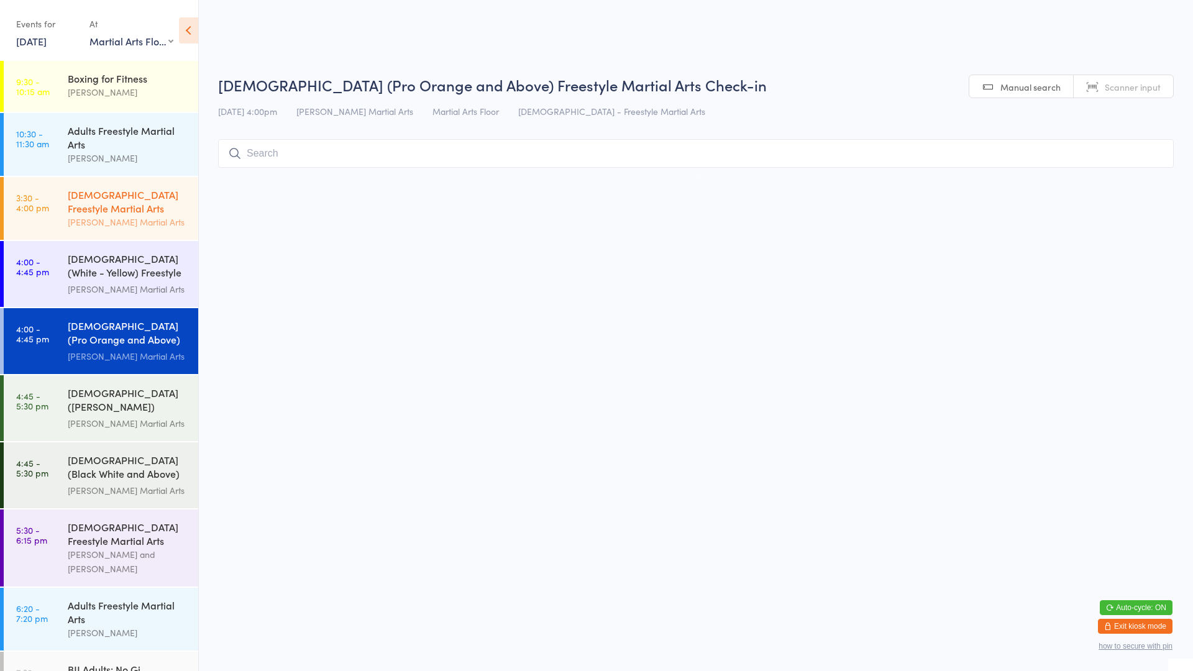
click at [120, 213] on div "[DEMOGRAPHIC_DATA] Freestyle Martial Arts" at bounding box center [128, 201] width 120 height 27
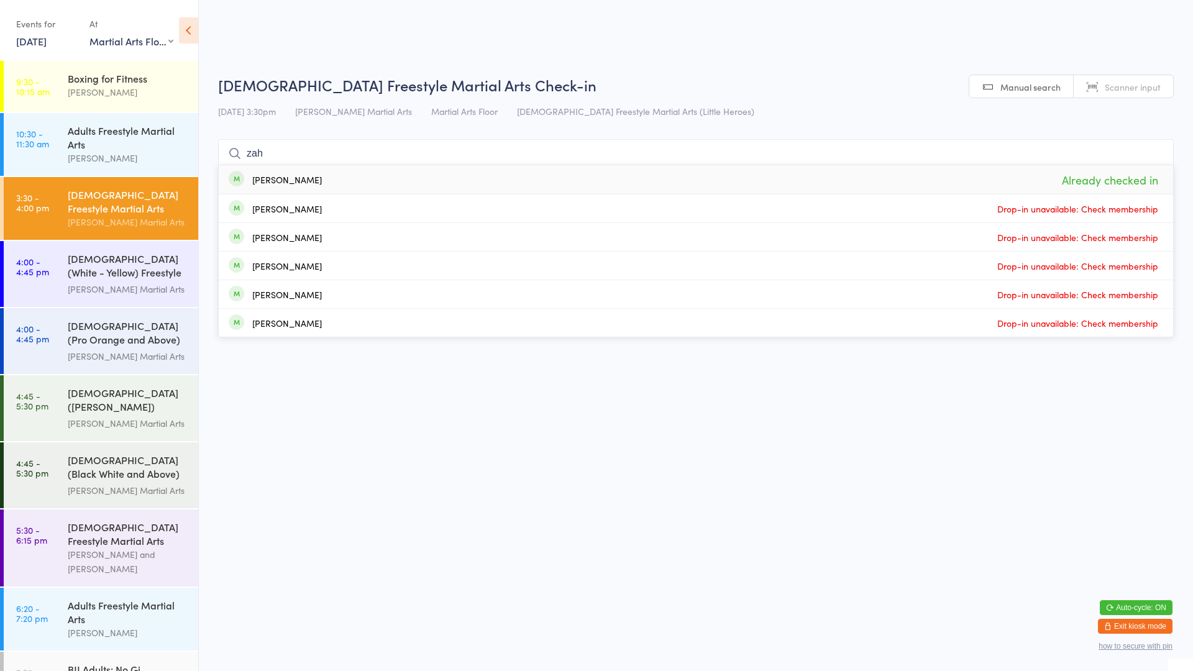
type input "zah"
click at [284, 184] on div "[PERSON_NAME]" at bounding box center [287, 180] width 70 height 10
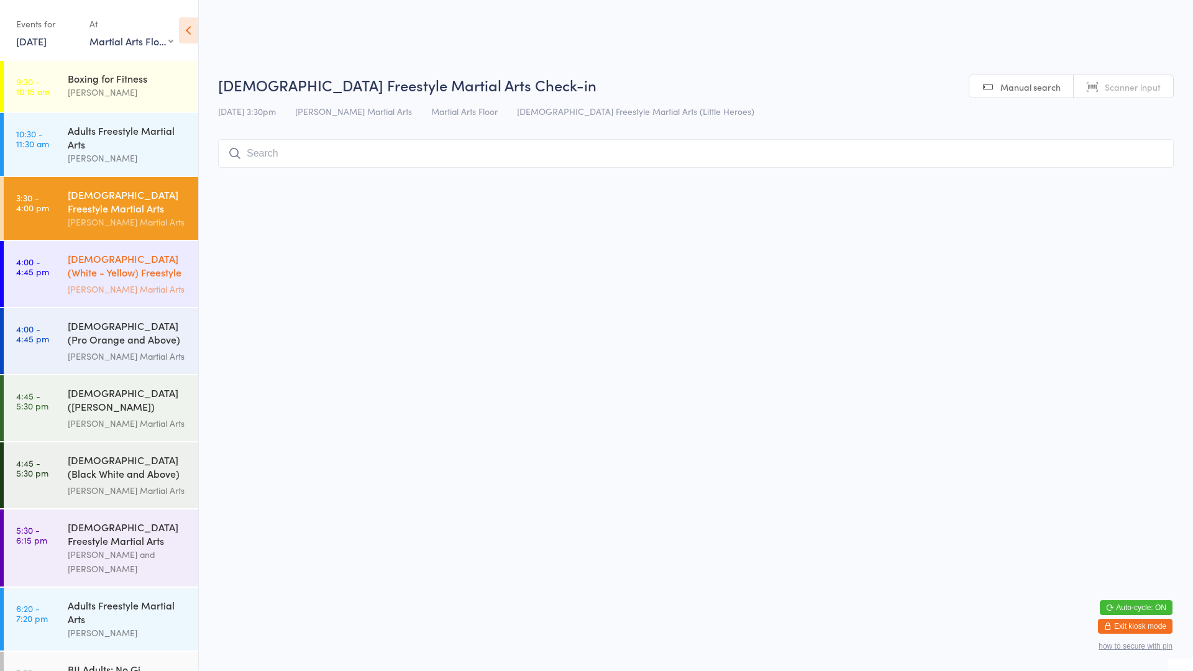
click at [91, 278] on div "[DEMOGRAPHIC_DATA] (White - Yellow) Freestyle Martial Arts" at bounding box center [128, 267] width 120 height 30
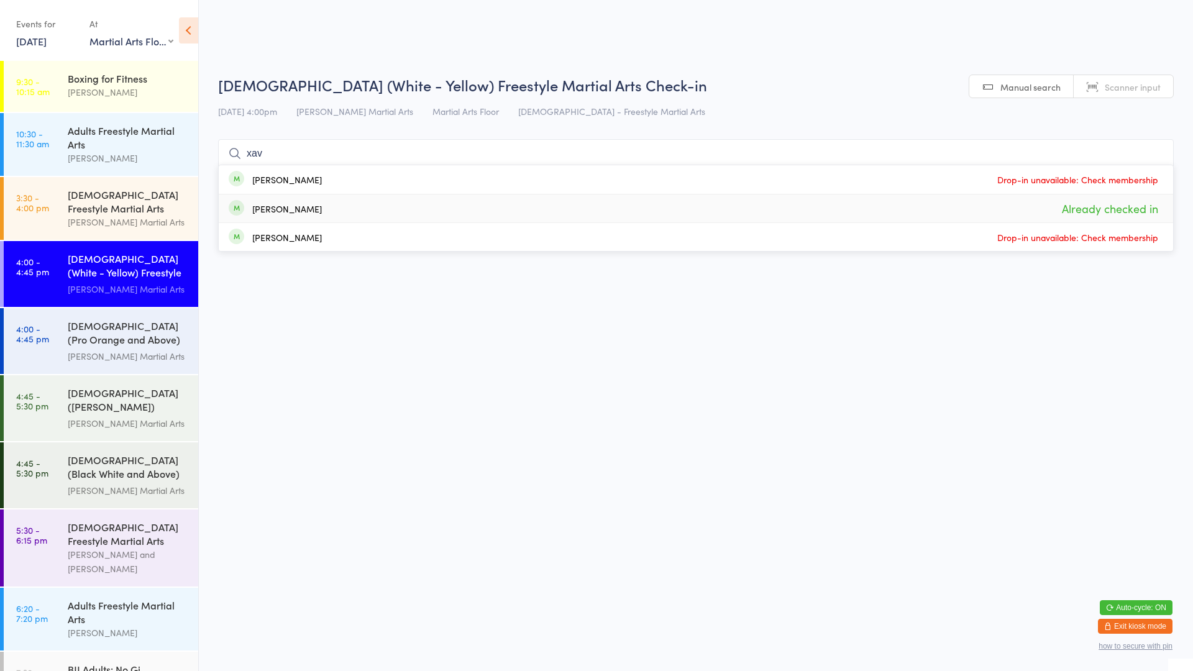
type input "xav"
click at [248, 211] on div "[PERSON_NAME]" at bounding box center [275, 209] width 93 height 14
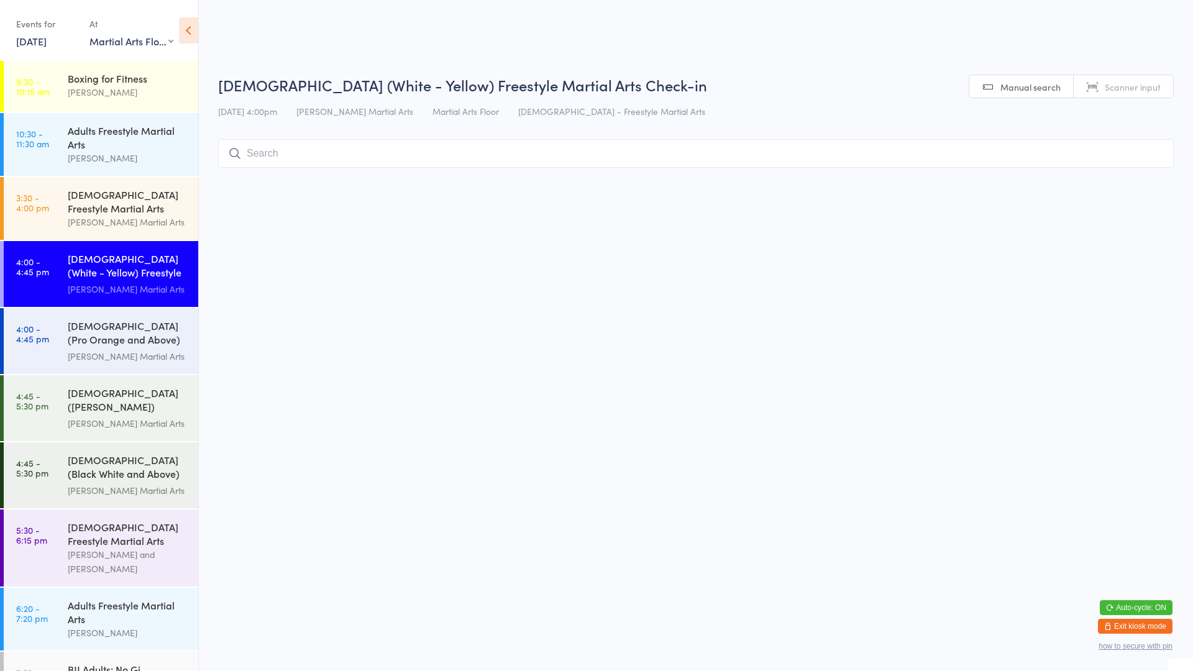
click at [280, 145] on input "search" at bounding box center [695, 153] width 955 height 29
type input "[PERSON_NAME]"
click at [1137, 184] on button "Check in" at bounding box center [1136, 180] width 50 height 18
type input "[PERSON_NAME]"
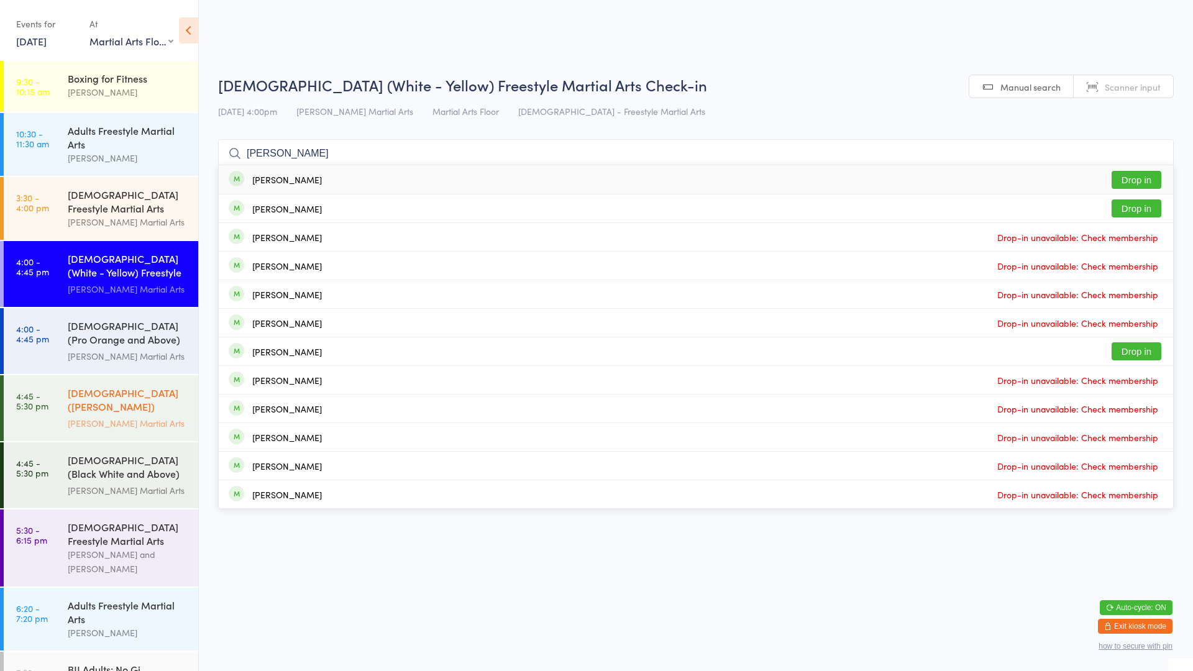
click at [131, 409] on div "[DEMOGRAPHIC_DATA] ([PERSON_NAME]) Freestyle Martial Arts" at bounding box center [128, 401] width 120 height 30
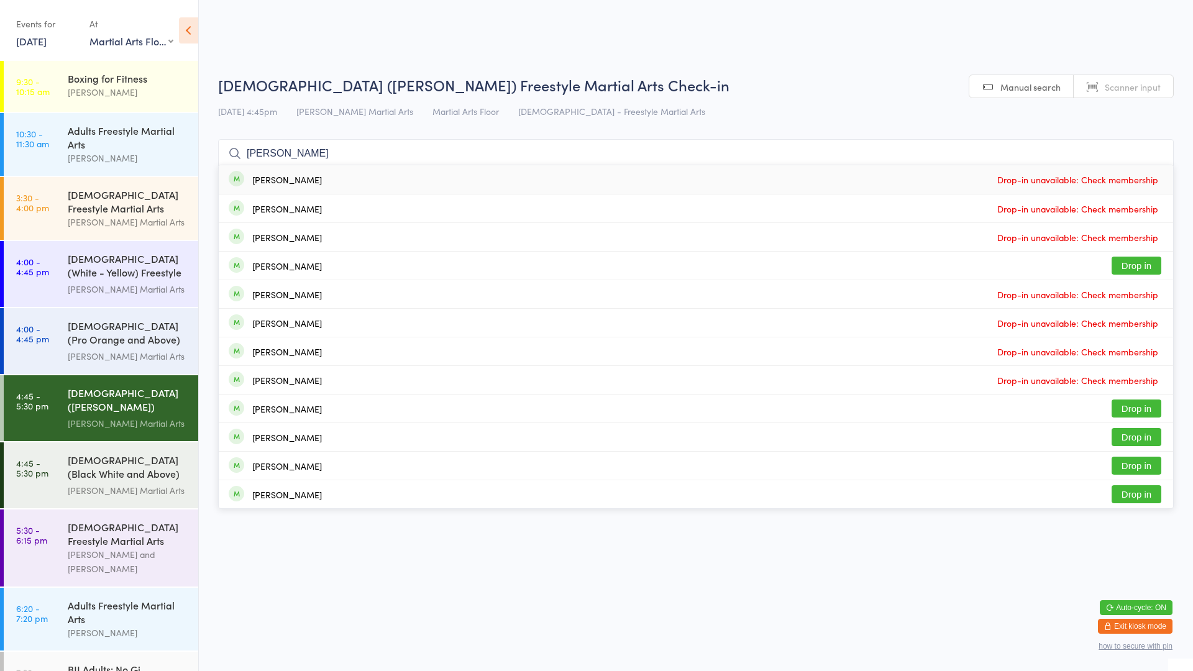
type input "[PERSON_NAME]"
click at [1146, 437] on button "Drop in" at bounding box center [1136, 437] width 50 height 18
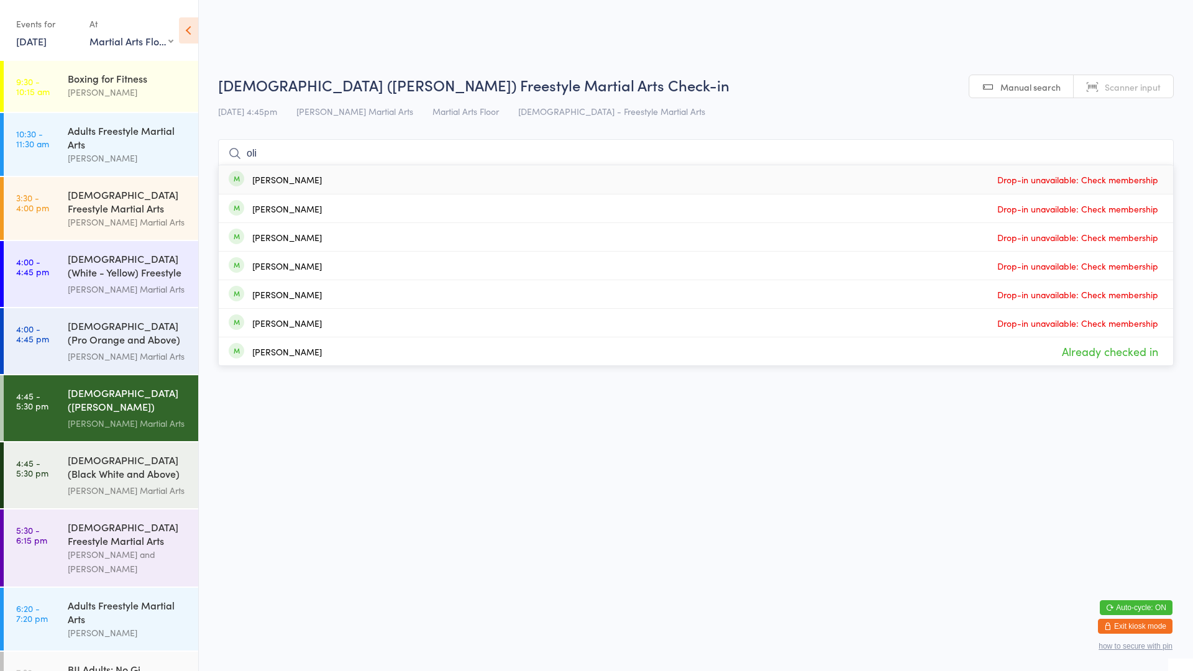
type input "oliv"
click at [1154, 153] on input "oliv" at bounding box center [695, 153] width 955 height 29
type input "[PERSON_NAME]"
click at [1132, 180] on button "Drop in" at bounding box center [1136, 180] width 50 height 18
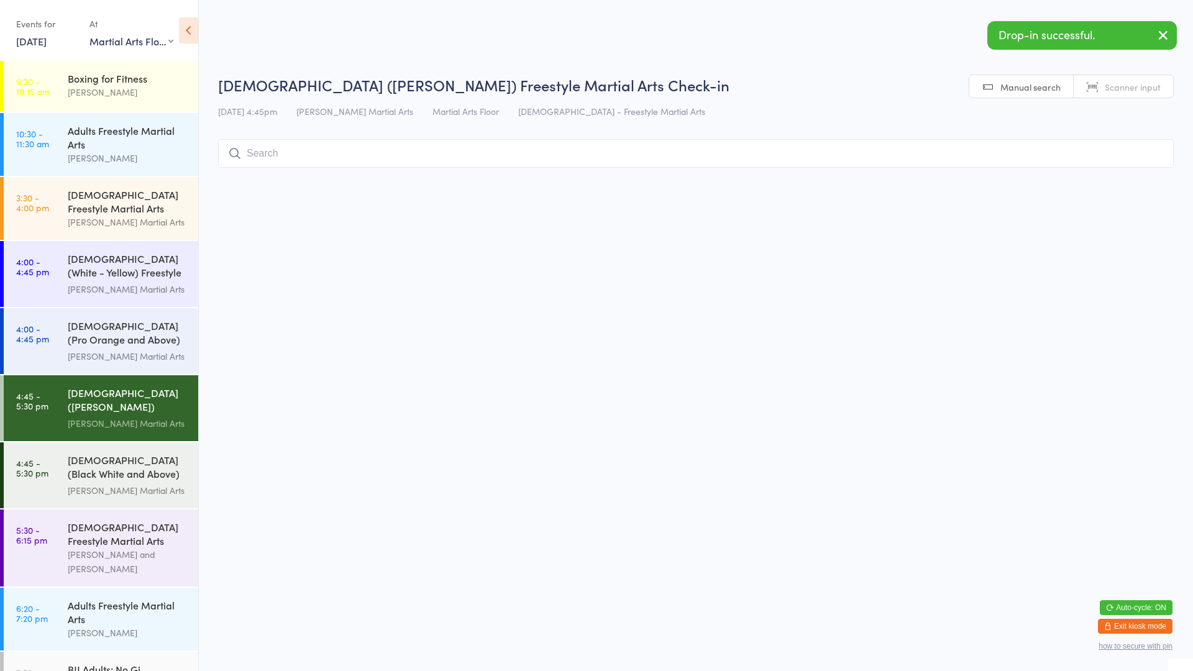
click at [1162, 35] on icon "button" at bounding box center [1162, 35] width 15 height 16
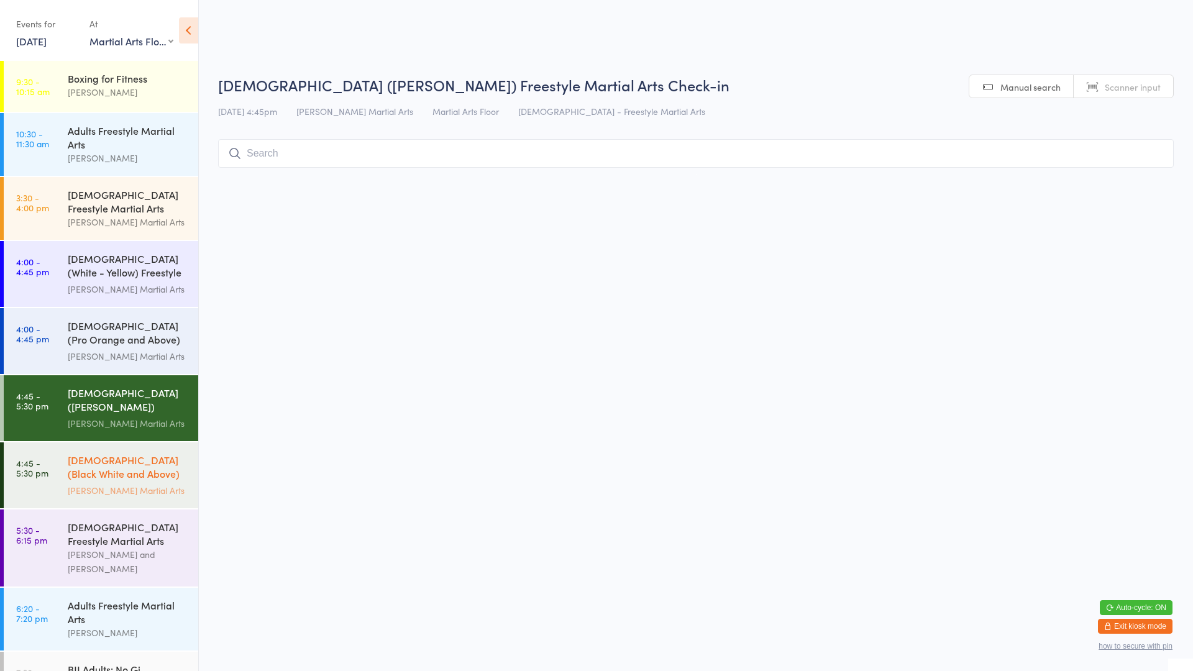
click at [173, 471] on div "[DEMOGRAPHIC_DATA] (Black White and Above) Freestyle Martial ..." at bounding box center [128, 468] width 120 height 30
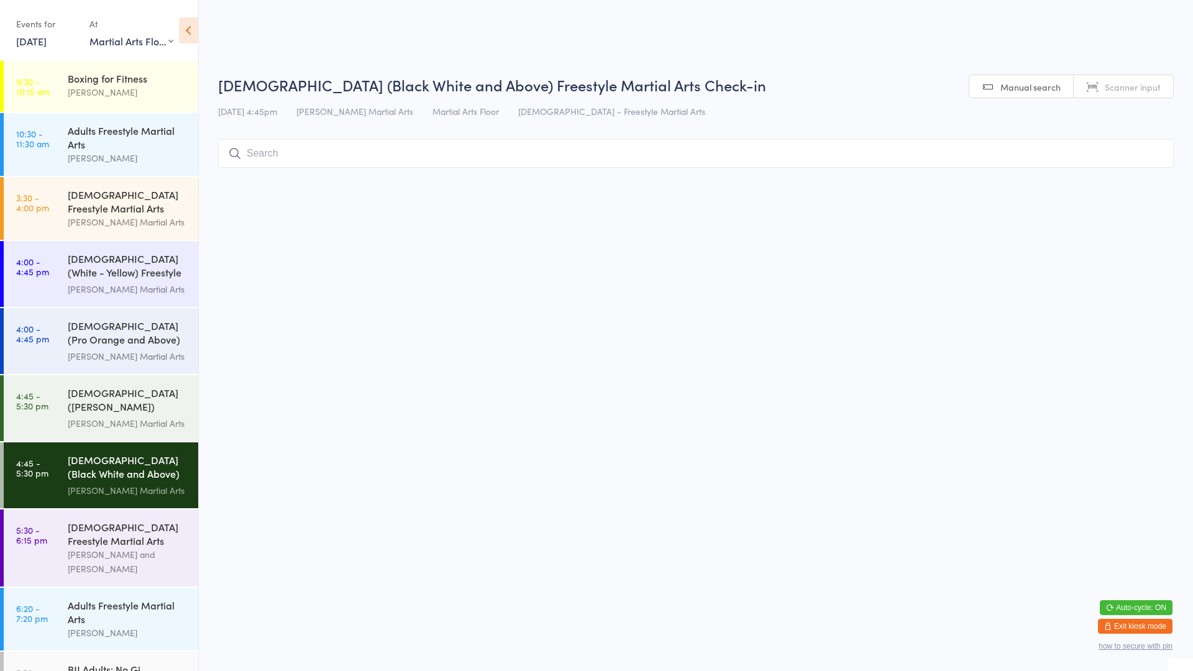
click at [567, 156] on input "search" at bounding box center [695, 153] width 955 height 29
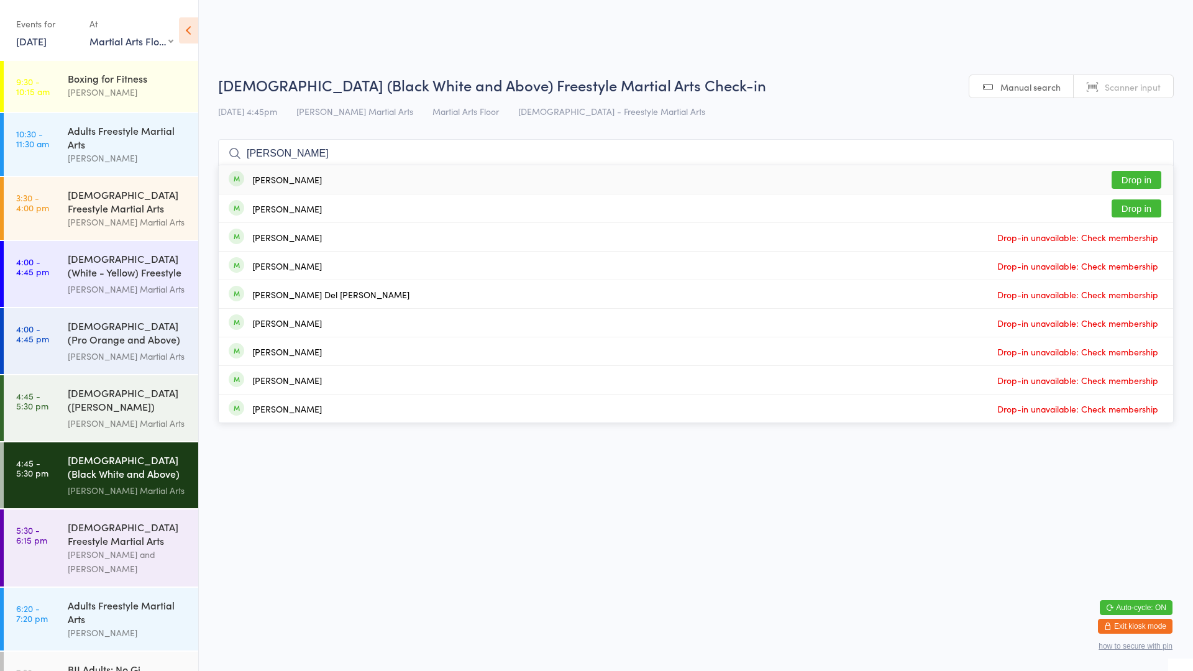
type input "[PERSON_NAME]"
click at [554, 178] on div "[PERSON_NAME] Drop in" at bounding box center [696, 179] width 954 height 29
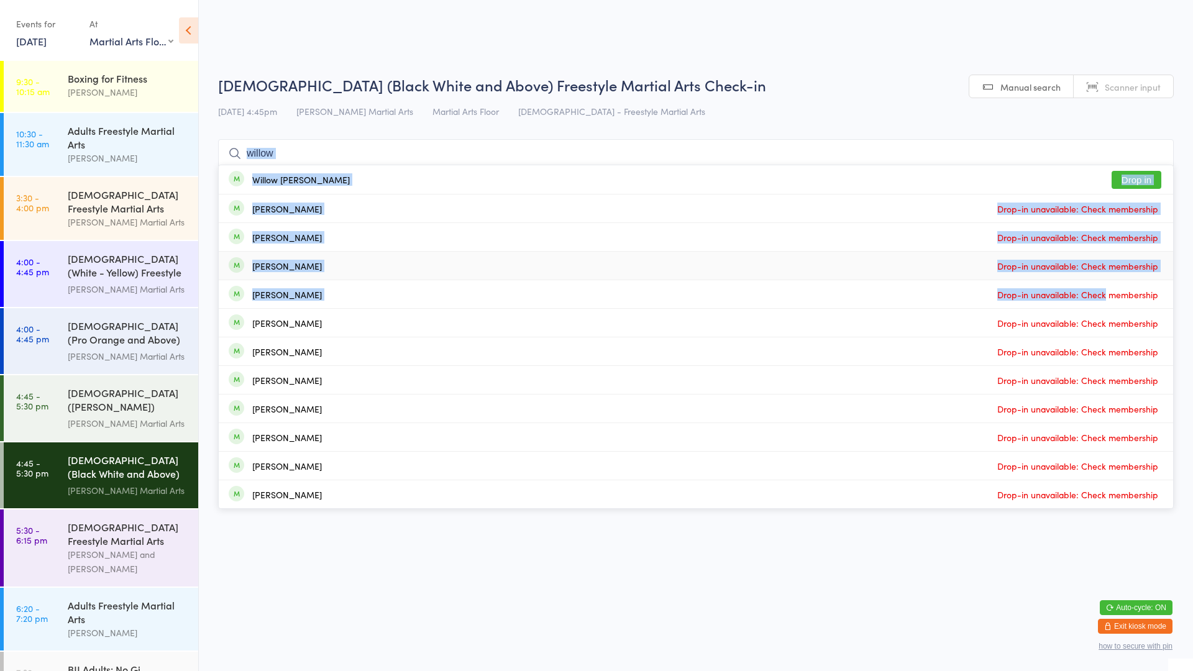
drag, startPoint x: 1106, startPoint y: 286, endPoint x: 1181, endPoint y: 212, distance: 105.4
click at [1181, 214] on html "You have now entered Kiosk Mode. Members will be able to check themselves in us…" at bounding box center [596, 335] width 1193 height 671
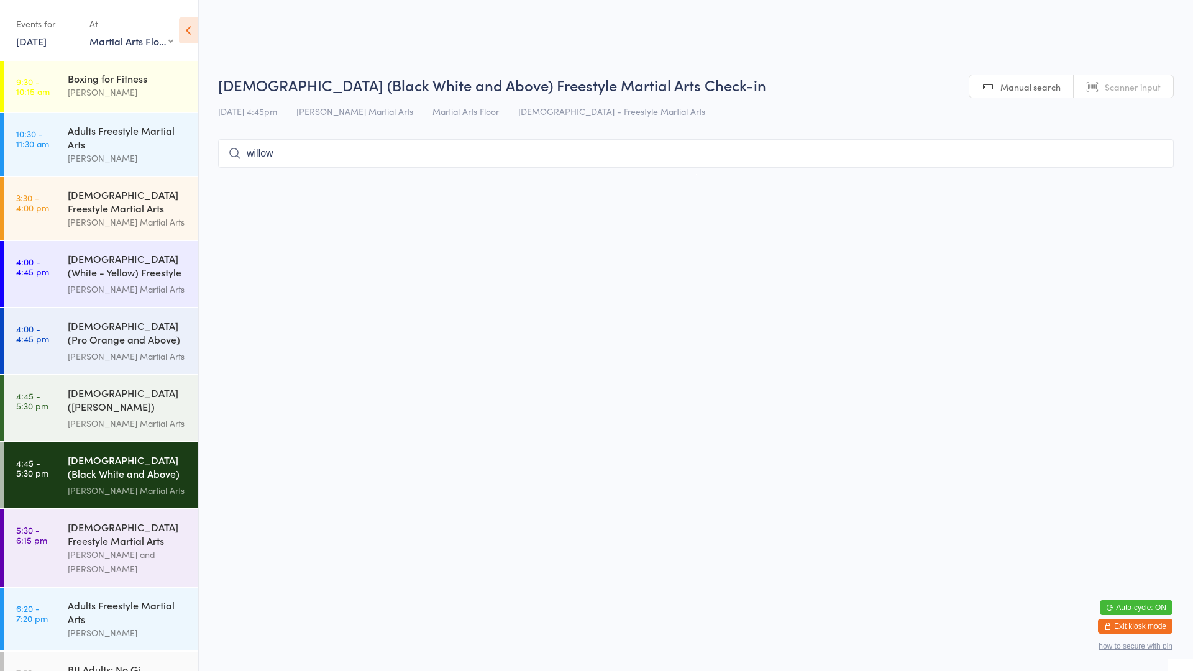
click at [1054, 152] on input "willow" at bounding box center [695, 153] width 955 height 29
type input "willow"
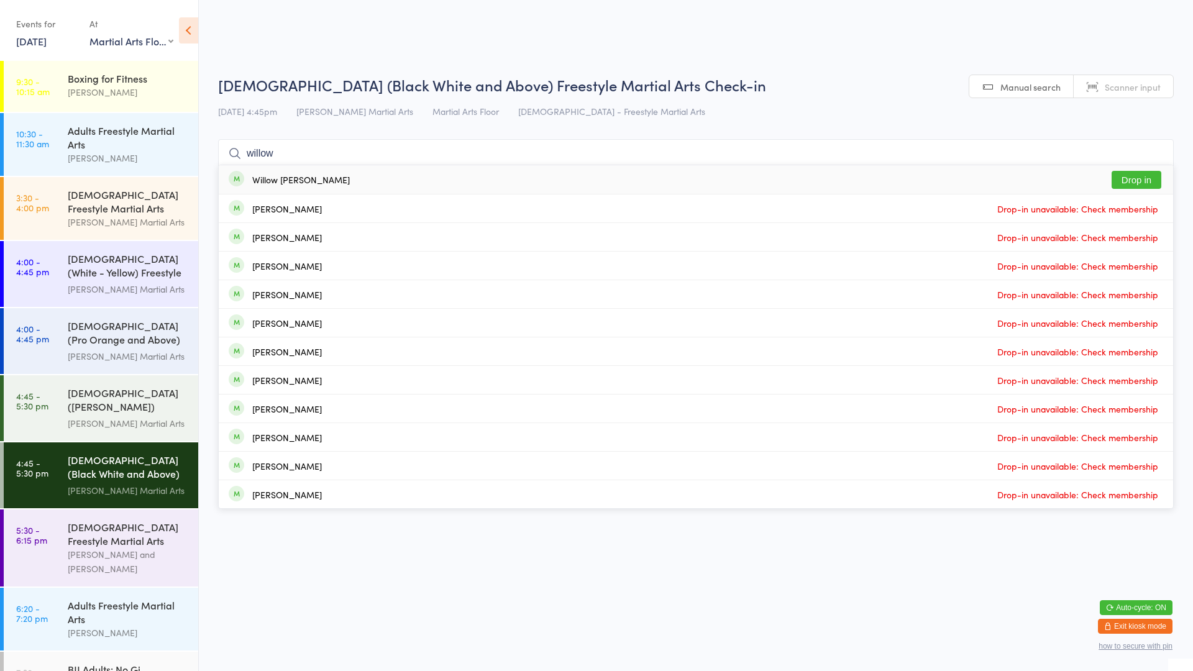
click at [1132, 181] on button "Drop in" at bounding box center [1136, 180] width 50 height 18
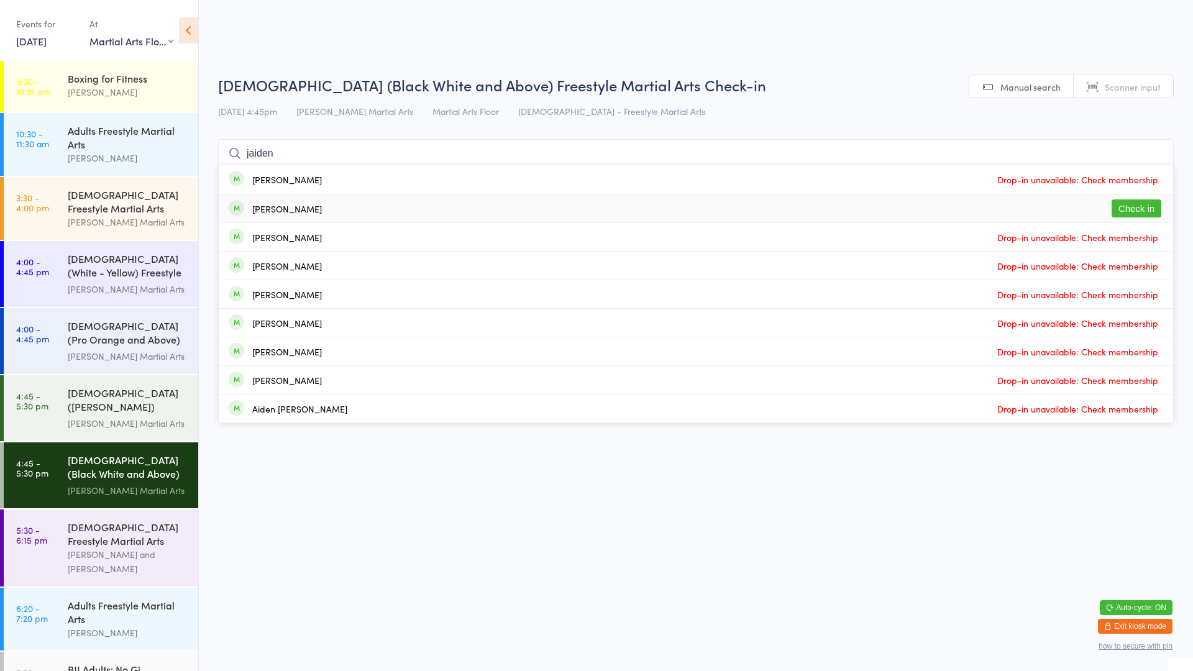
type input "jaiden"
click at [388, 206] on div "[PERSON_NAME] Check in" at bounding box center [696, 208] width 954 height 28
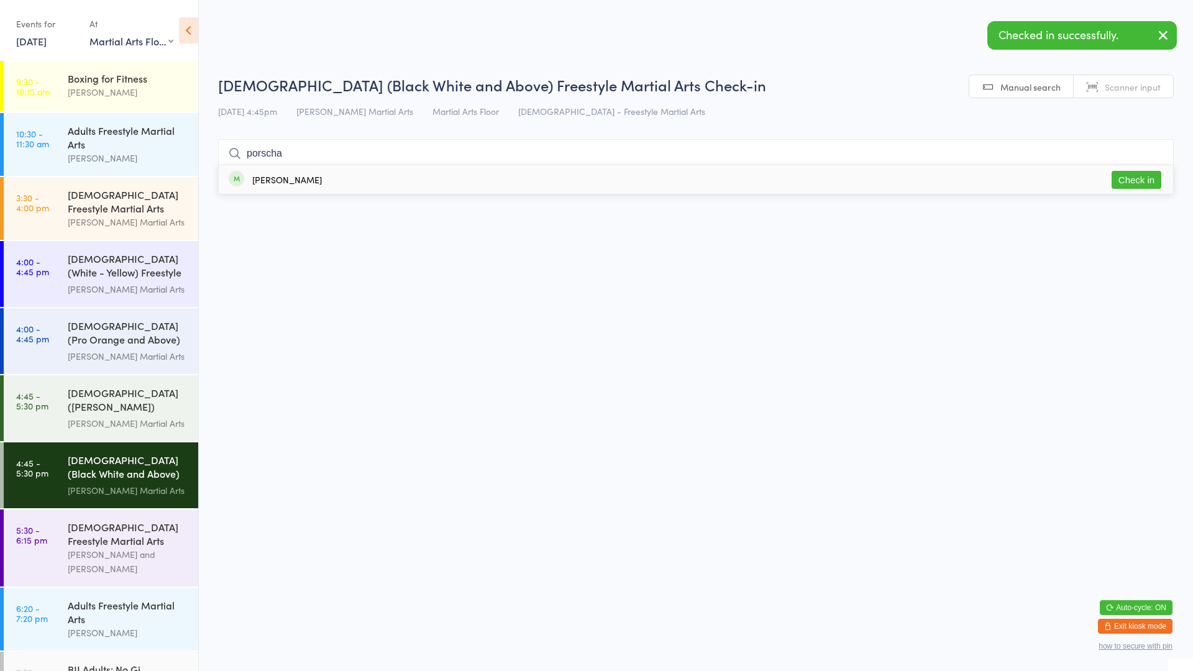
type input "porscha"
click at [381, 175] on div "[PERSON_NAME] Check in" at bounding box center [696, 179] width 954 height 29
click at [73, 391] on div "[DEMOGRAPHIC_DATA] ([PERSON_NAME]) Freestyle Martial Arts" at bounding box center [128, 401] width 120 height 30
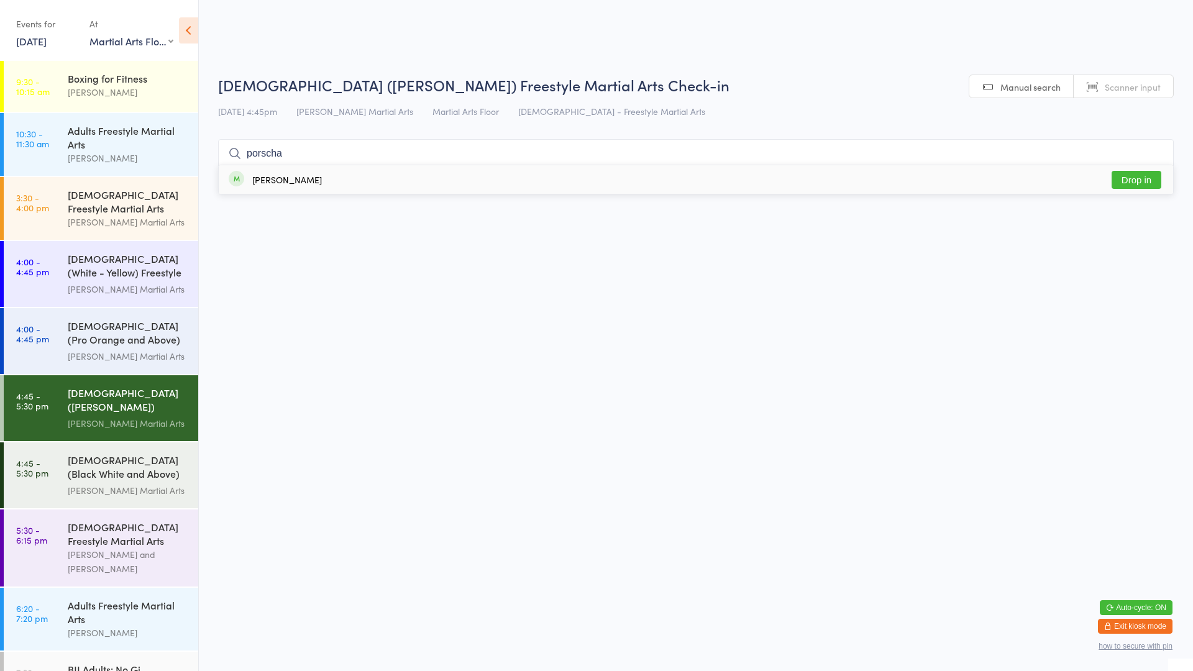
type input "porscha"
click at [1140, 181] on button "Drop in" at bounding box center [1136, 180] width 50 height 18
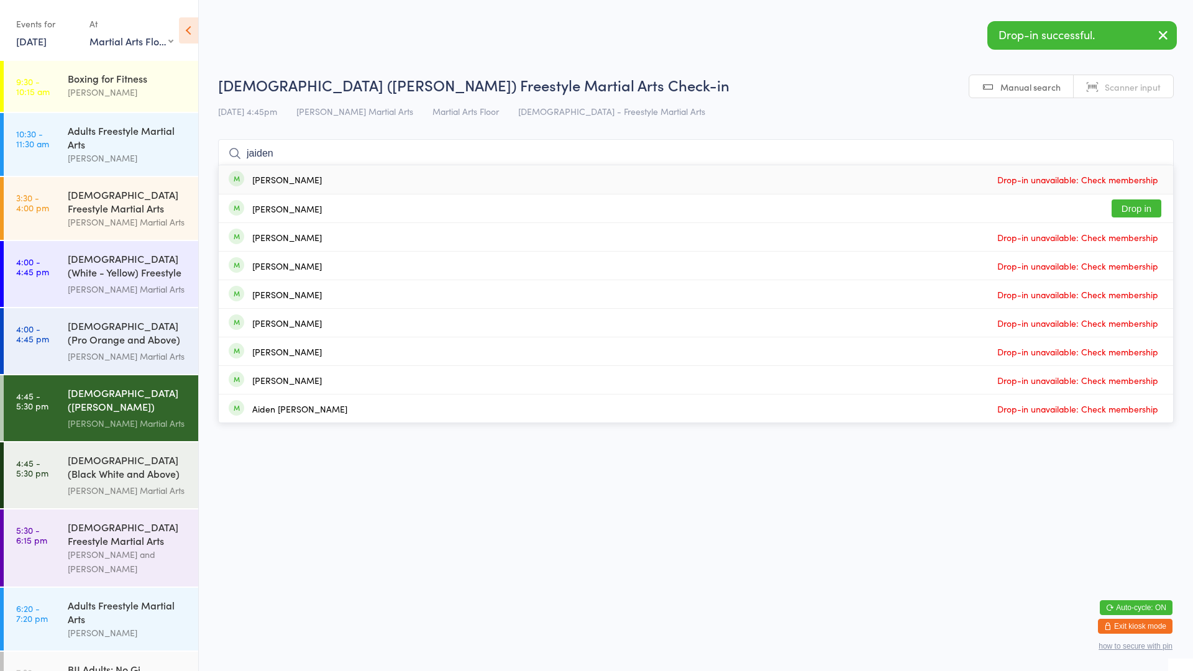
type input "jaiden"
click at [1116, 207] on button "Drop in" at bounding box center [1136, 208] width 50 height 18
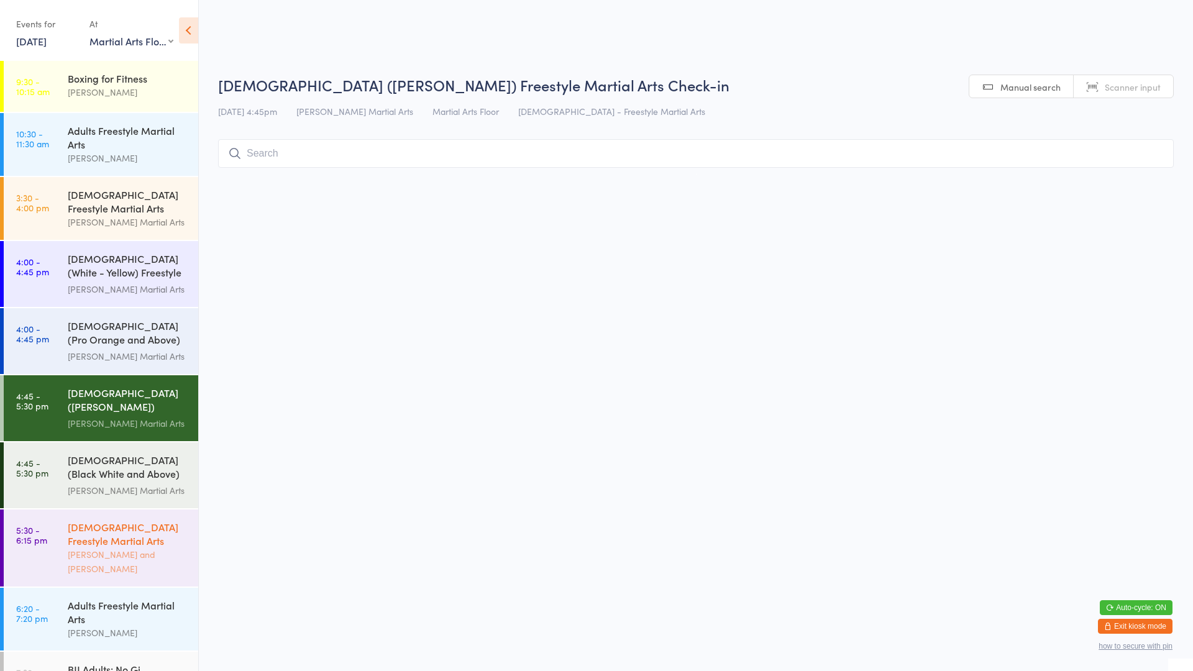
click at [70, 540] on div "[DEMOGRAPHIC_DATA] Freestyle Martial Arts" at bounding box center [128, 533] width 120 height 27
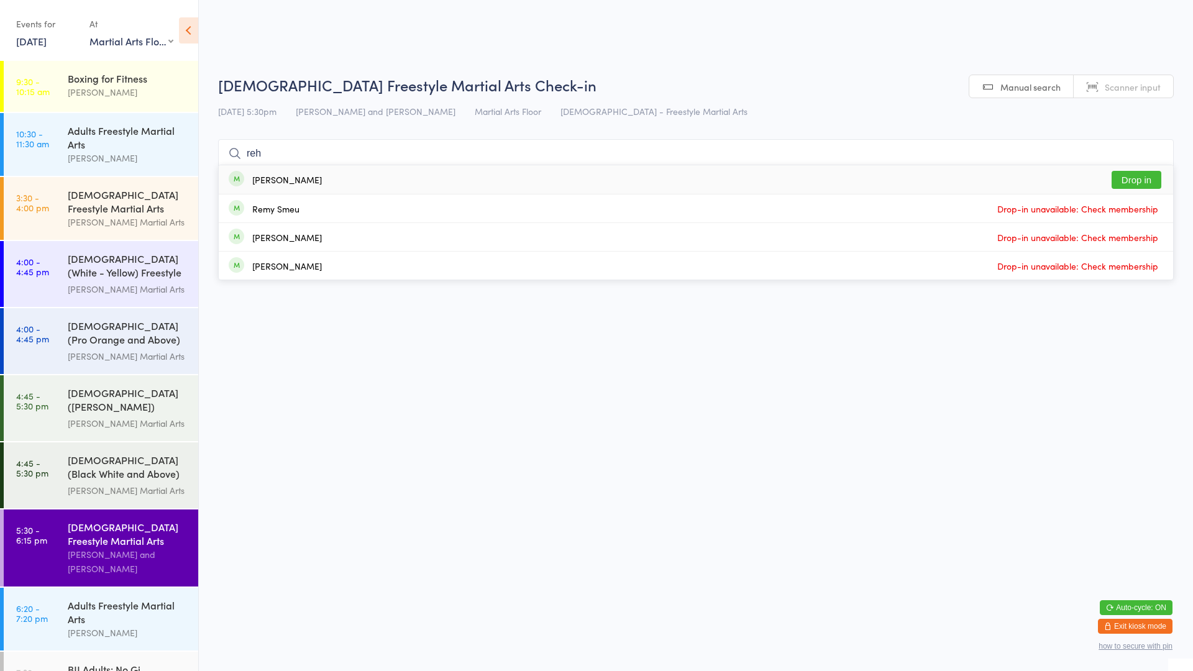
type input "reh"
click at [1147, 175] on button "Drop in" at bounding box center [1136, 180] width 50 height 18
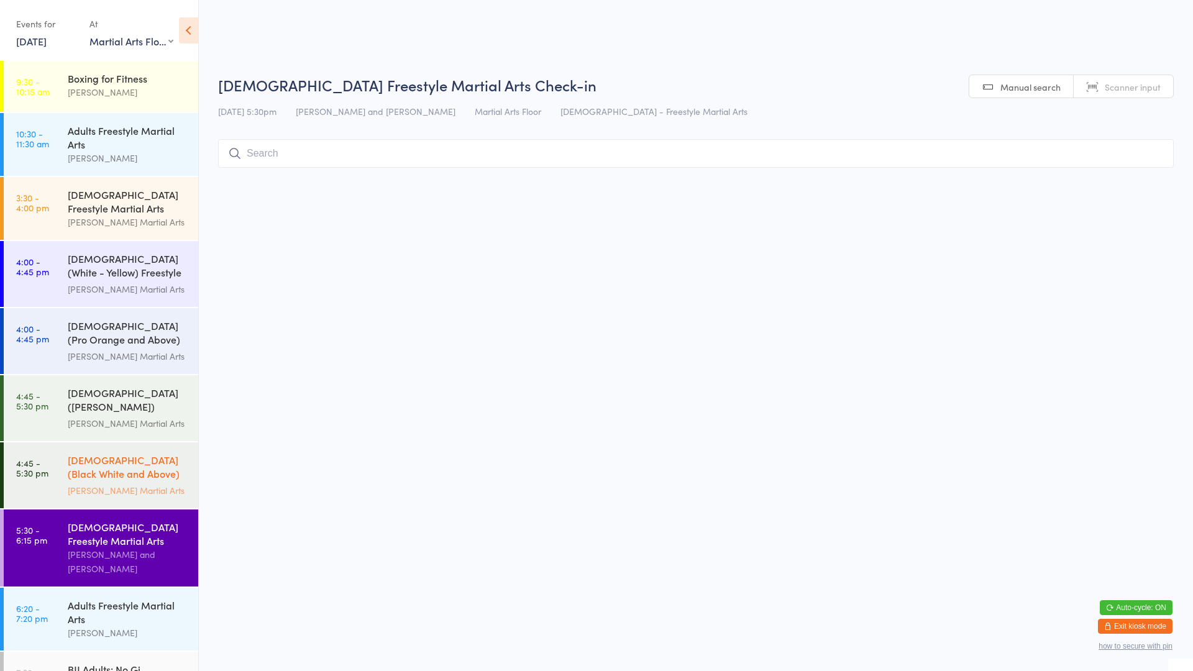
click at [143, 460] on div "[DEMOGRAPHIC_DATA] (Black White and Above) Freestyle Martial ..." at bounding box center [128, 468] width 120 height 30
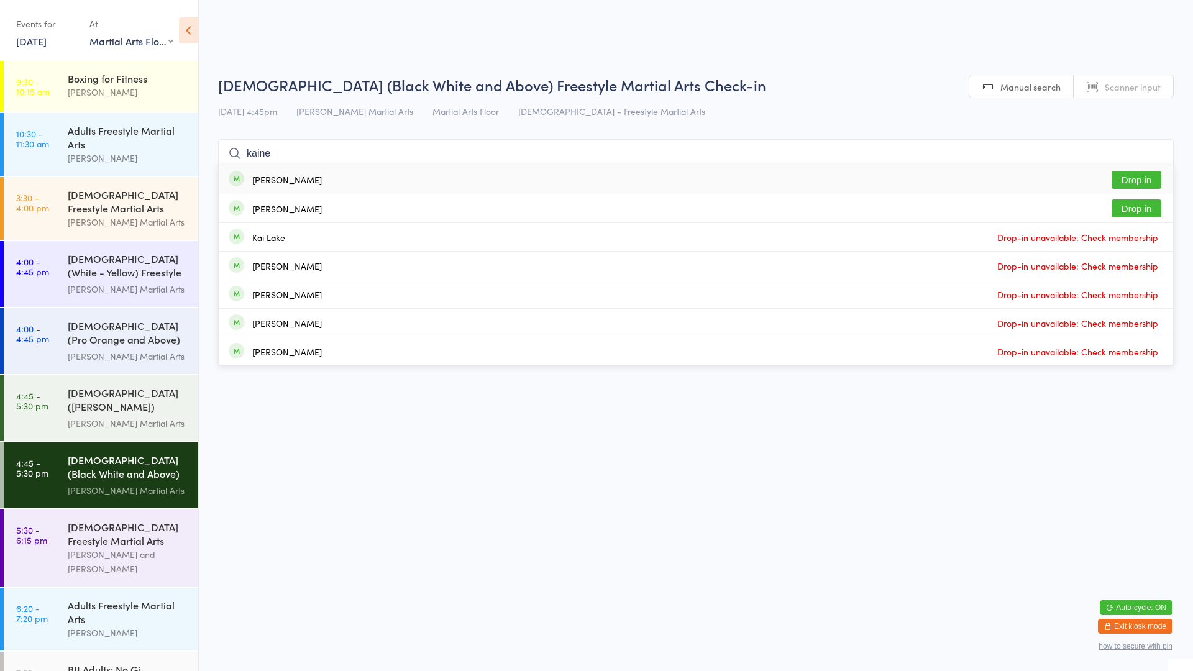
type input "kaine"
click at [1139, 172] on button "Drop in" at bounding box center [1136, 180] width 50 height 18
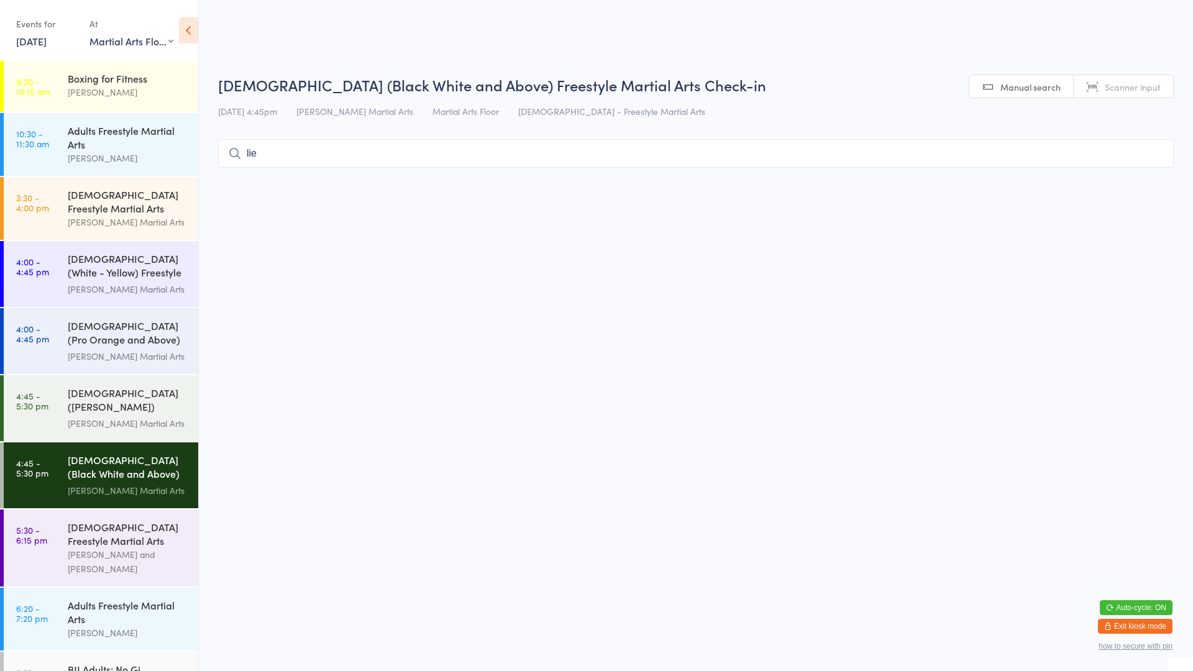
type input "lie"
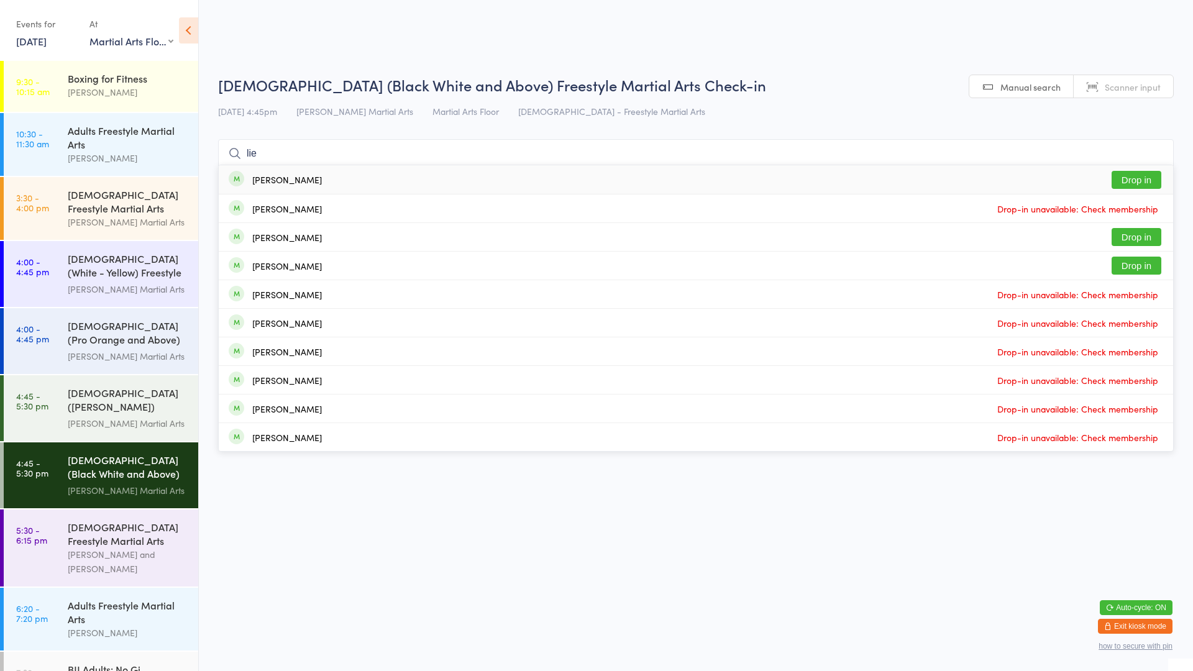
click at [1145, 175] on button "Drop in" at bounding box center [1136, 180] width 50 height 18
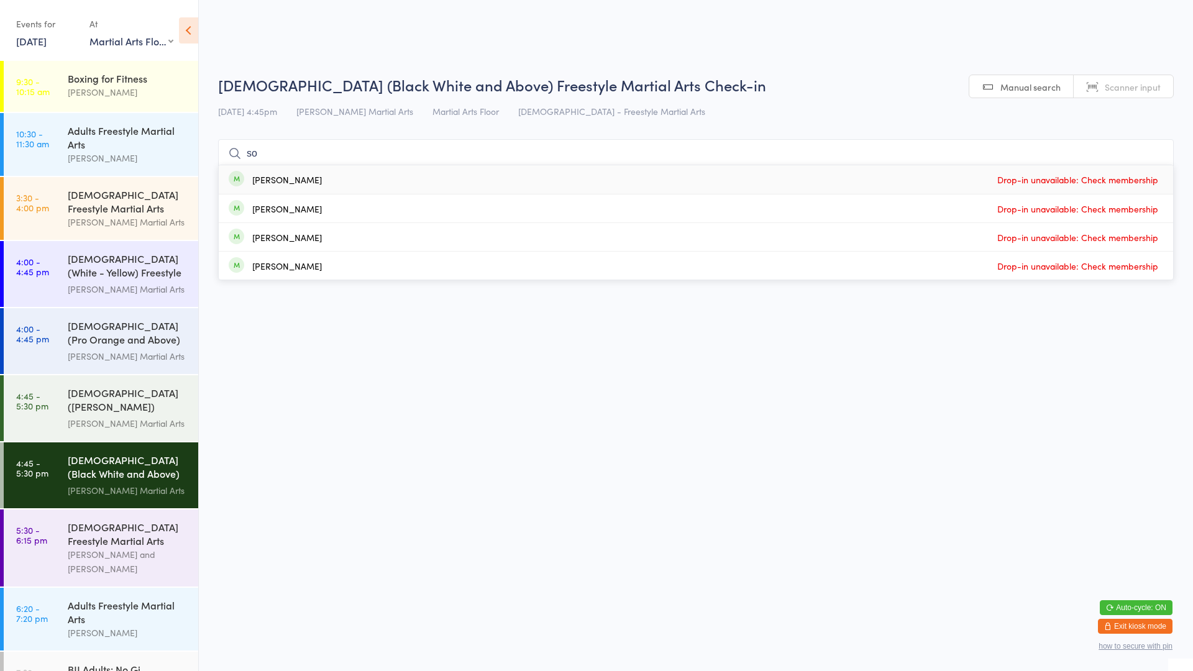
type input "s"
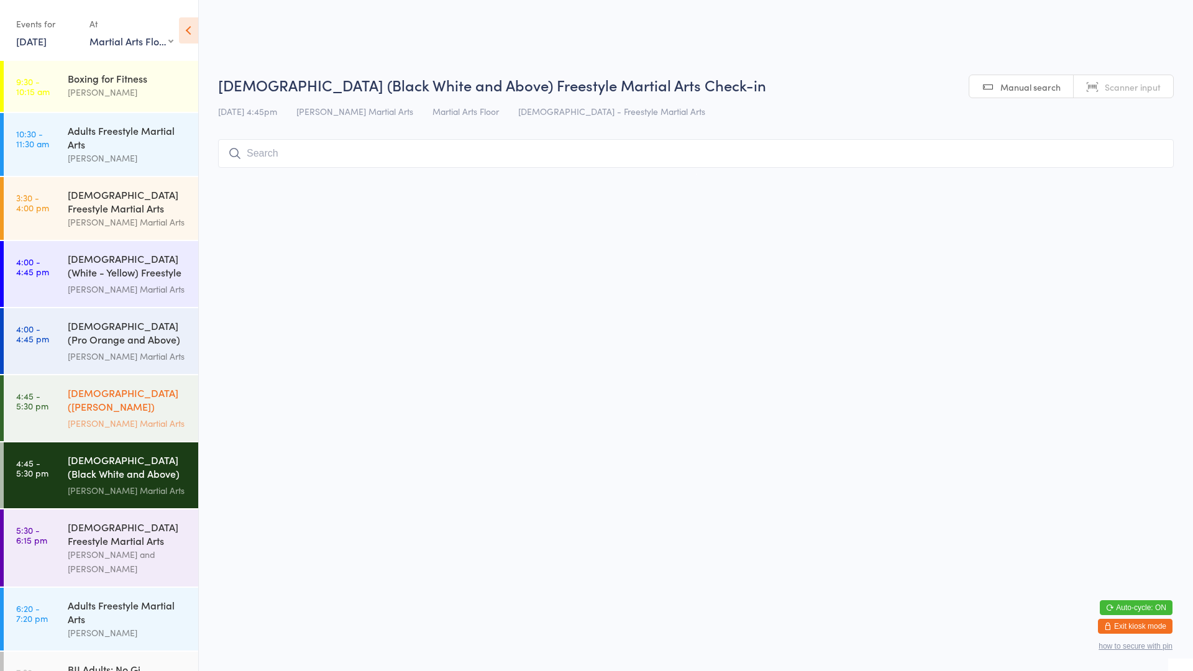
click at [54, 396] on link "4:45 - 5:30 pm [DEMOGRAPHIC_DATA] ([PERSON_NAME]) Freestyle Martial Arts [PERSO…" at bounding box center [101, 408] width 194 height 66
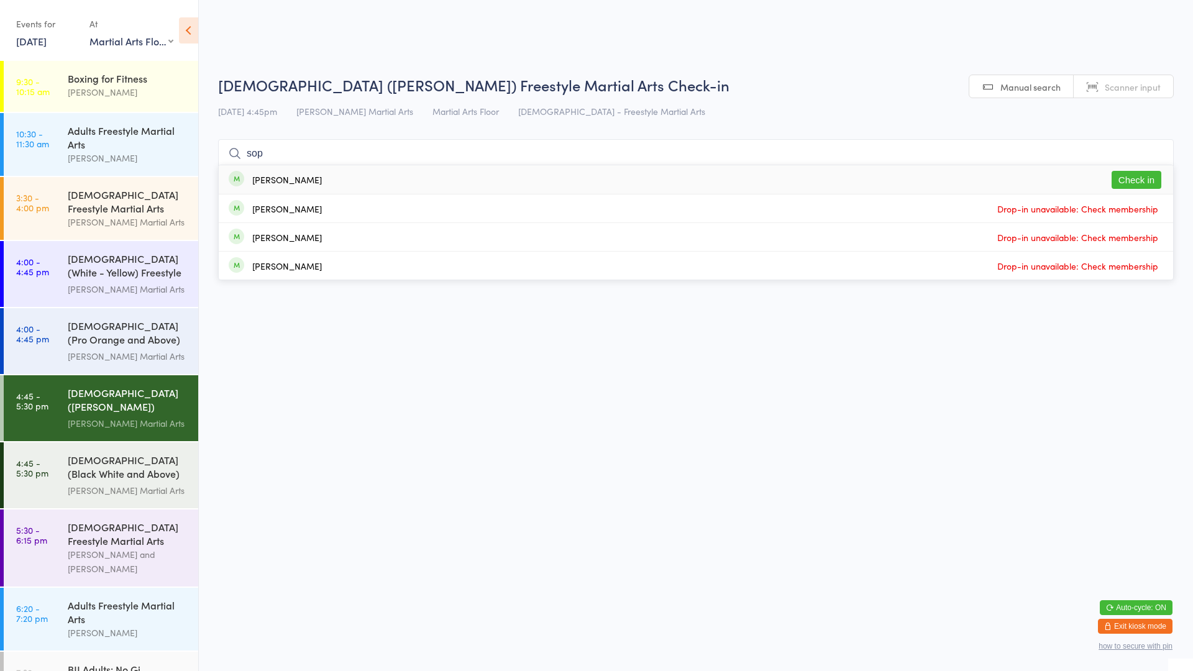
type input "sop"
click at [1135, 178] on button "Check in" at bounding box center [1136, 180] width 50 height 18
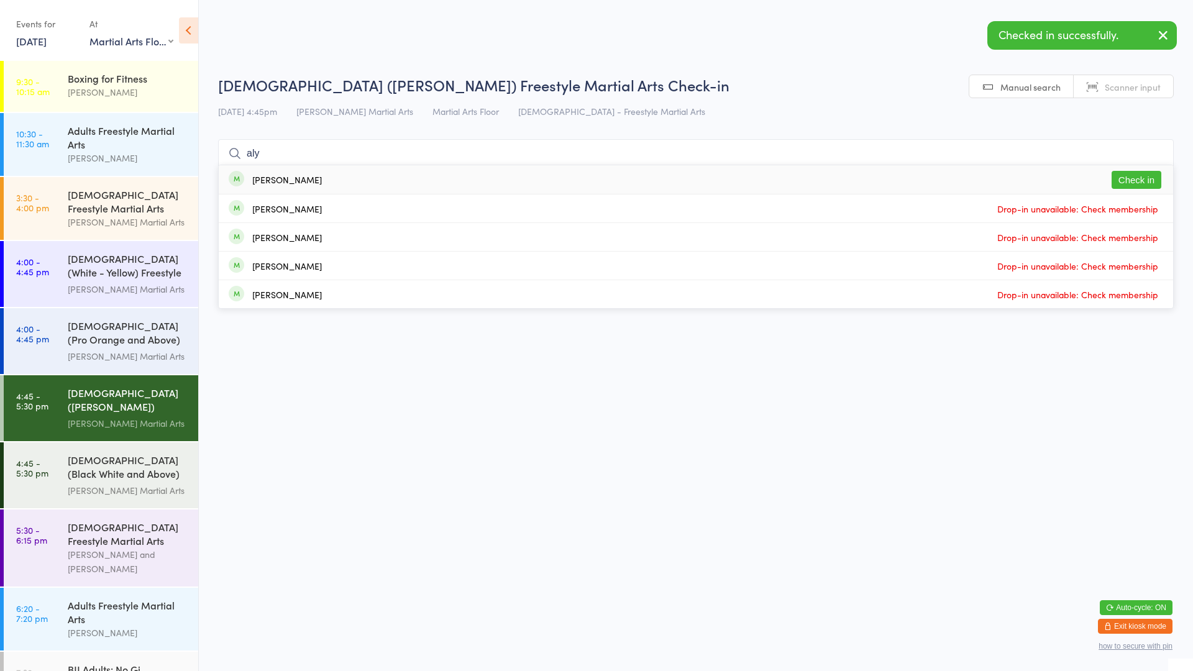
type input "aly"
click at [1130, 171] on button "Check in" at bounding box center [1136, 180] width 50 height 18
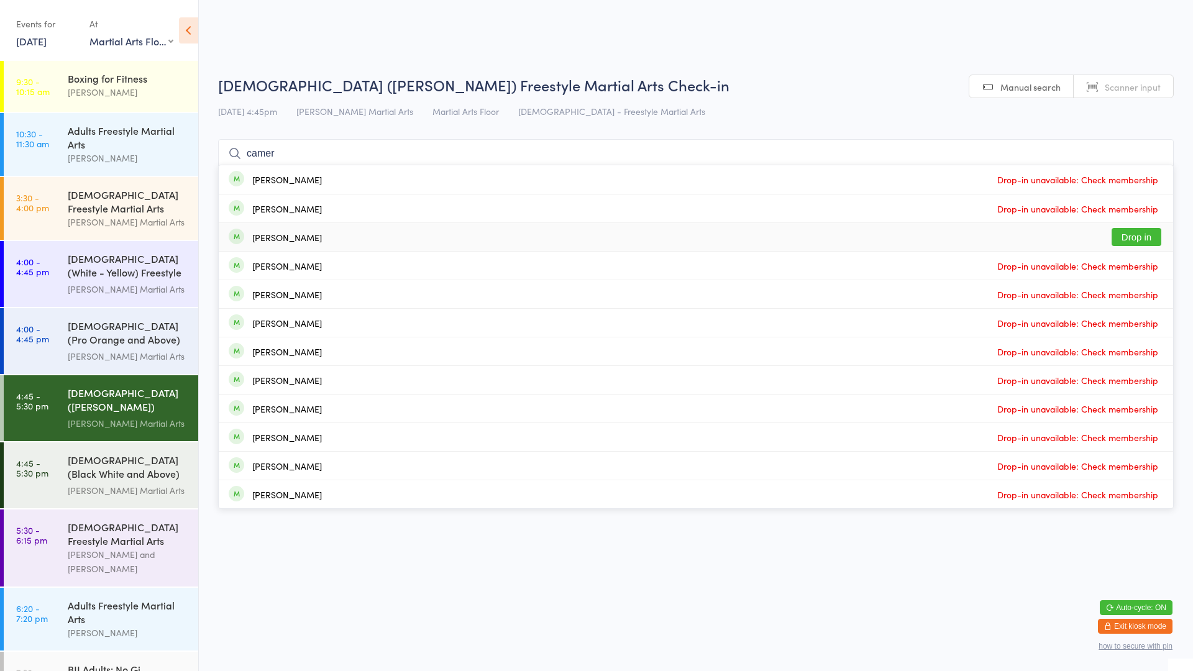
type input "camer"
click at [1124, 231] on button "Drop in" at bounding box center [1136, 237] width 50 height 18
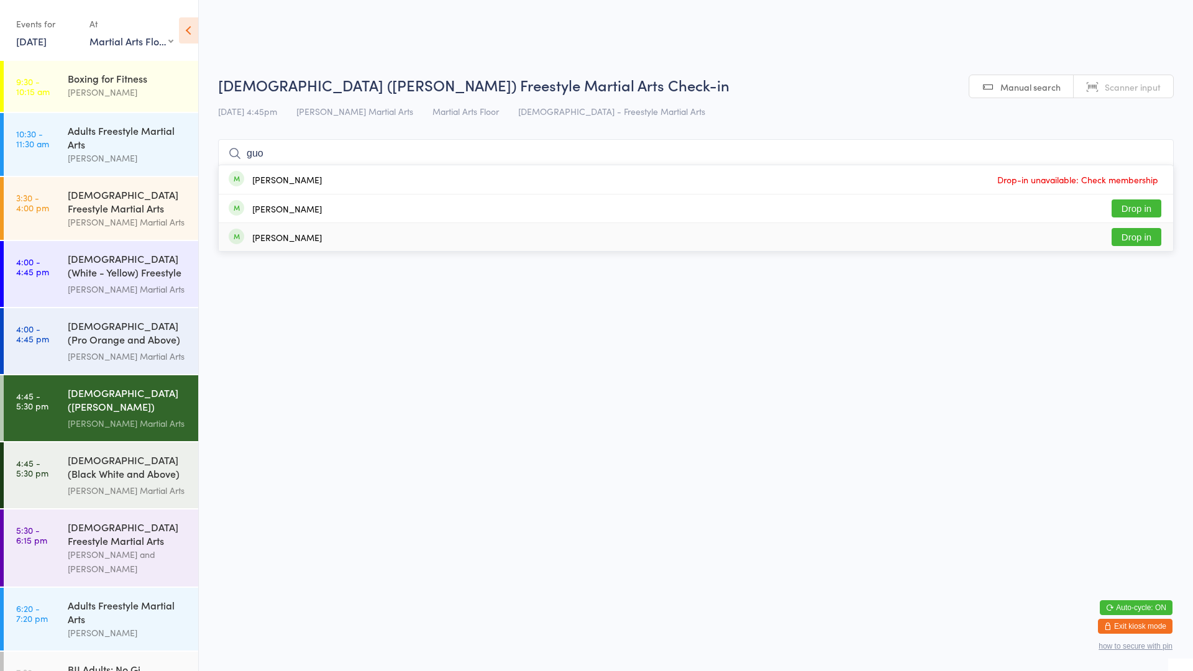
type input "guo"
click at [892, 223] on div "[PERSON_NAME] Drop in" at bounding box center [696, 237] width 954 height 28
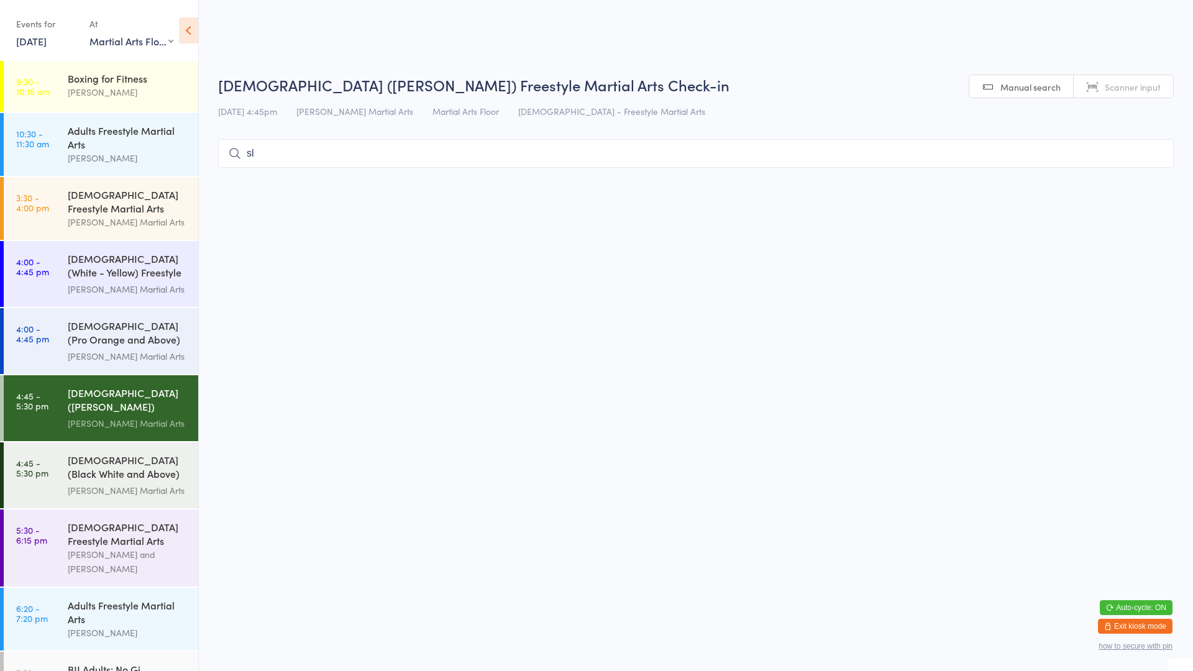
type input "s"
type input "a"
type input "klexqwqwqqdq"
click at [1155, 152] on input "klexqwqwqqdq" at bounding box center [695, 153] width 955 height 29
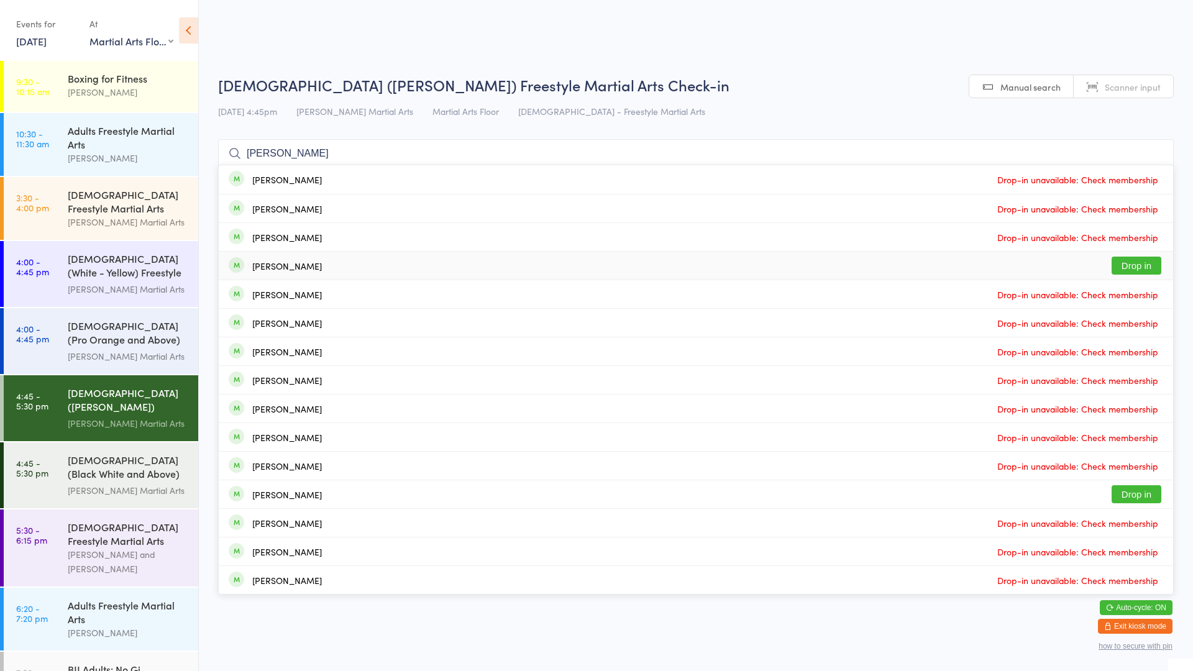
type input "[PERSON_NAME]"
click at [1057, 262] on div "[PERSON_NAME] Drop in" at bounding box center [696, 266] width 954 height 28
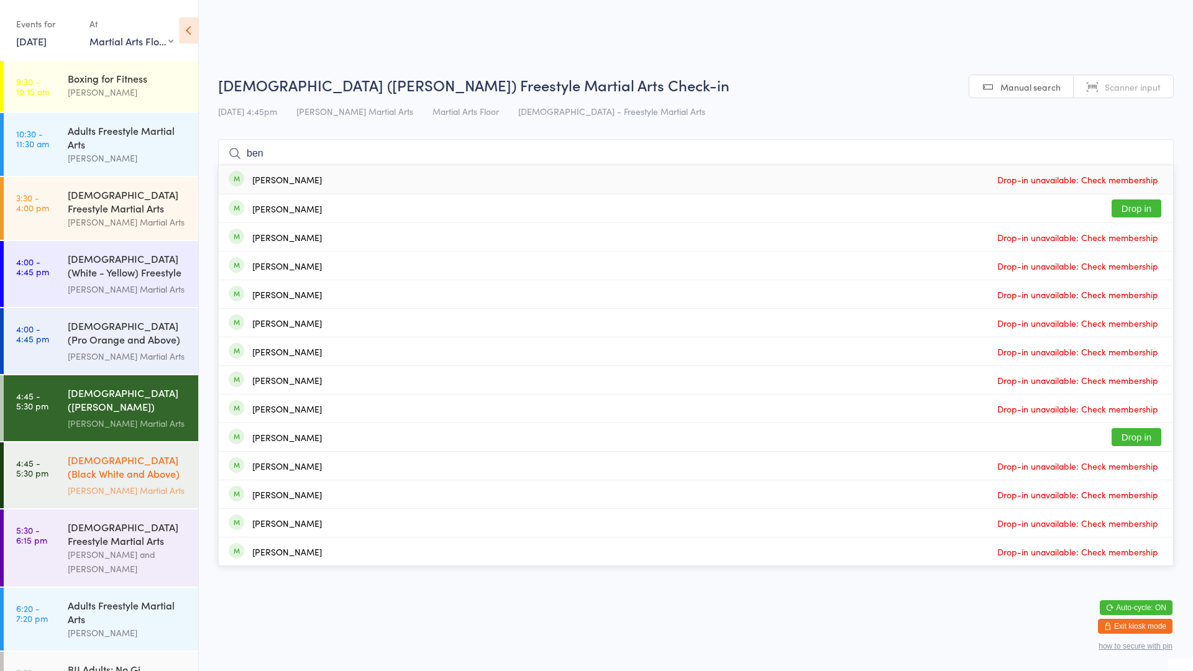
type input "ben"
click at [92, 492] on div "[DEMOGRAPHIC_DATA] (Black White and Above) Freestyle Martial ... [PERSON_NAME] …" at bounding box center [133, 475] width 130 height 66
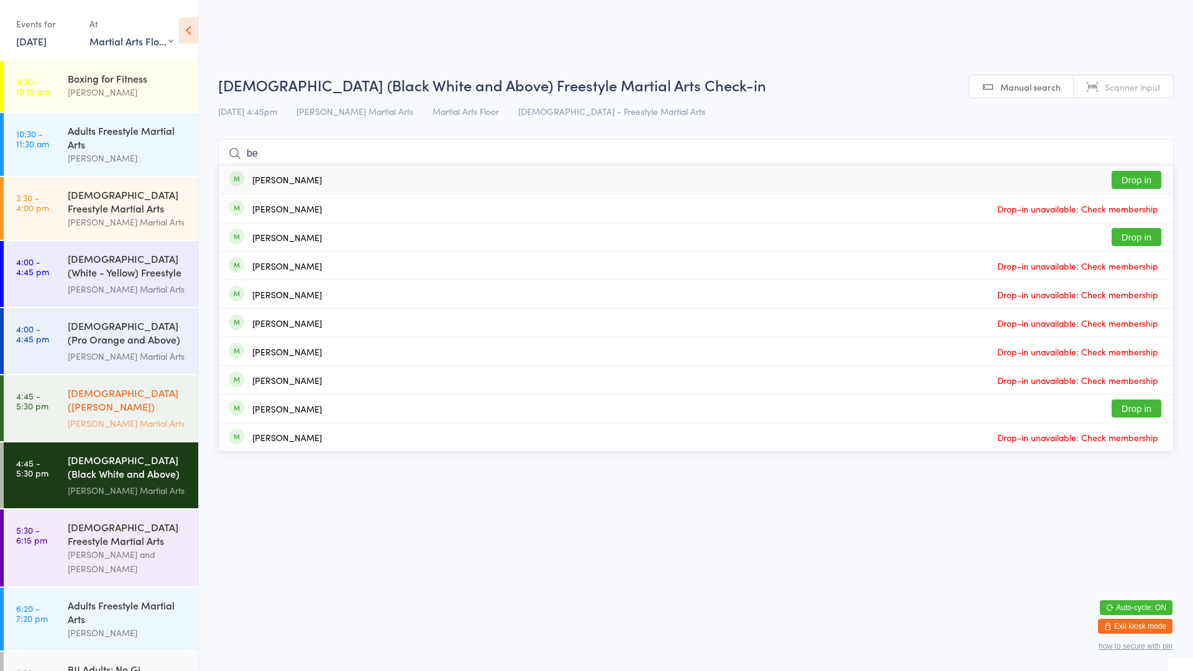
type input "be"
click at [122, 399] on div "[DEMOGRAPHIC_DATA] ([PERSON_NAME]) Freestyle Martial Arts" at bounding box center [128, 401] width 120 height 30
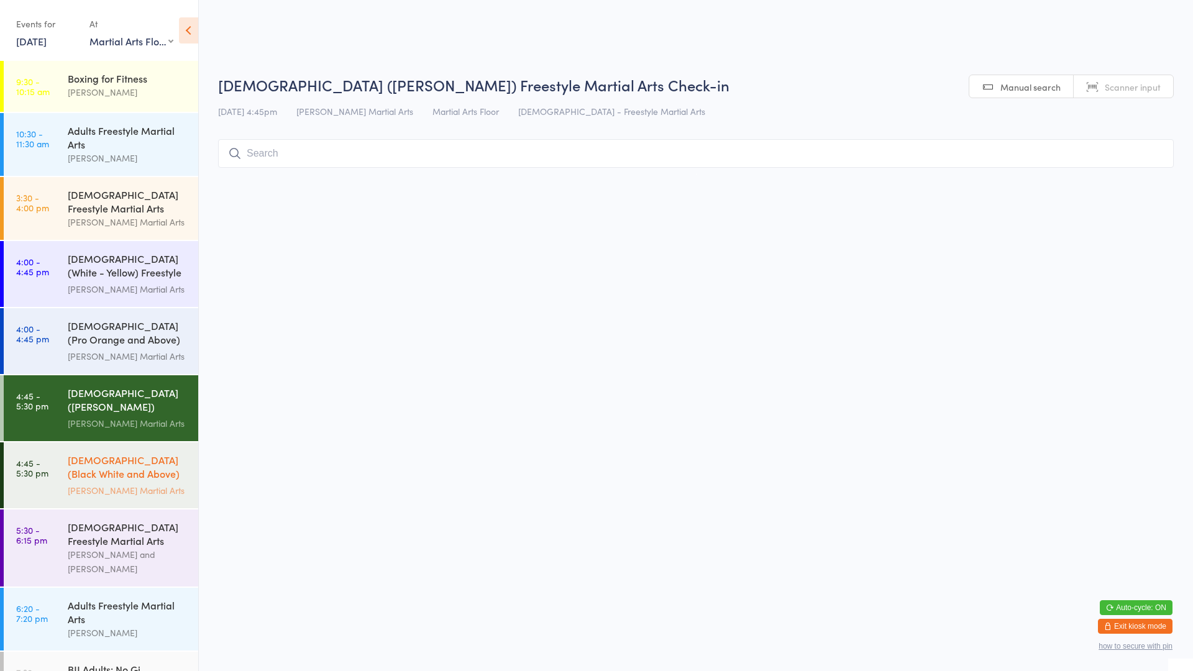
click at [124, 466] on div "[DEMOGRAPHIC_DATA] (Black White and Above) Freestyle Martial ..." at bounding box center [128, 468] width 120 height 30
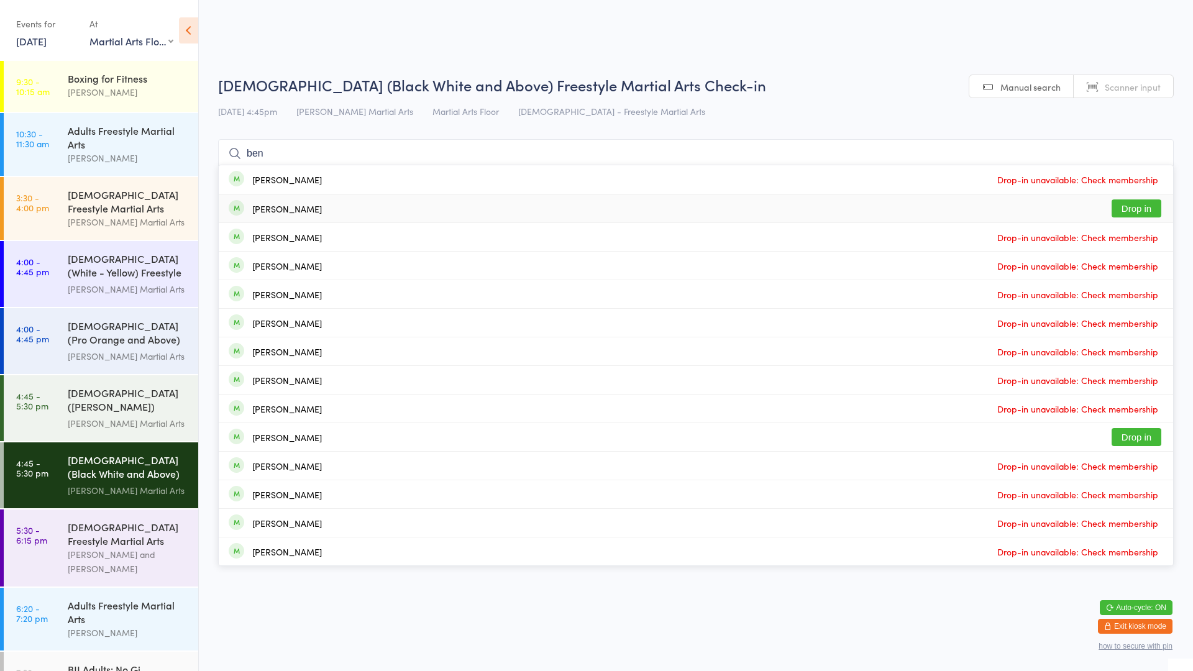
type input "ben"
click at [661, 214] on div "[PERSON_NAME] Drop in" at bounding box center [696, 208] width 954 height 28
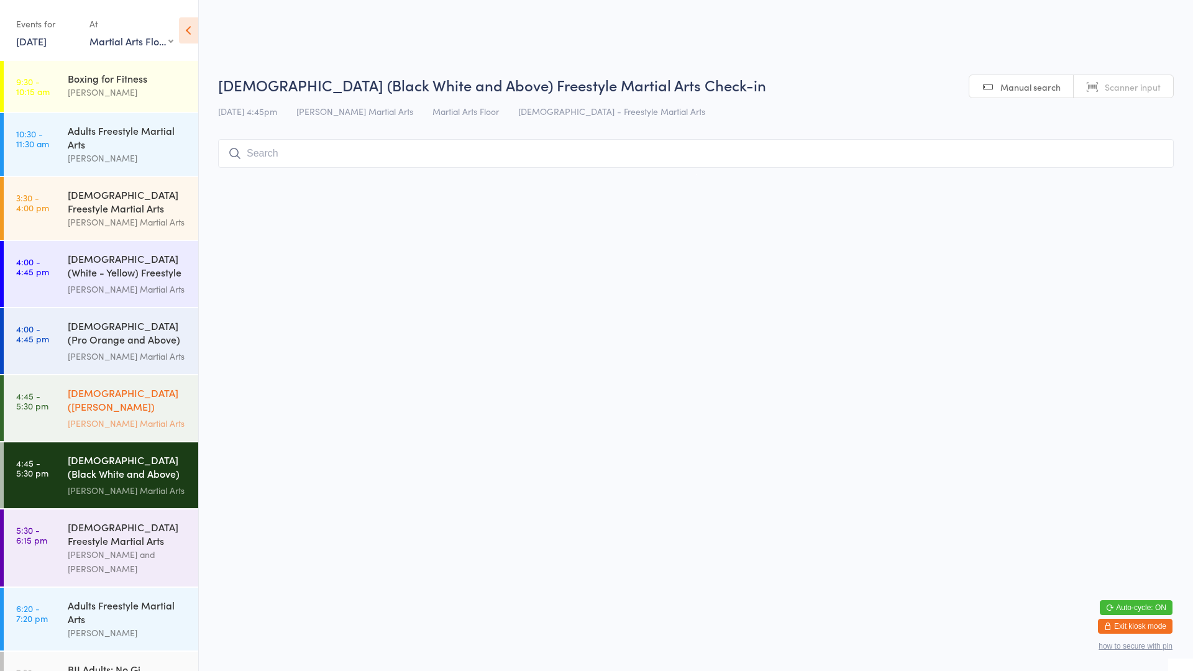
click at [66, 411] on link "4:45 - 5:30 pm [DEMOGRAPHIC_DATA] ([PERSON_NAME]) Freestyle Martial Arts [PERSO…" at bounding box center [101, 408] width 194 height 66
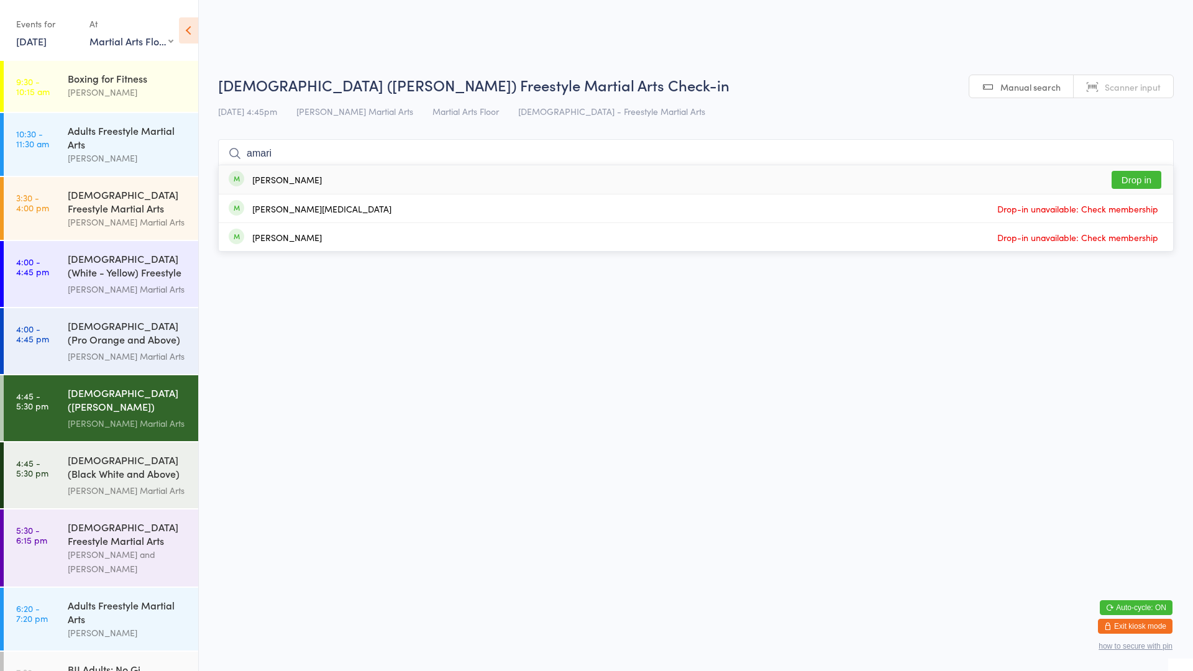
type input "amari"
click at [436, 178] on div "[PERSON_NAME] Drop in" at bounding box center [696, 179] width 954 height 29
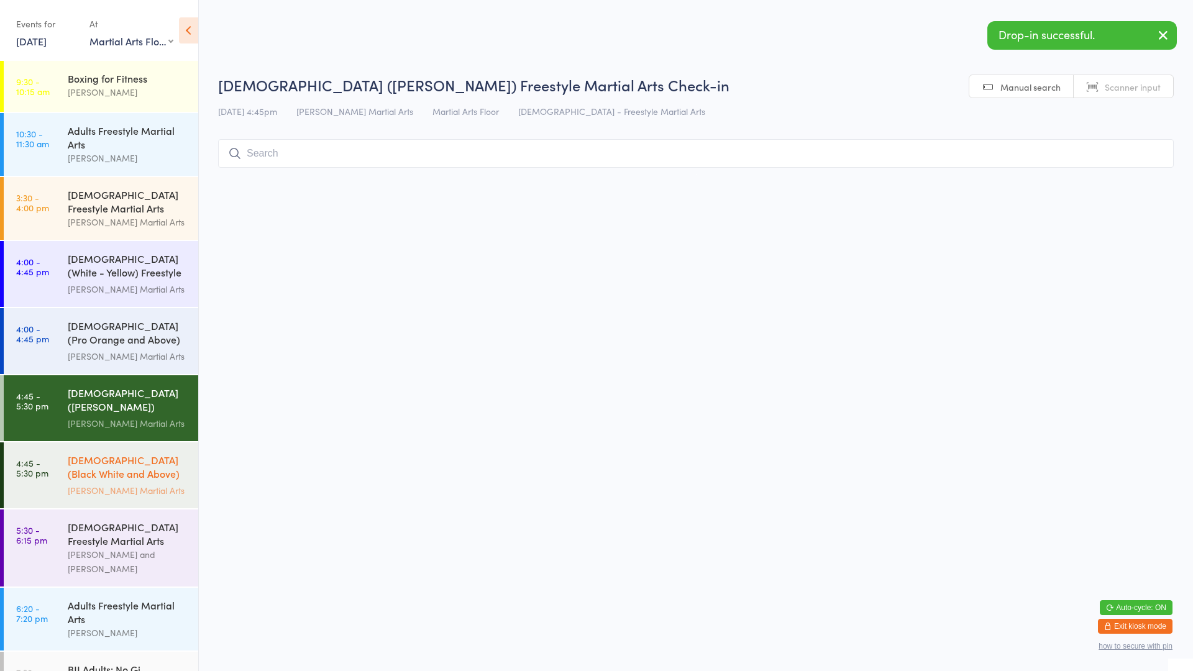
click at [63, 479] on link "4:45 - 5:30 pm [DEMOGRAPHIC_DATA] (Black White and Above) Freestyle Martial ...…" at bounding box center [101, 475] width 194 height 66
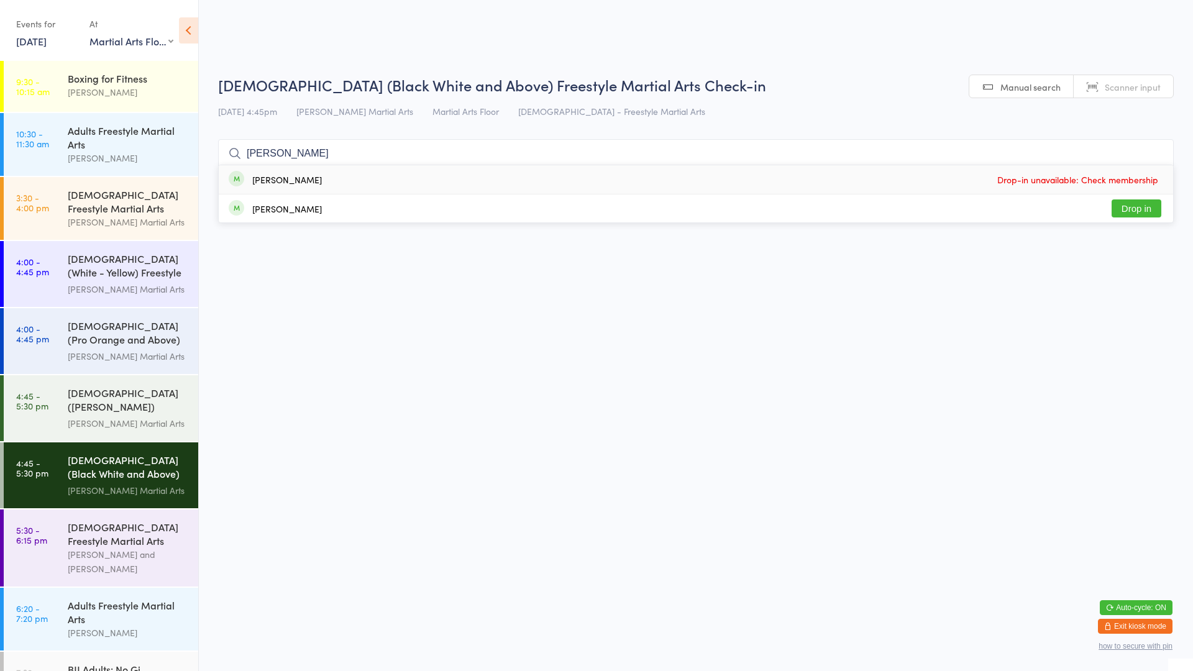
type input "[PERSON_NAME]"
click at [1140, 207] on button "Drop in" at bounding box center [1136, 208] width 50 height 18
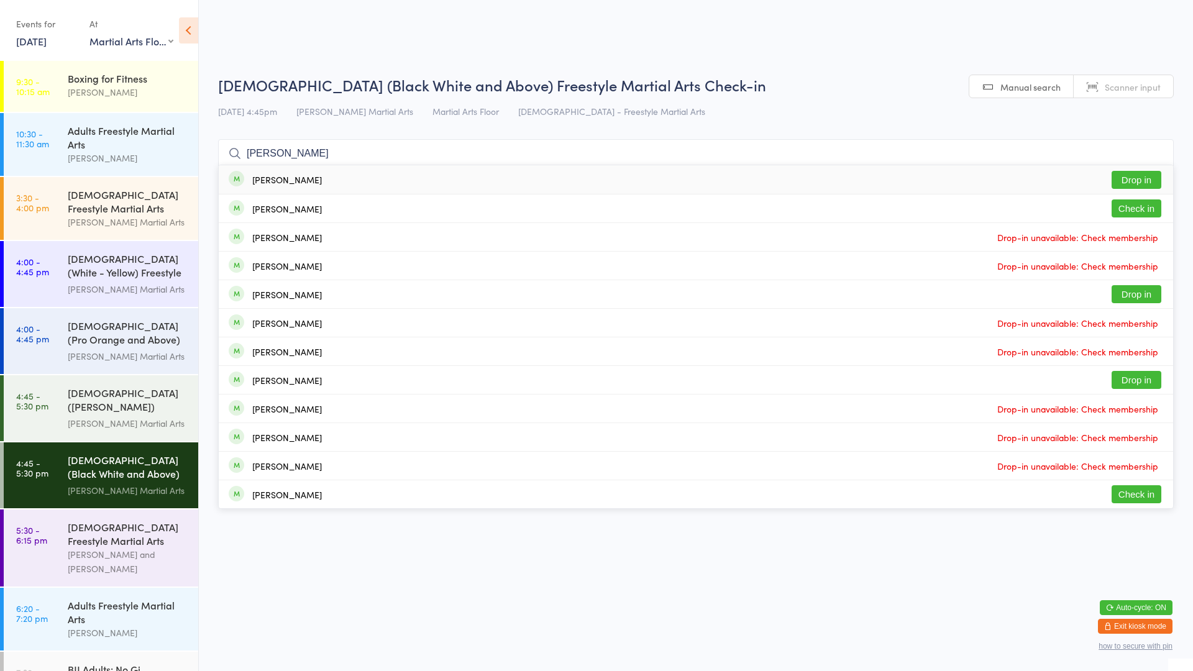
type input "[PERSON_NAME]"
click at [1138, 210] on button "Check in" at bounding box center [1136, 208] width 50 height 18
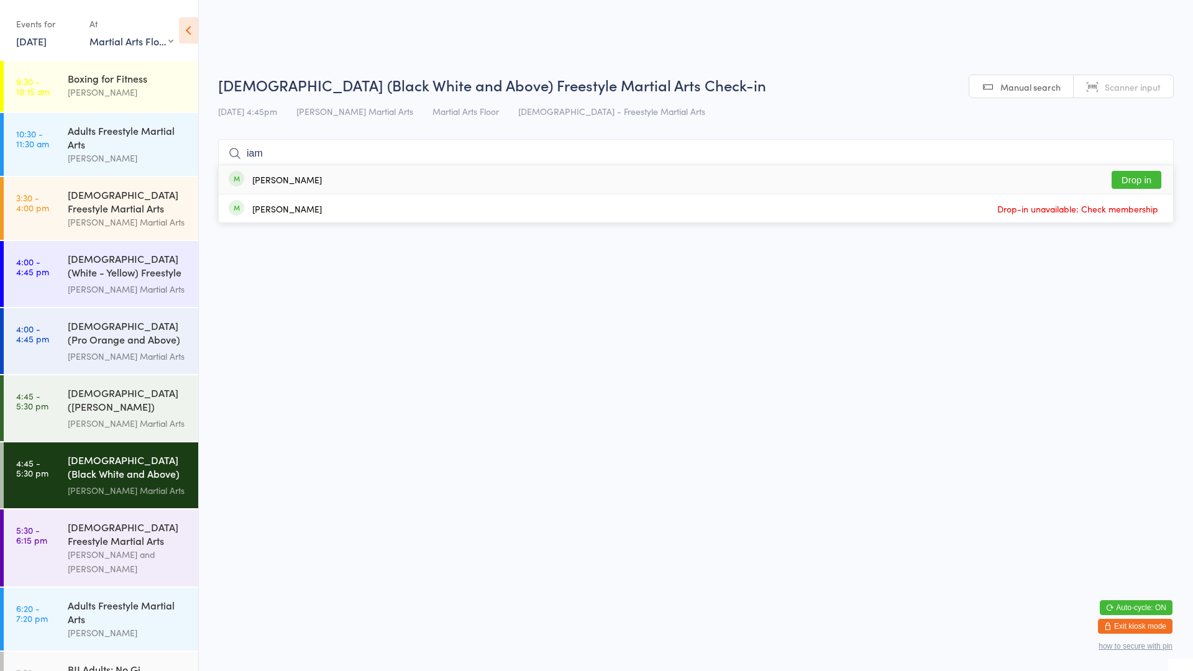
type input "iam"
click at [1137, 183] on button "Drop in" at bounding box center [1136, 180] width 50 height 18
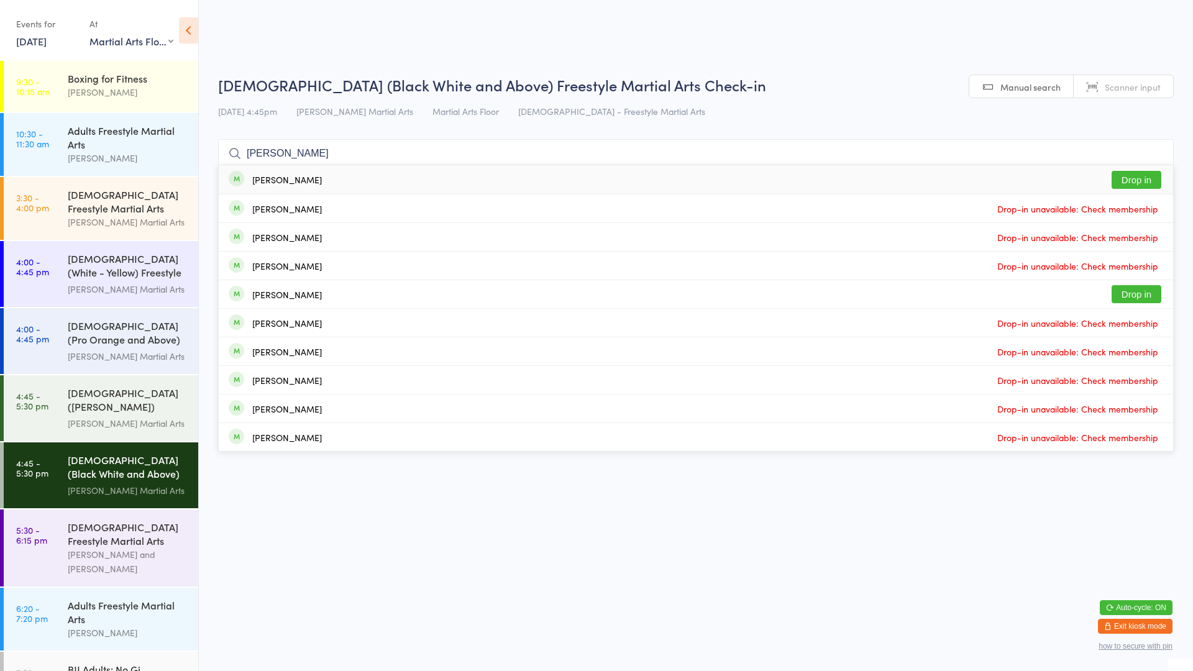
type input "[PERSON_NAME]"
click at [1144, 181] on button "Drop in" at bounding box center [1136, 180] width 50 height 18
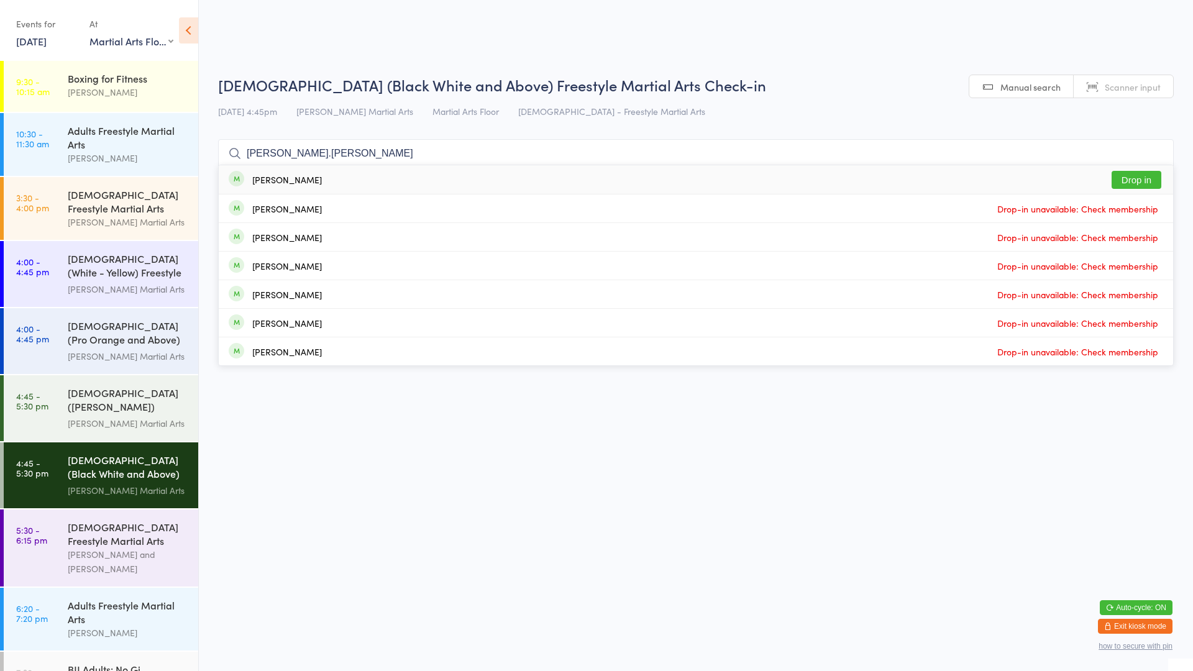
type input "[PERSON_NAME].[PERSON_NAME]"
click at [716, 181] on div "[PERSON_NAME] Drop in" at bounding box center [696, 179] width 954 height 29
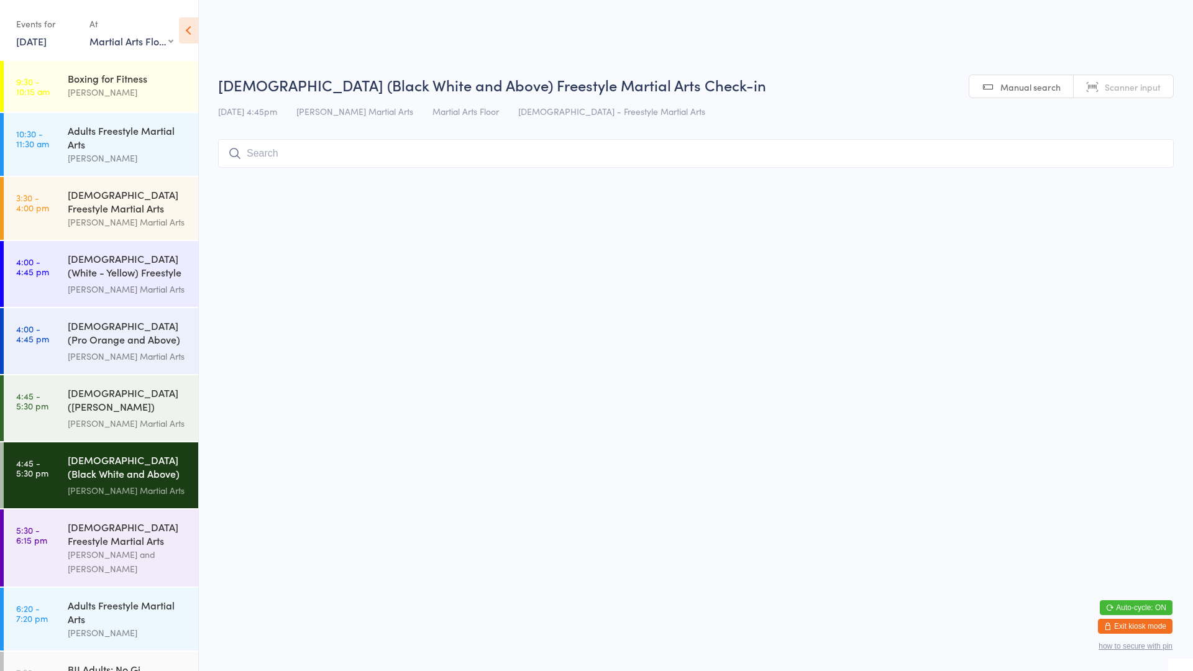
type input "+"
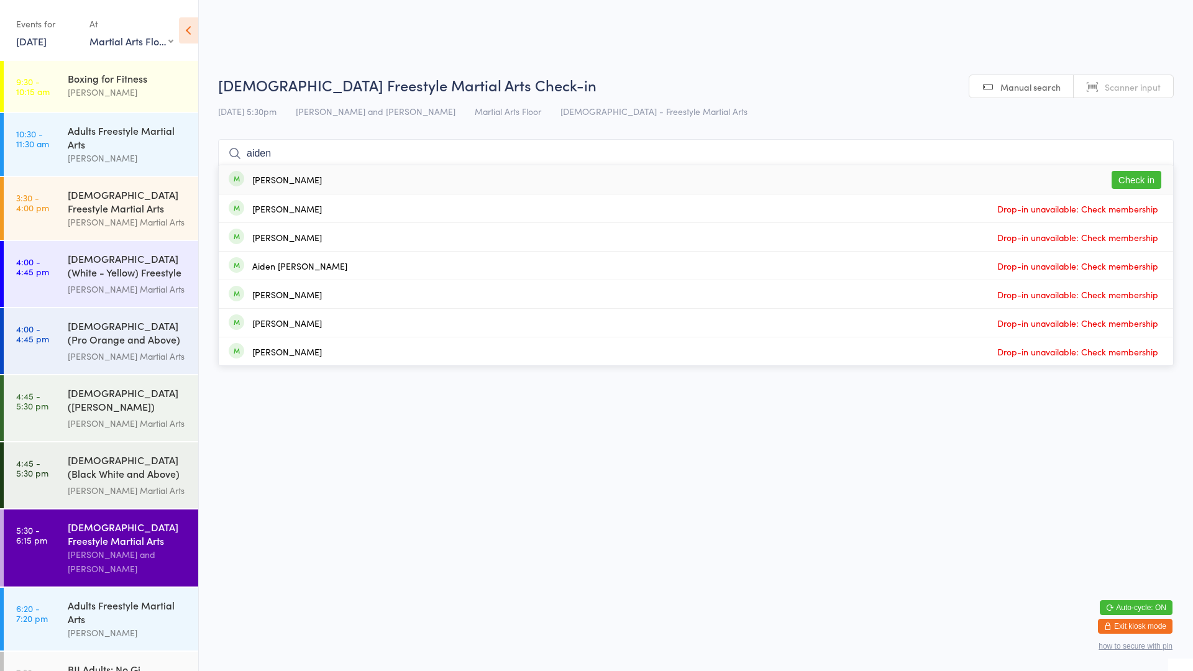
type input "aiden"
click at [1128, 171] on button "Check in" at bounding box center [1136, 180] width 50 height 18
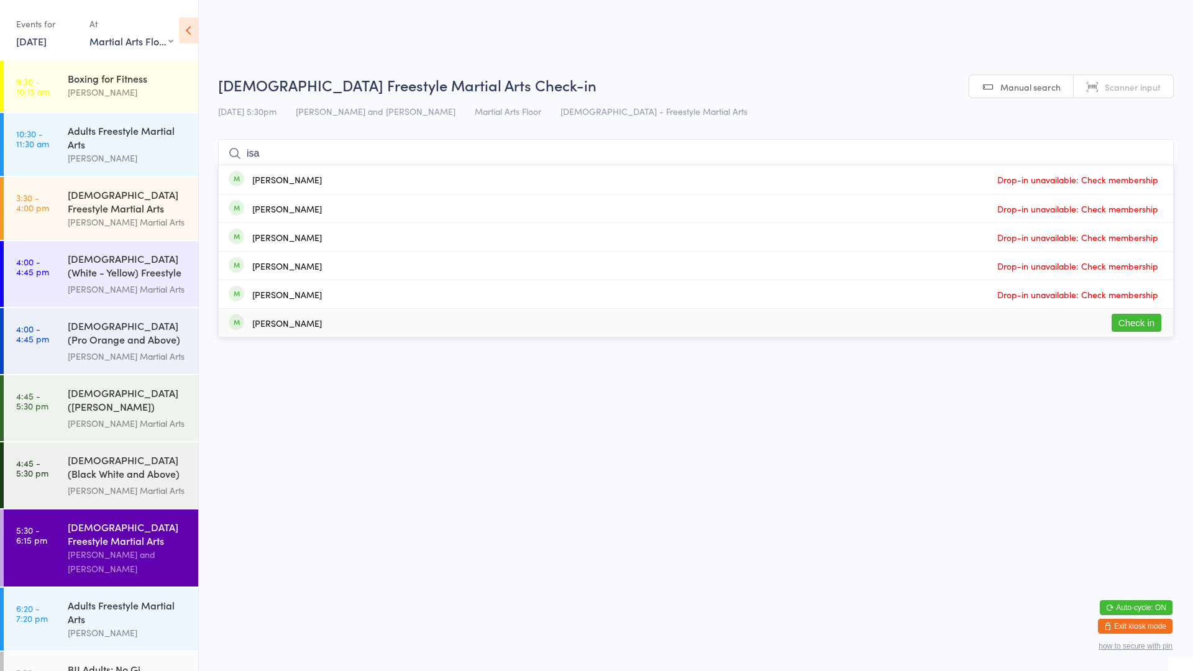
type input "isa"
click at [1112, 319] on button "Check in" at bounding box center [1136, 323] width 50 height 18
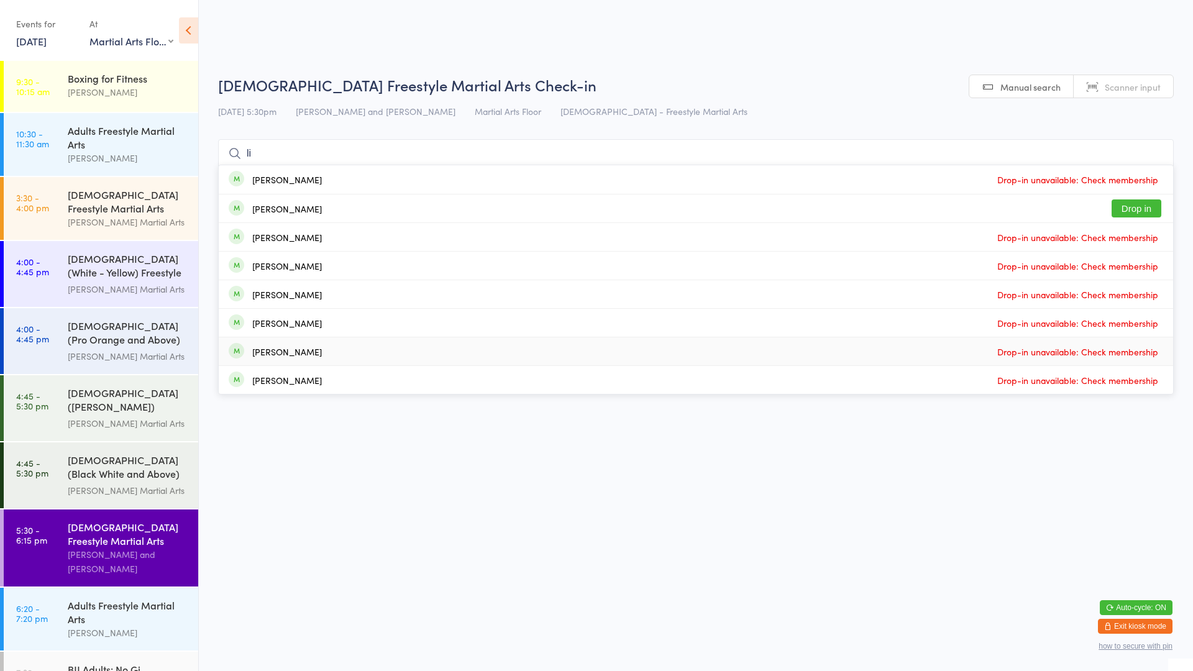
type input "l"
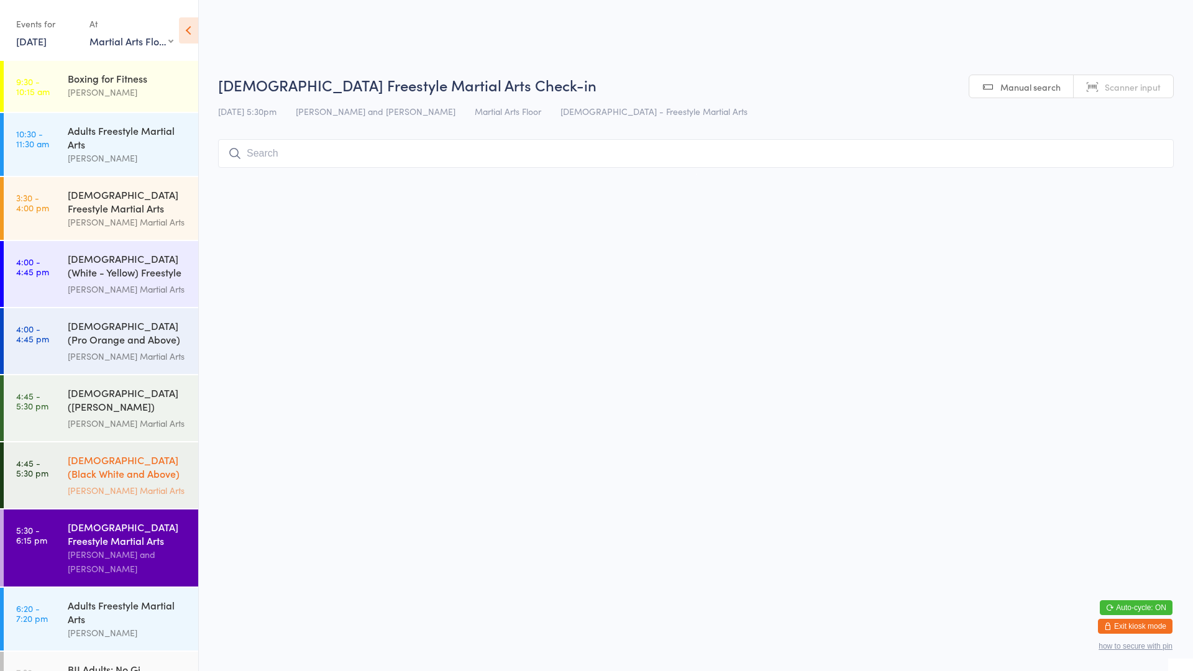
click at [140, 460] on div "[DEMOGRAPHIC_DATA] (Black White and Above) Freestyle Martial ..." at bounding box center [128, 468] width 120 height 30
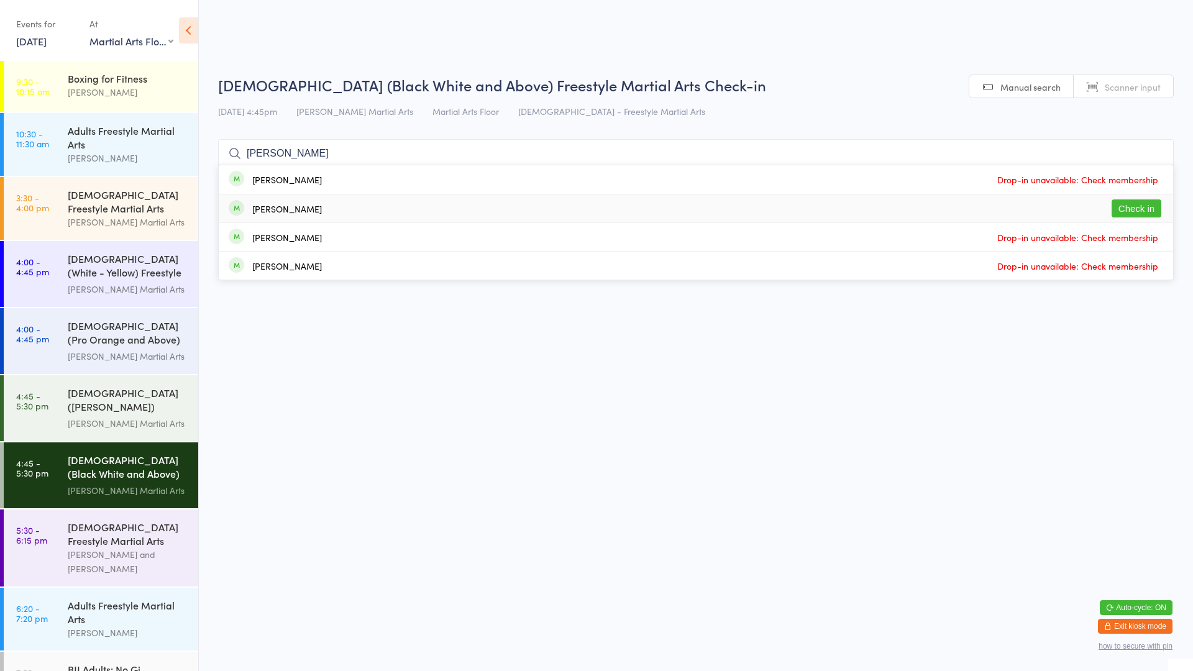
type input "[PERSON_NAME]"
click at [1149, 214] on button "Check in" at bounding box center [1136, 208] width 50 height 18
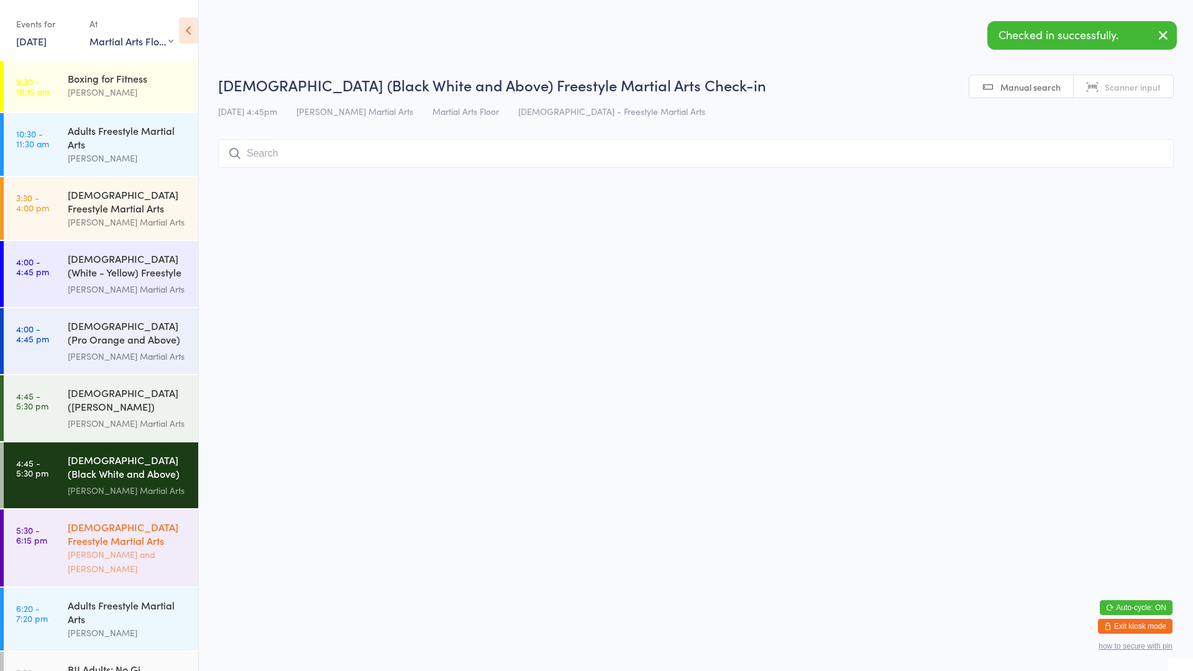
click at [127, 539] on div "[DEMOGRAPHIC_DATA] Freestyle Martial Arts" at bounding box center [128, 533] width 120 height 27
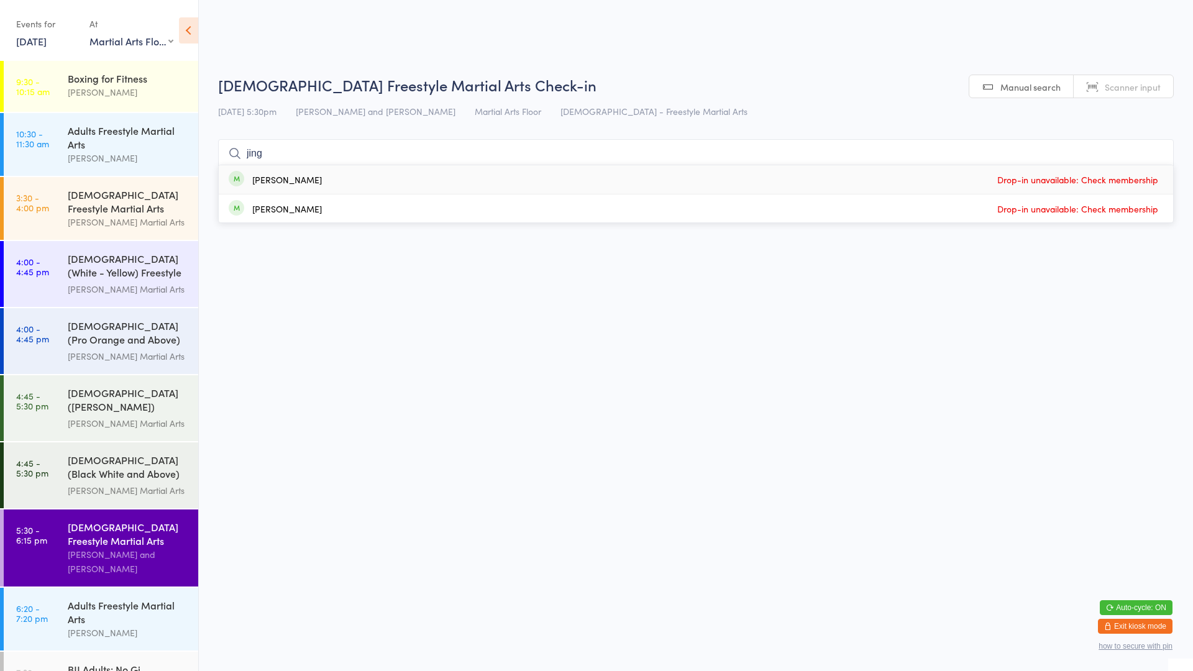
type input "jing"
click at [255, 183] on div "[PERSON_NAME]" at bounding box center [287, 180] width 70 height 10
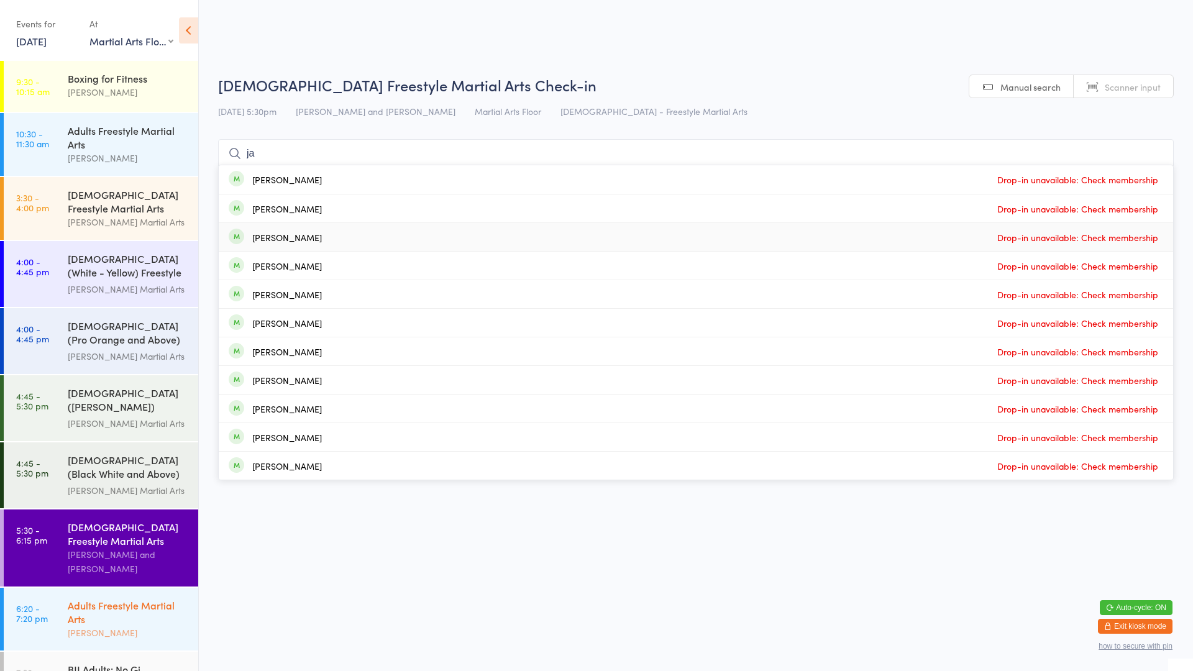
type input "j"
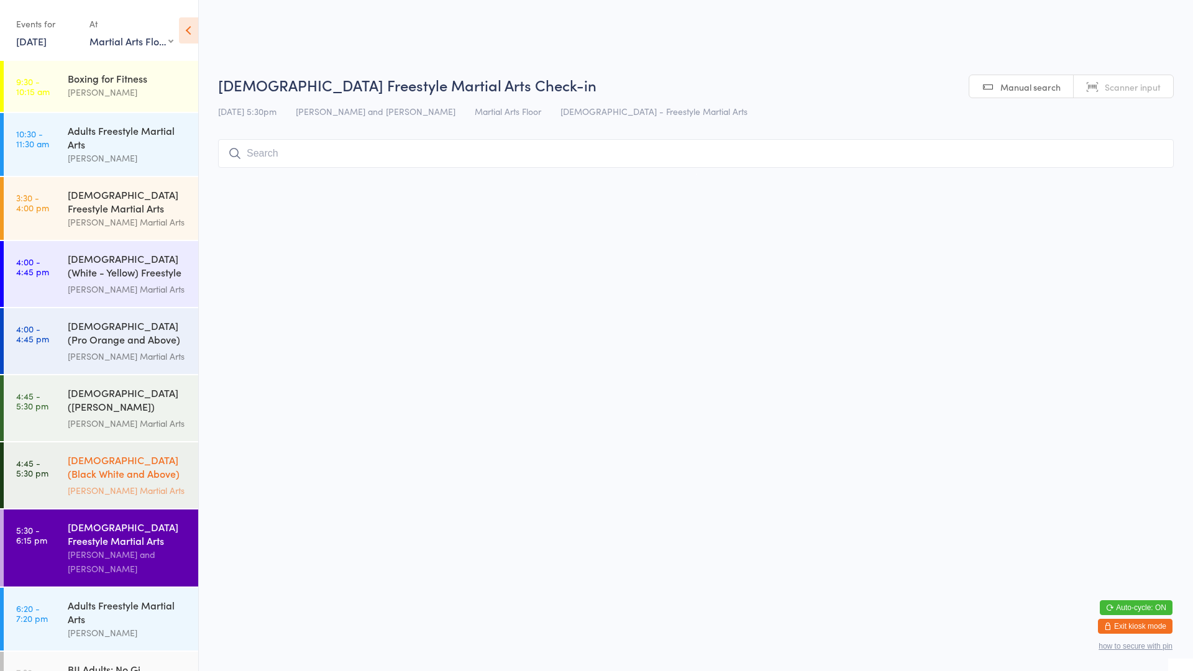
click at [137, 485] on div "[PERSON_NAME] Martial Arts" at bounding box center [128, 490] width 120 height 14
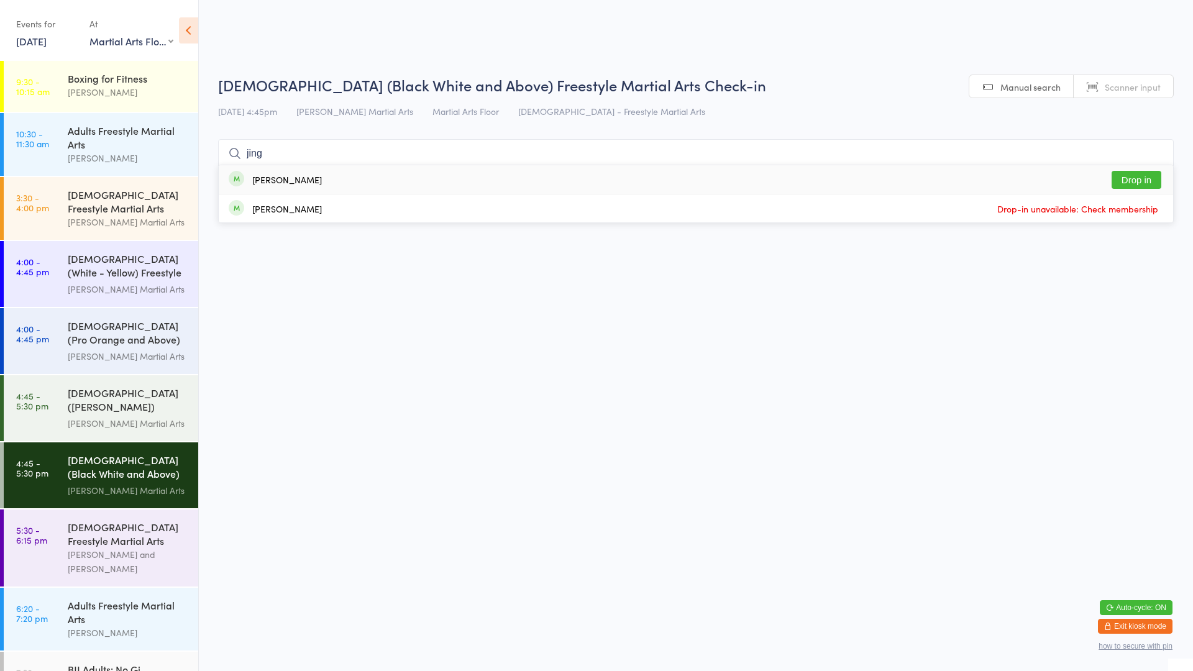
type input "jing"
click at [865, 167] on div "[PERSON_NAME] Drop in" at bounding box center [696, 179] width 954 height 29
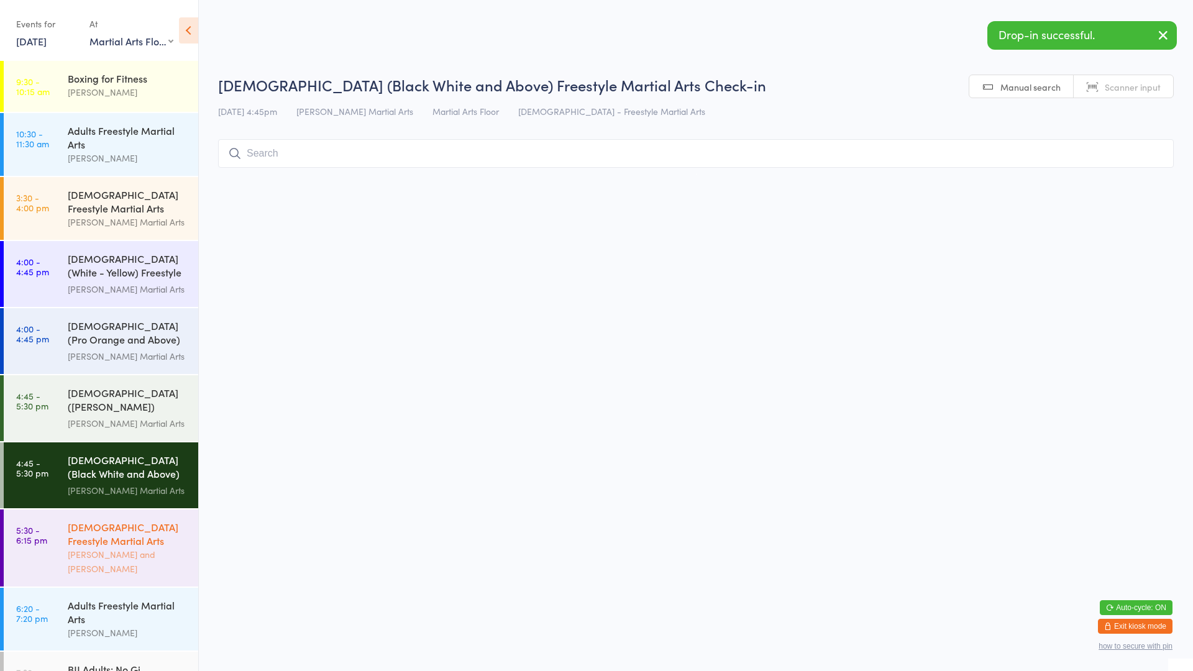
click at [172, 535] on div "[DEMOGRAPHIC_DATA] Freestyle Martial Arts" at bounding box center [128, 533] width 120 height 27
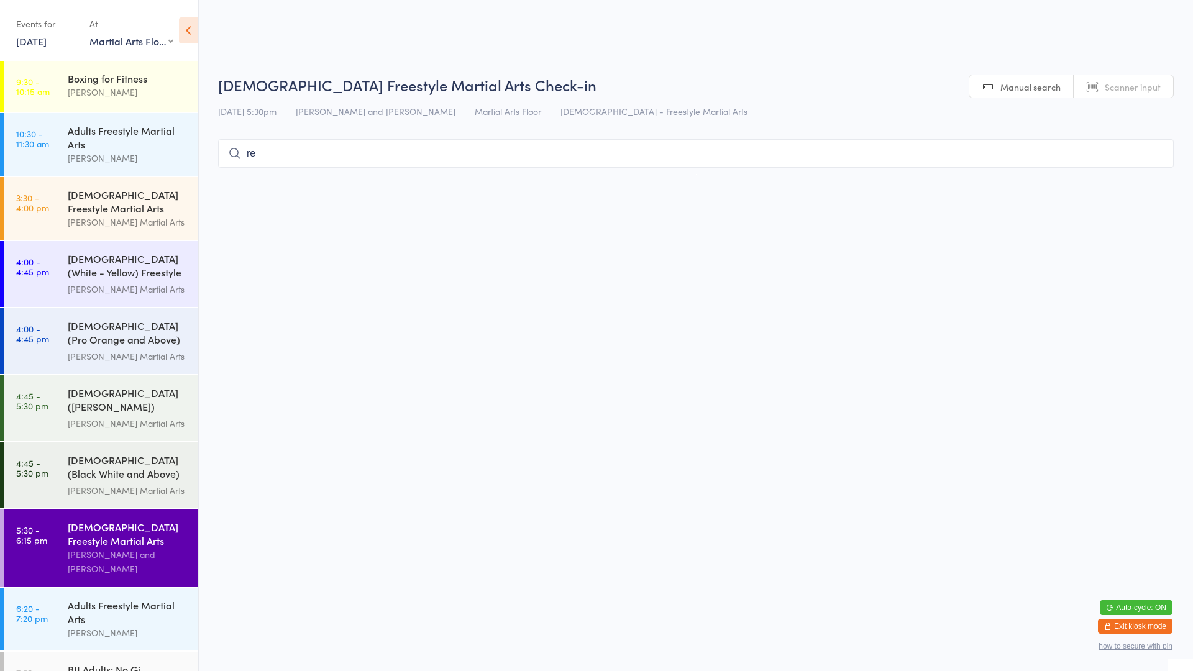
type input "reh"
